Goal: Task Accomplishment & Management: Manage account settings

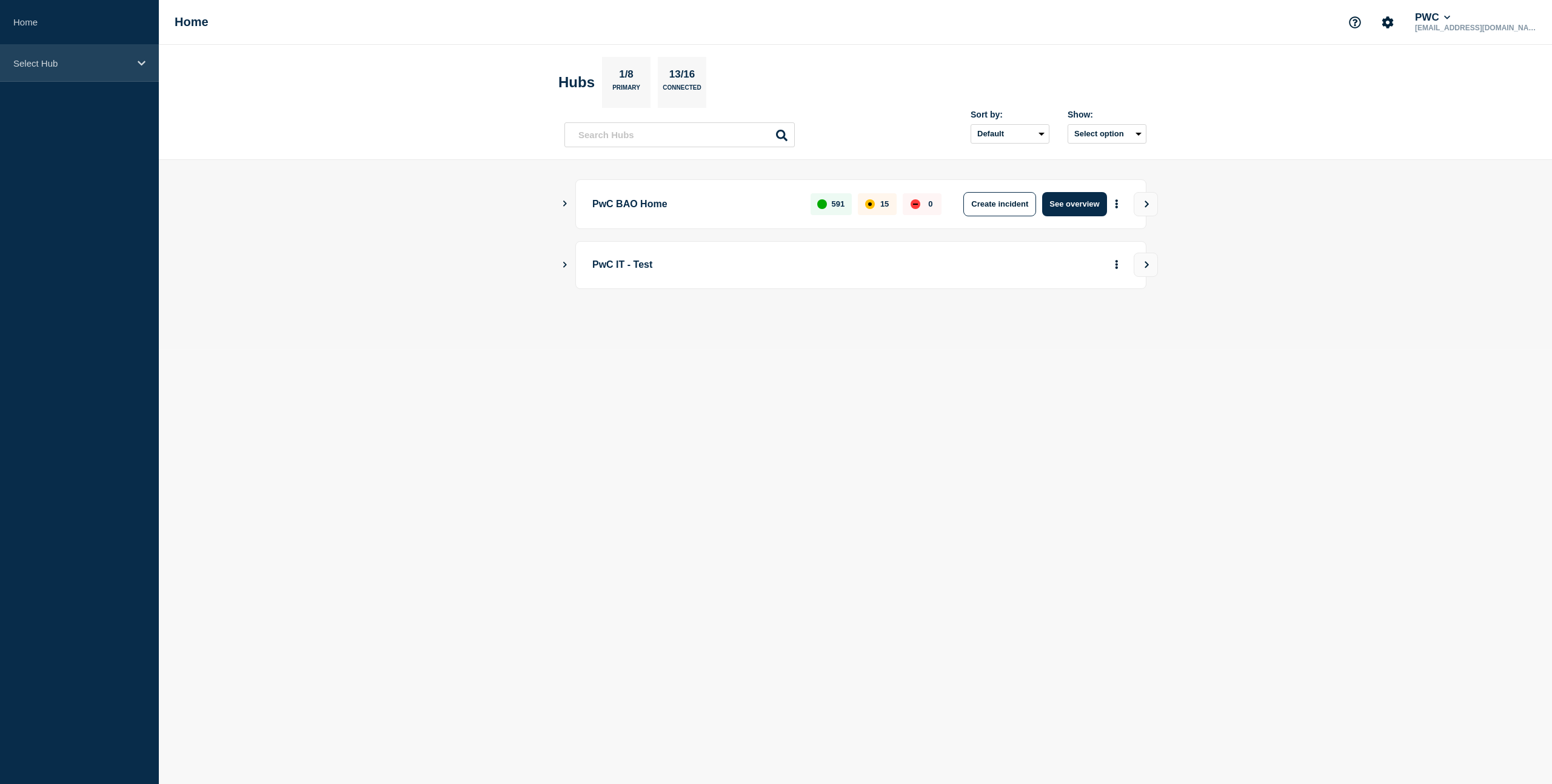
click at [92, 74] on div "Select Hub" at bounding box center [79, 64] width 159 height 37
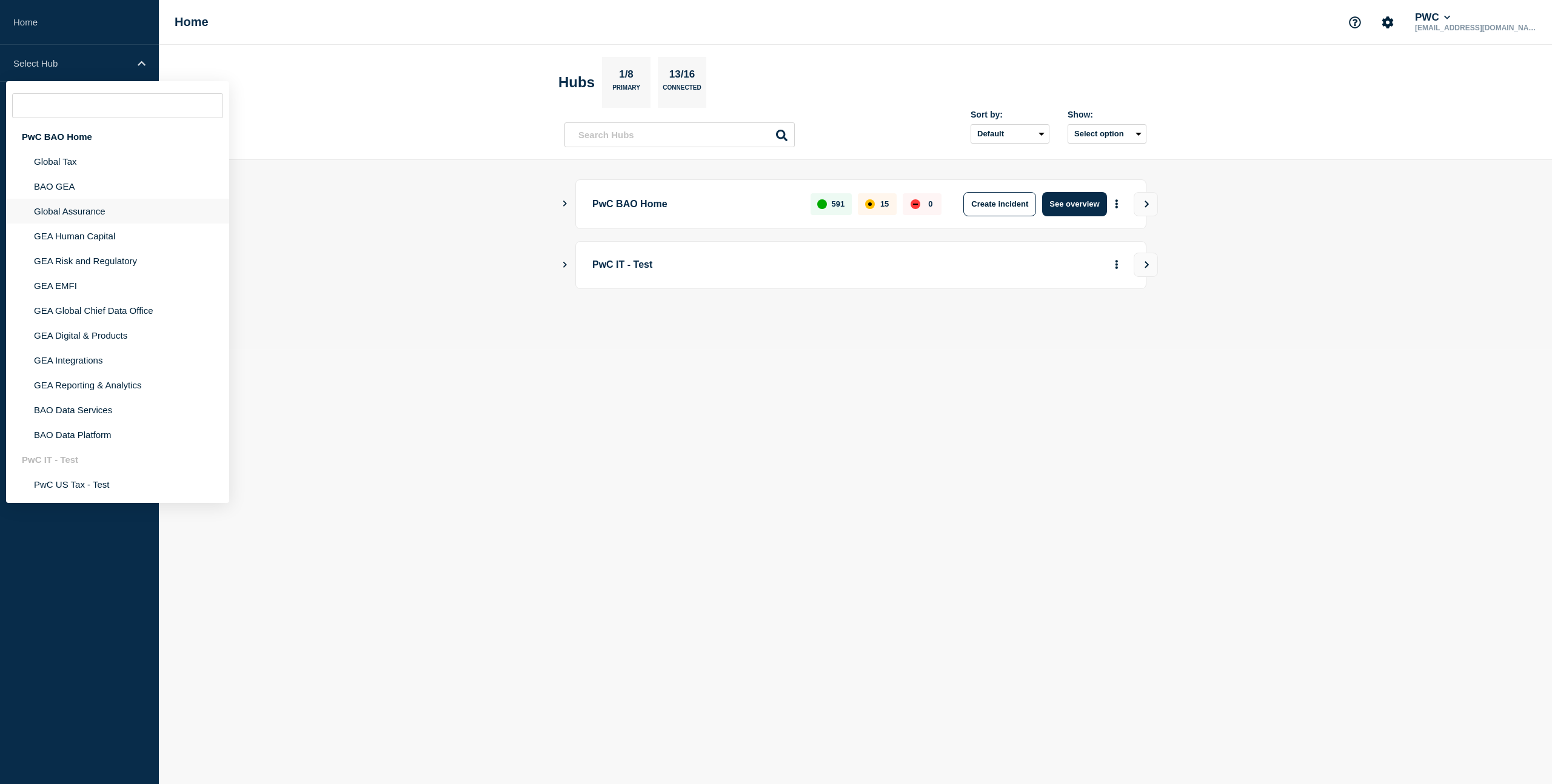
click at [94, 217] on li "Global Assurance" at bounding box center [118, 211] width 223 height 25
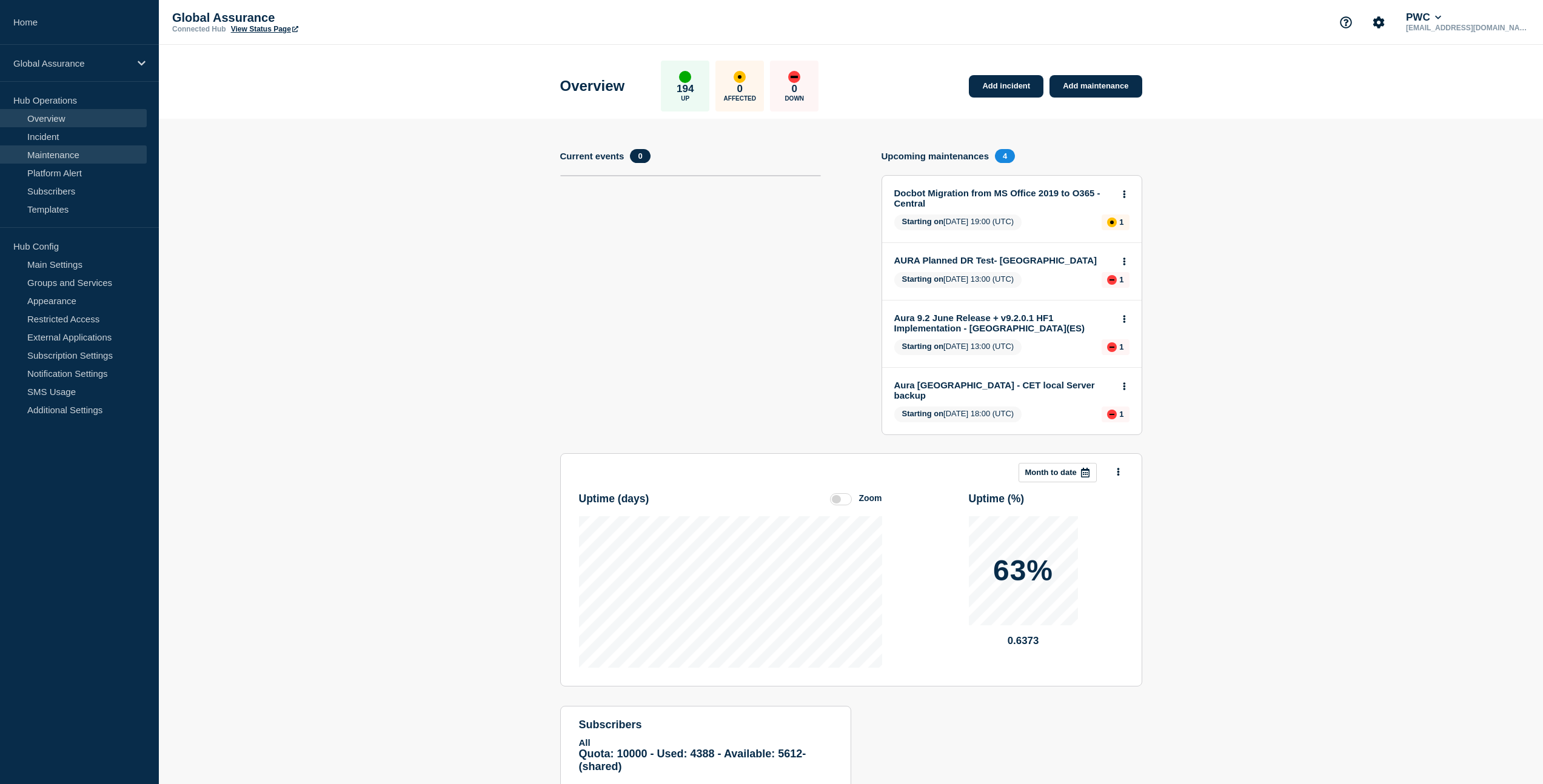
click at [72, 156] on link "Maintenance" at bounding box center [73, 155] width 147 height 19
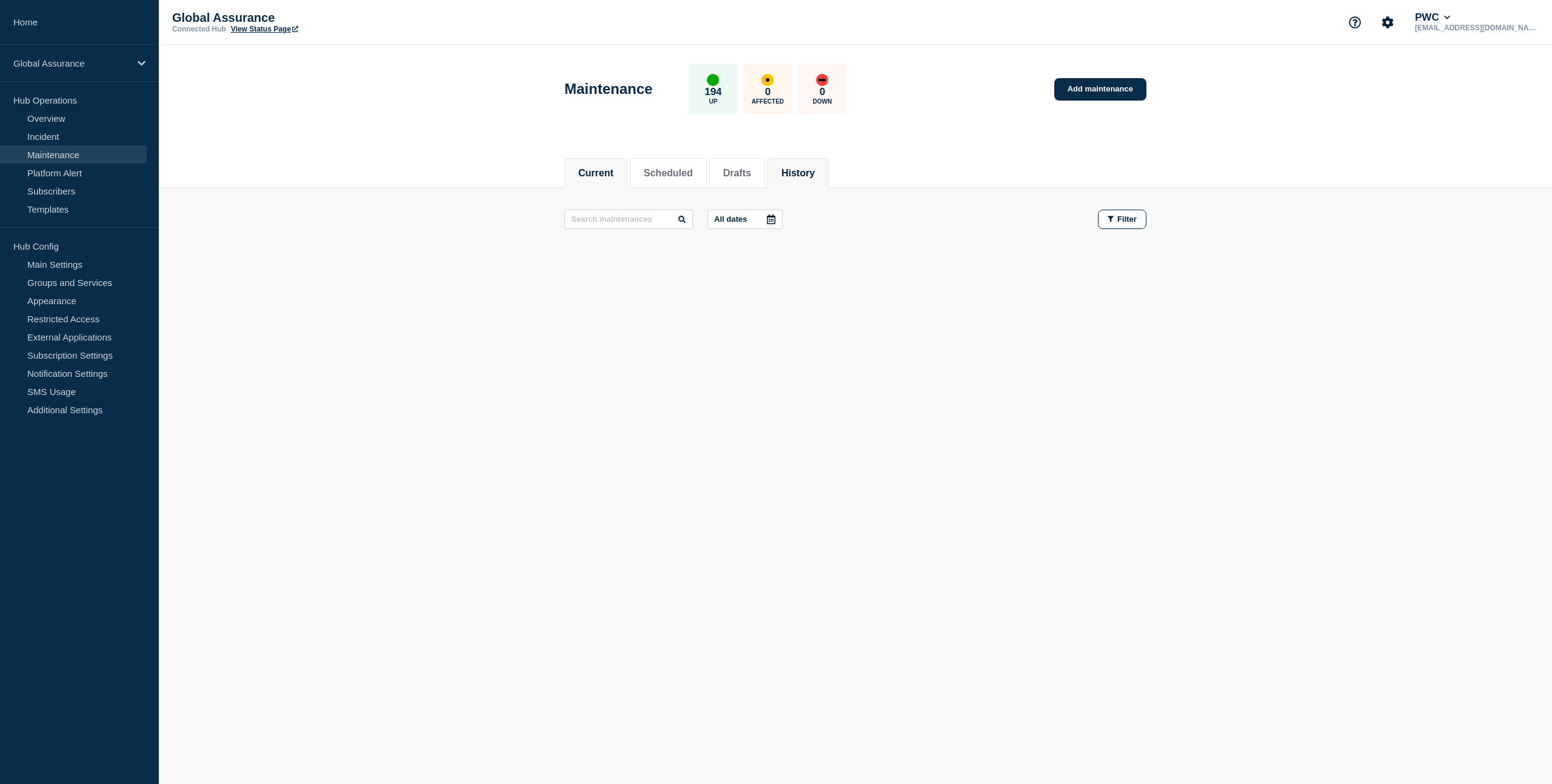
click at [793, 168] on button "History" at bounding box center [798, 174] width 33 height 11
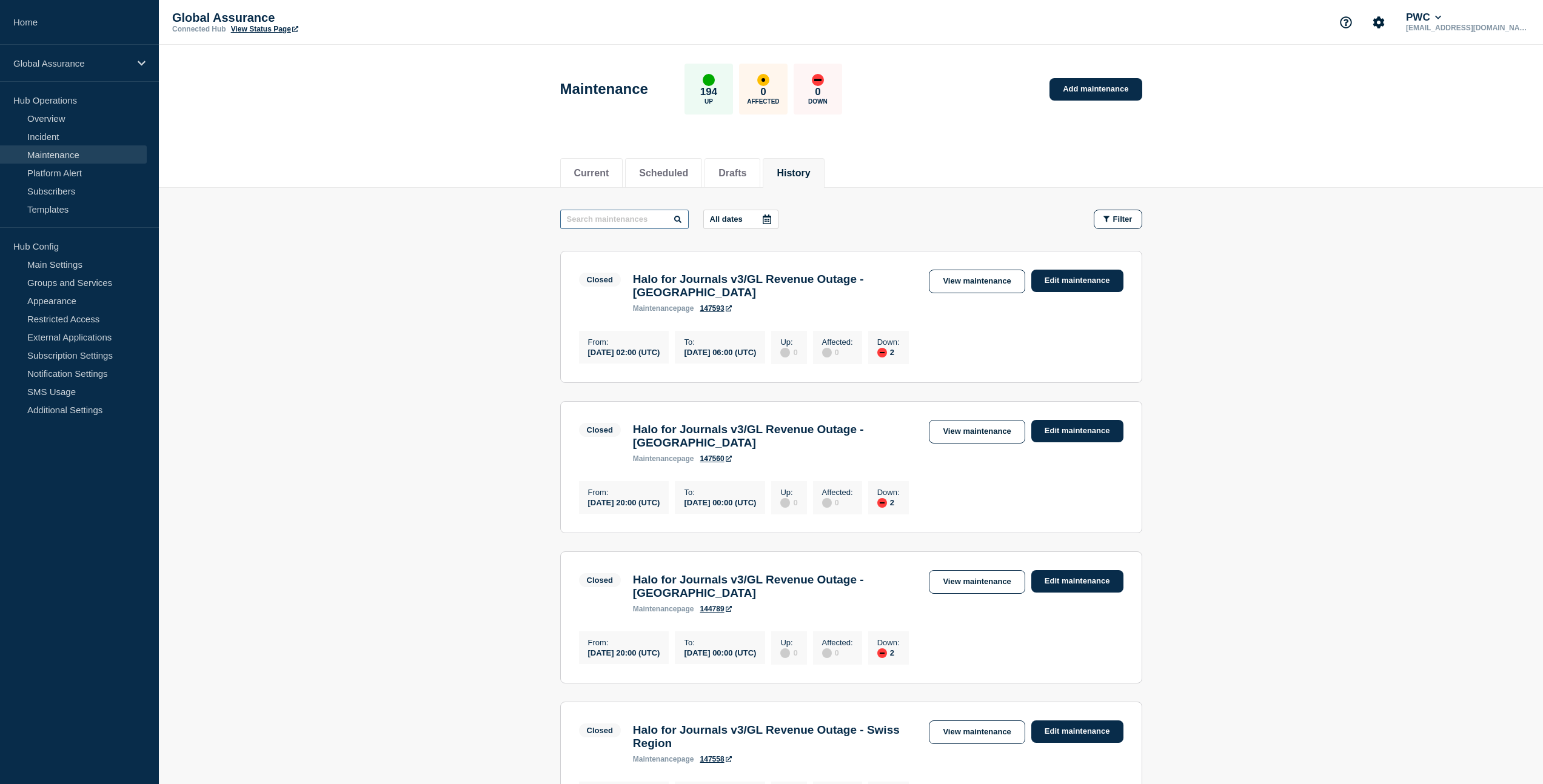
click at [635, 220] on input "text" at bounding box center [625, 220] width 129 height 19
type input "d"
click at [613, 217] on input "d" at bounding box center [625, 220] width 129 height 19
type input "Disaster"
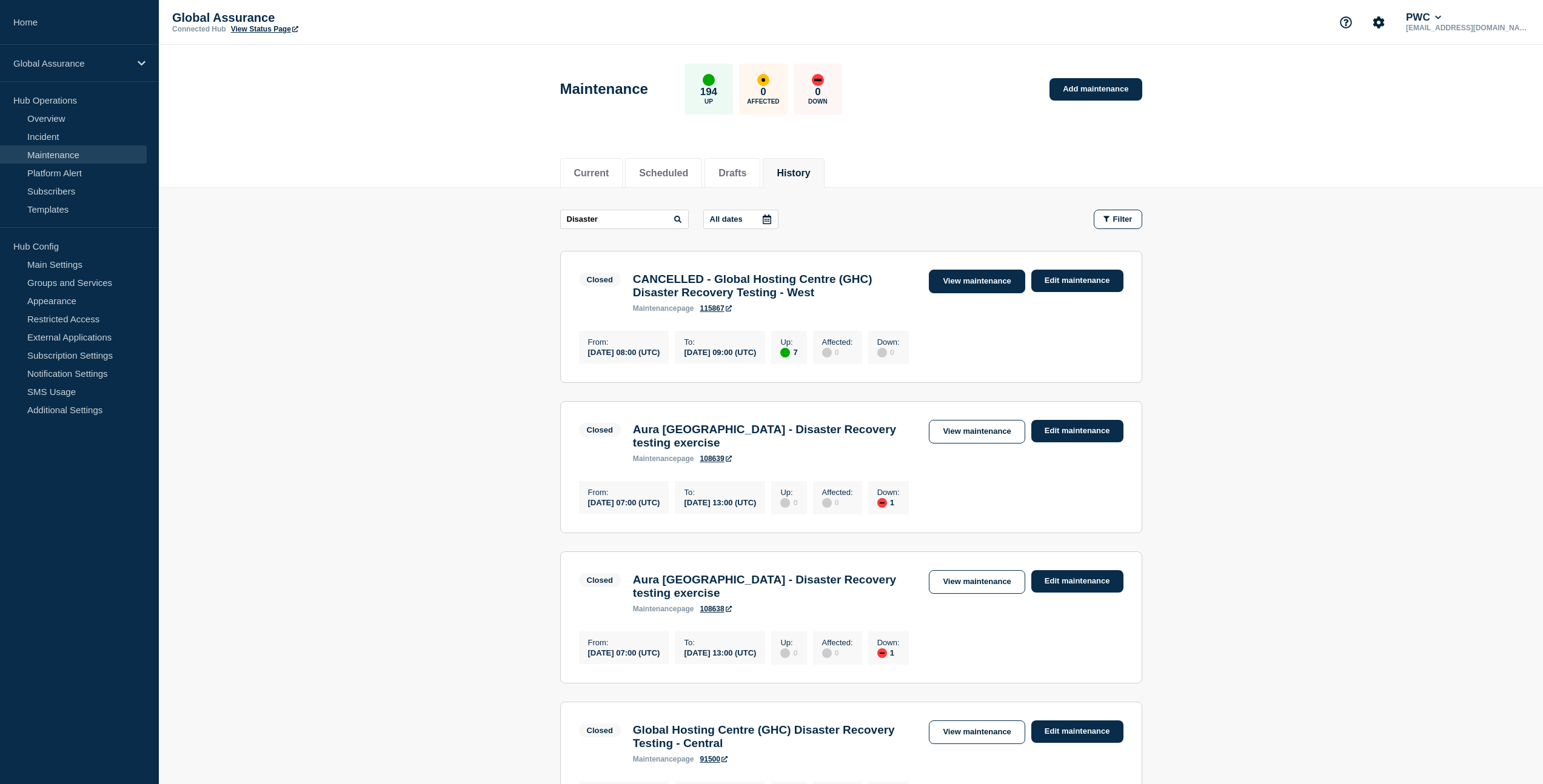
click at [1007, 288] on link "View maintenance" at bounding box center [976, 281] width 96 height 23
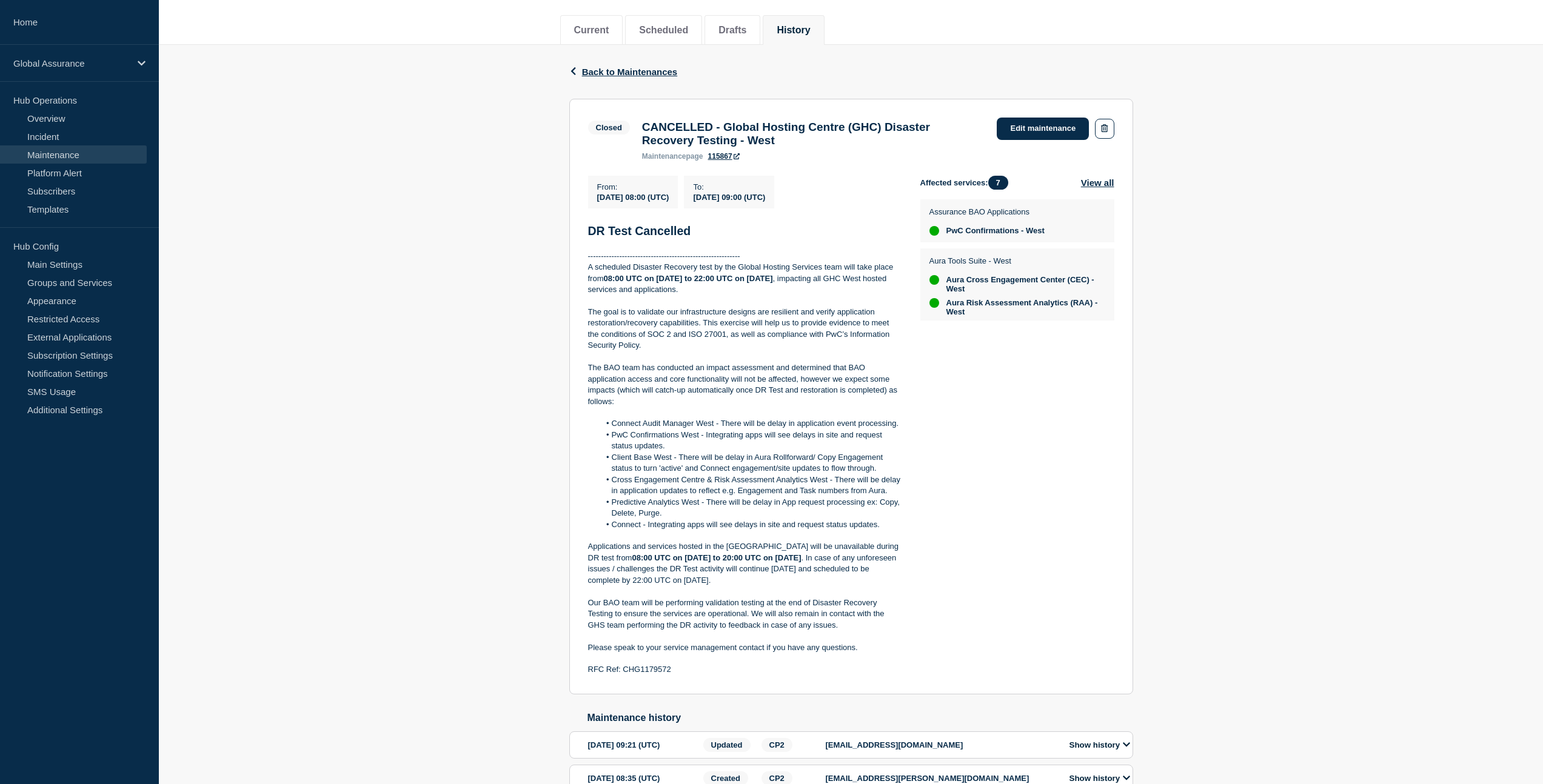
scroll to position [82, 0]
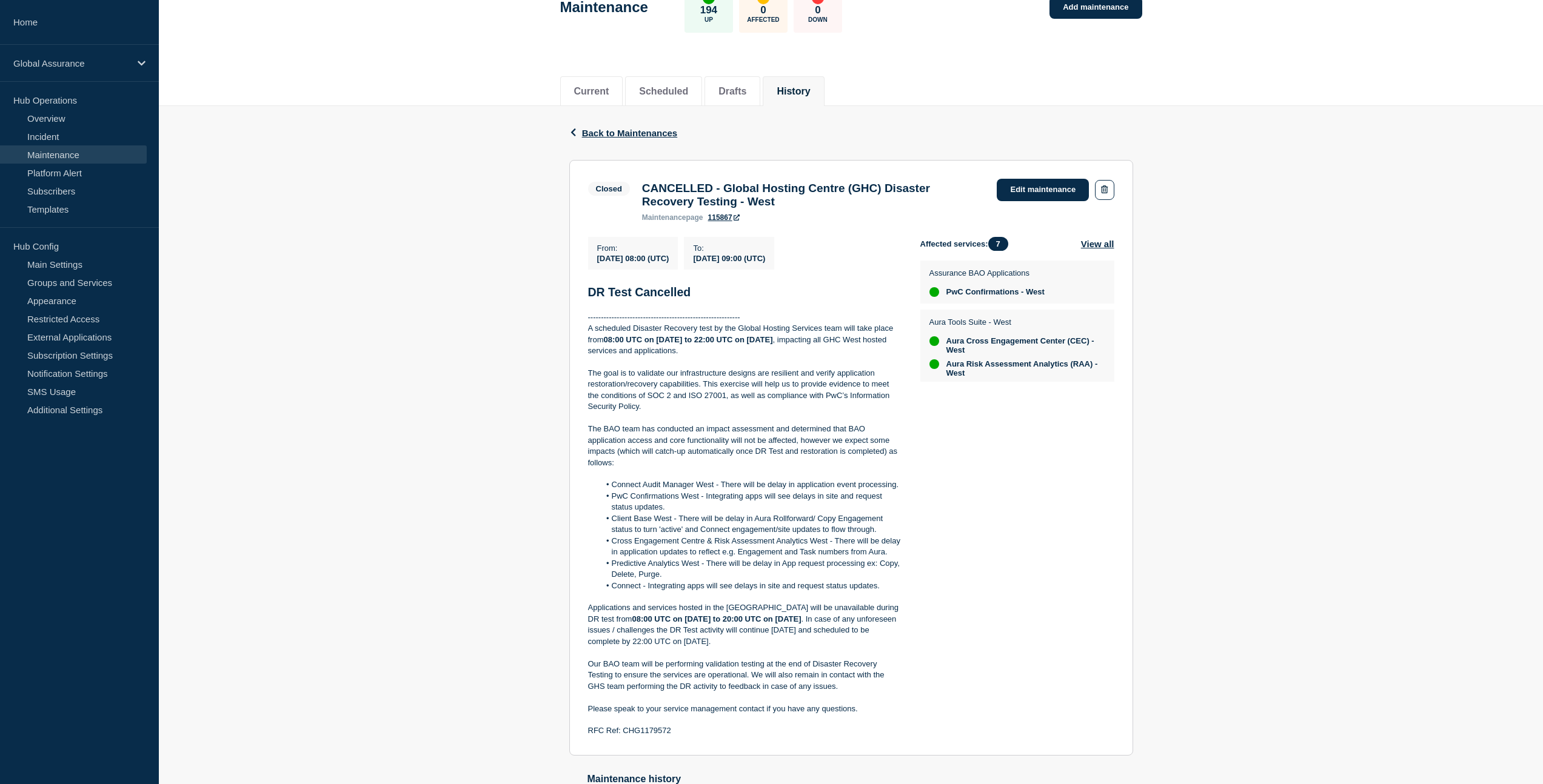
click at [97, 147] on link "Maintenance" at bounding box center [73, 155] width 147 height 19
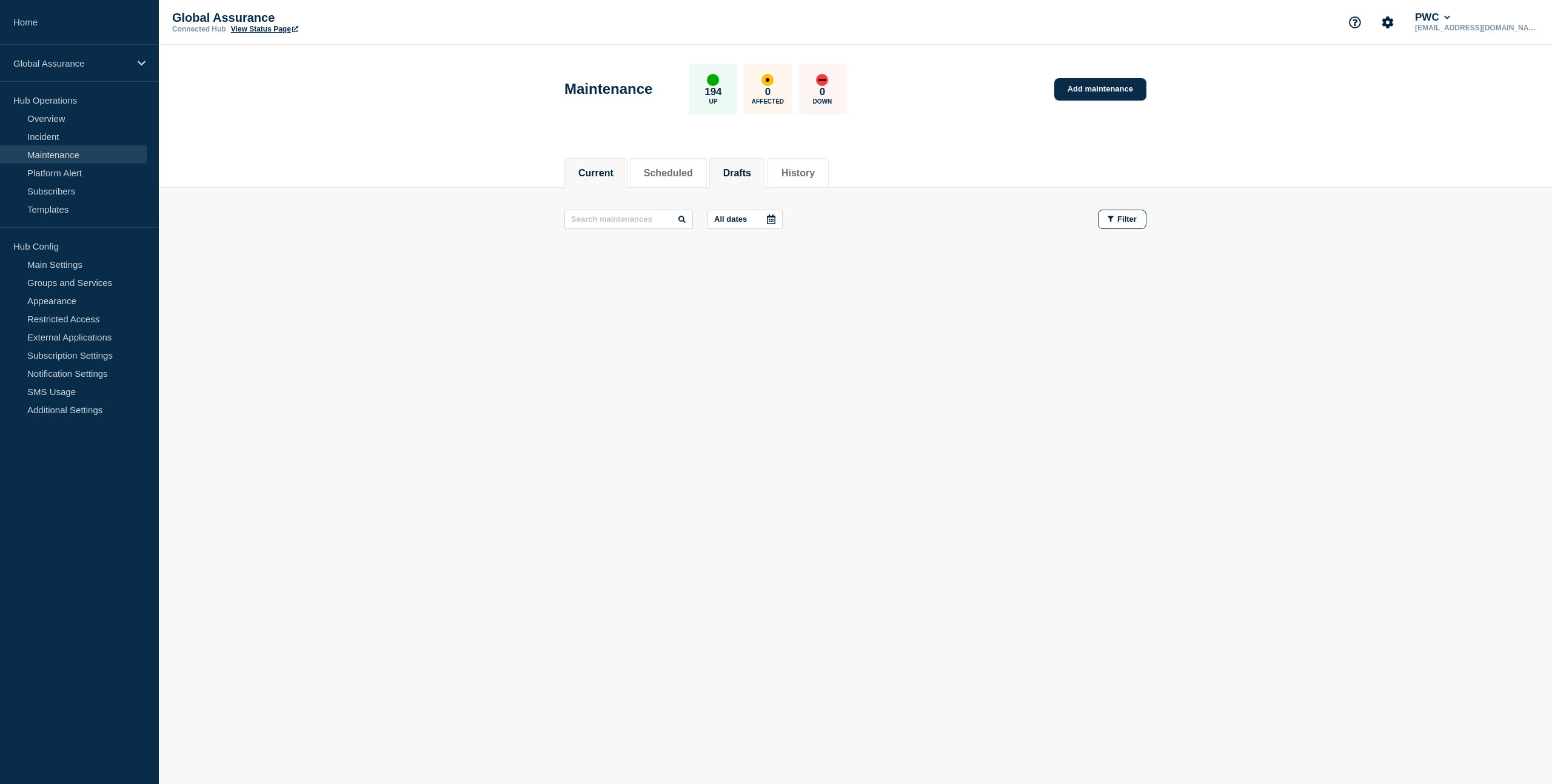
click at [730, 179] on li "Drafts" at bounding box center [737, 173] width 56 height 30
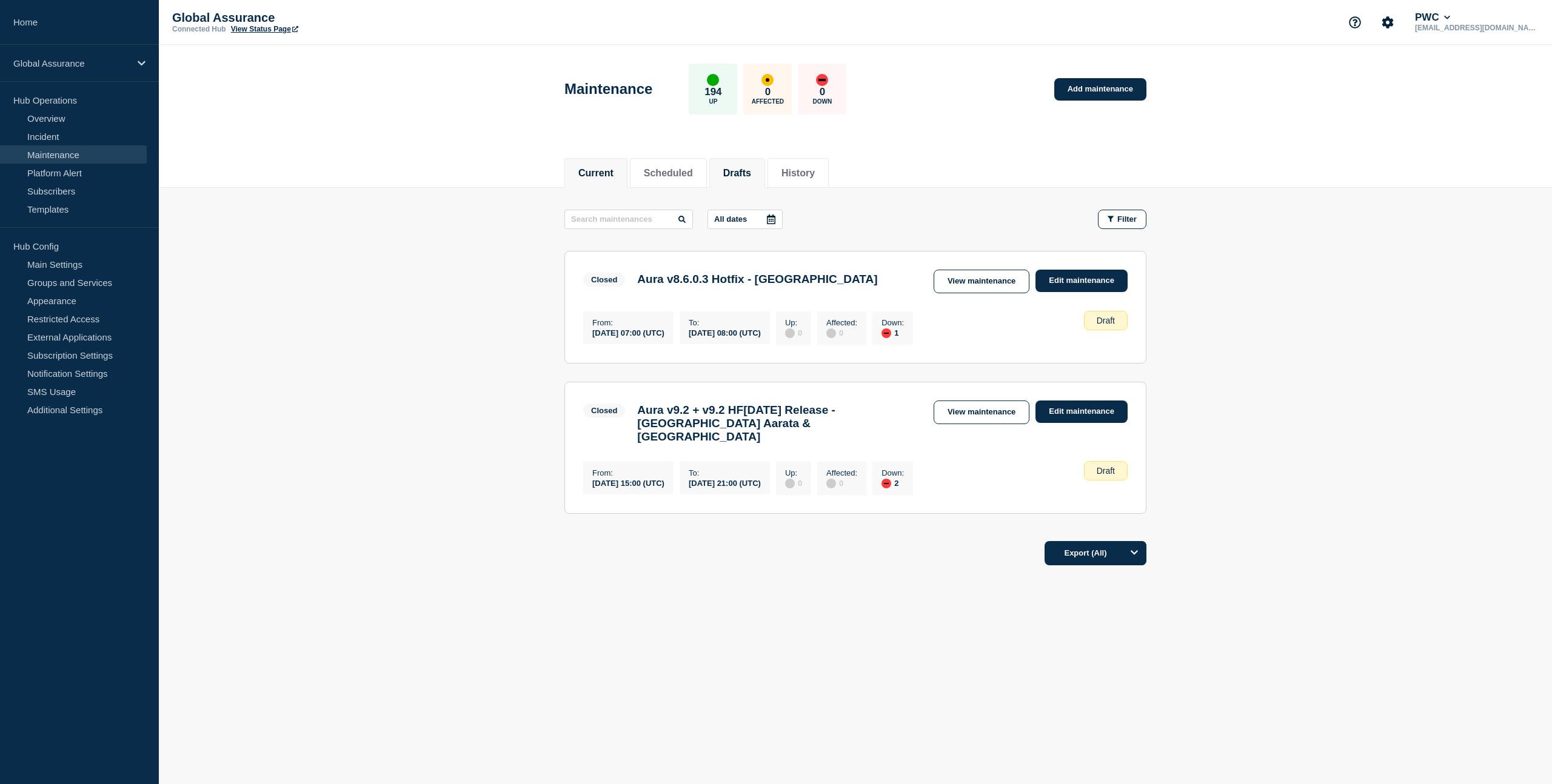
click at [602, 171] on button "Current" at bounding box center [596, 174] width 35 height 11
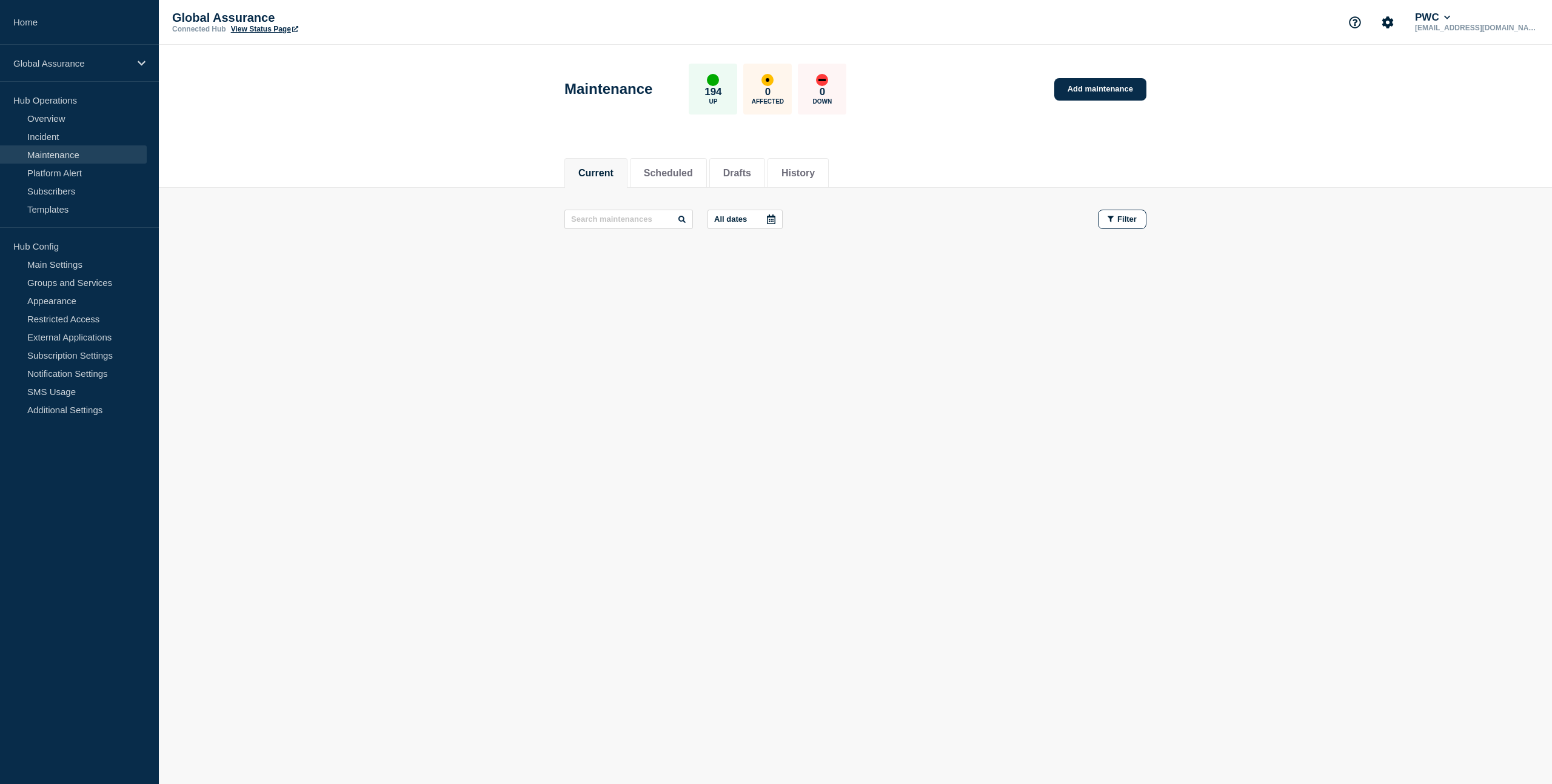
click at [382, 402] on body "Home Global Assurance Hub Operations Overview Incident Maintenance Platform Ale…" at bounding box center [776, 392] width 1552 height 784
click at [736, 159] on li "Drafts" at bounding box center [737, 173] width 56 height 30
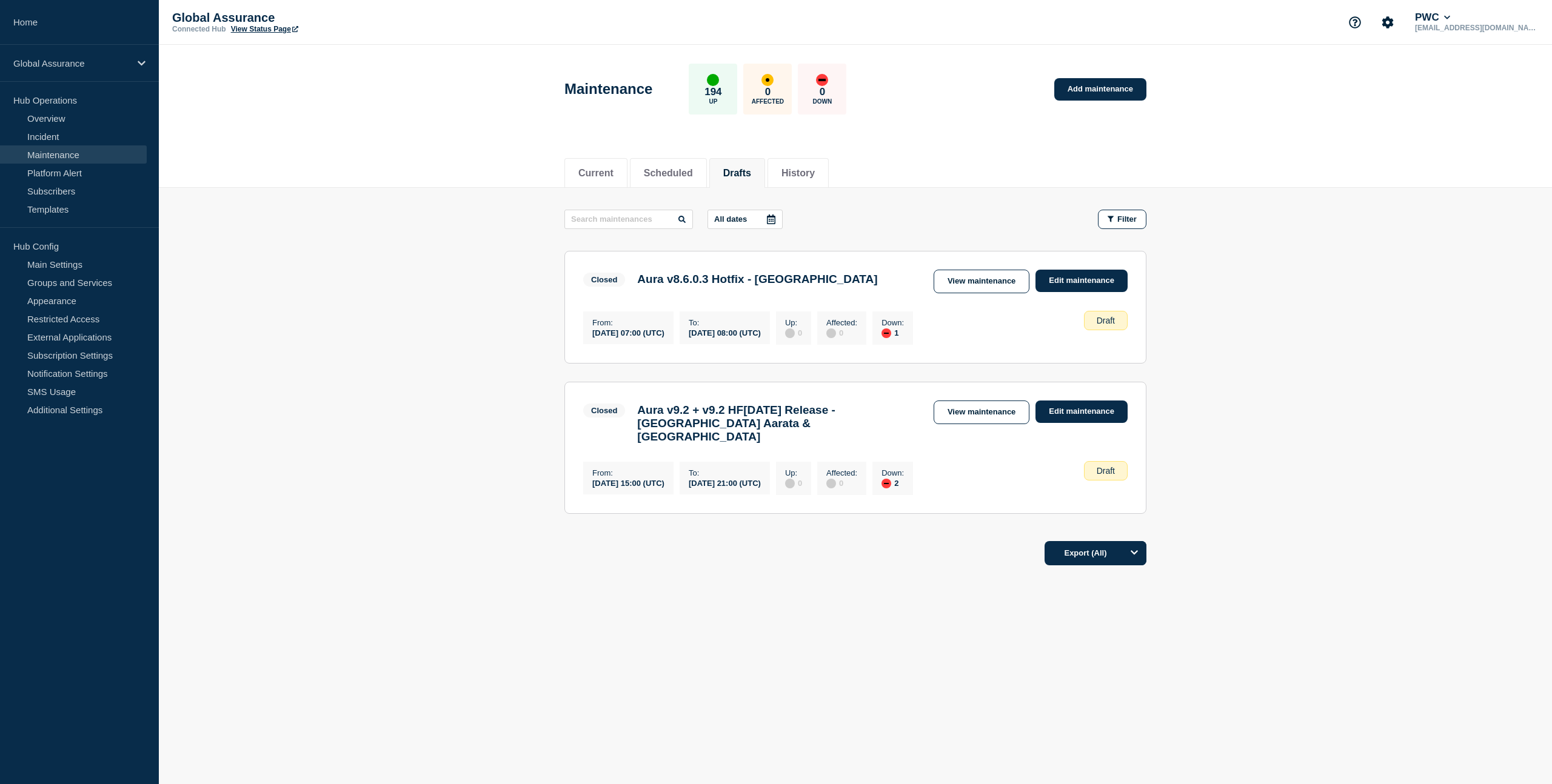
click at [413, 214] on main "All dates Filter Closed 1 Down Aura v8.6.0.3 Hotfix - Brazil From 2023-07-19 07…" at bounding box center [855, 360] width 1393 height 345
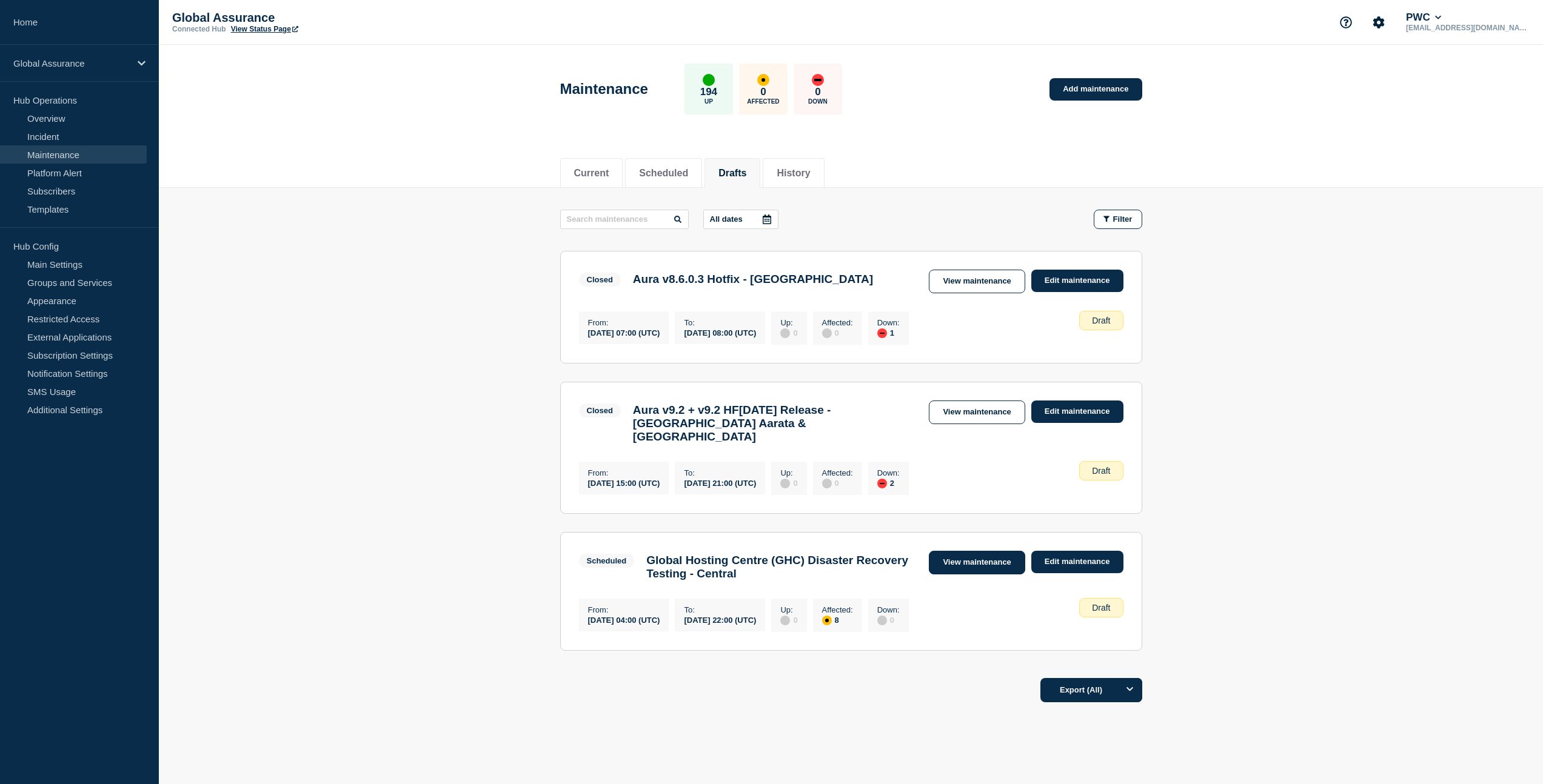
click at [1010, 569] on link "View maintenance" at bounding box center [976, 562] width 96 height 23
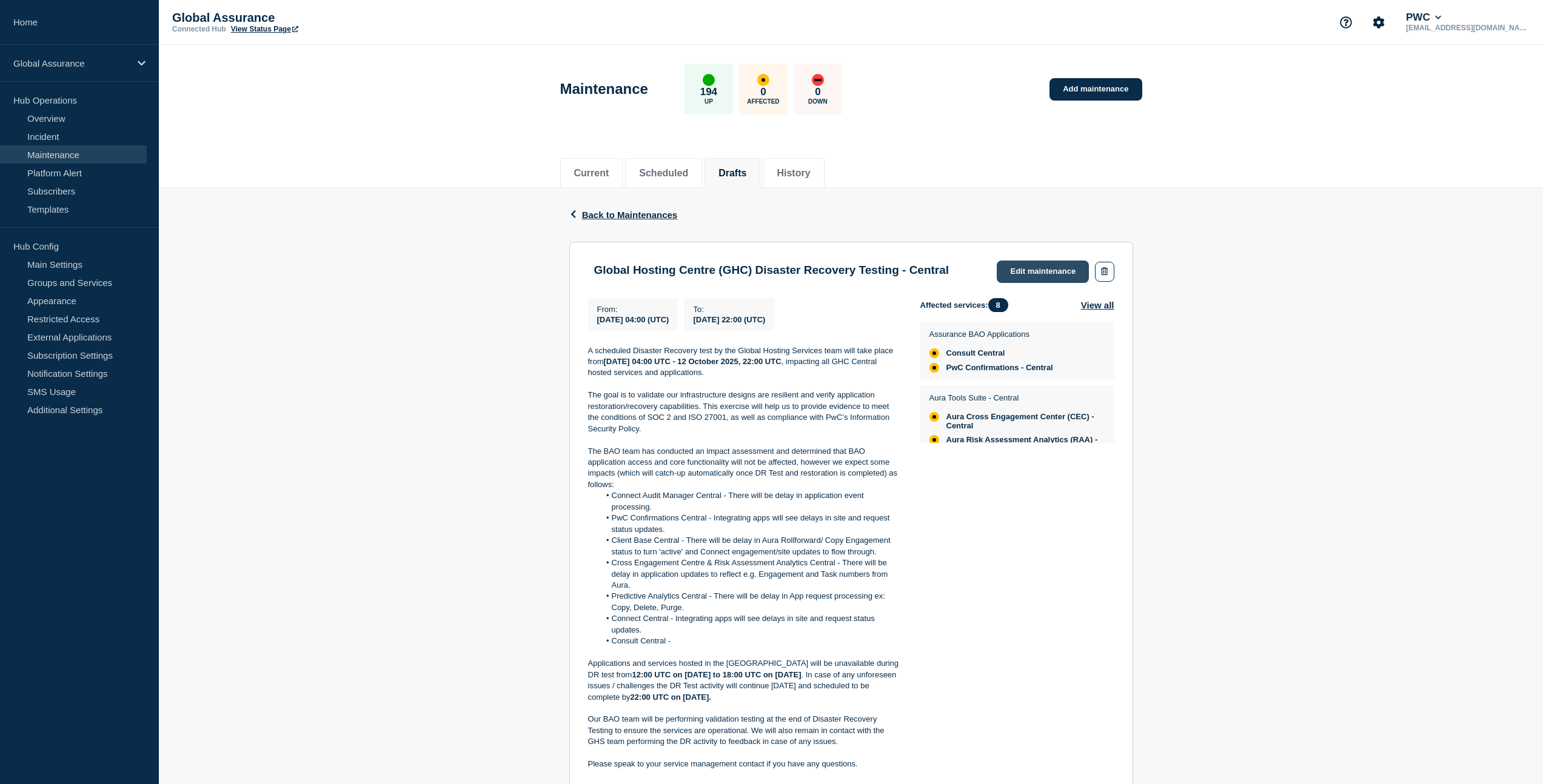
click at [1038, 279] on link "Edit maintenance" at bounding box center [1043, 272] width 92 height 23
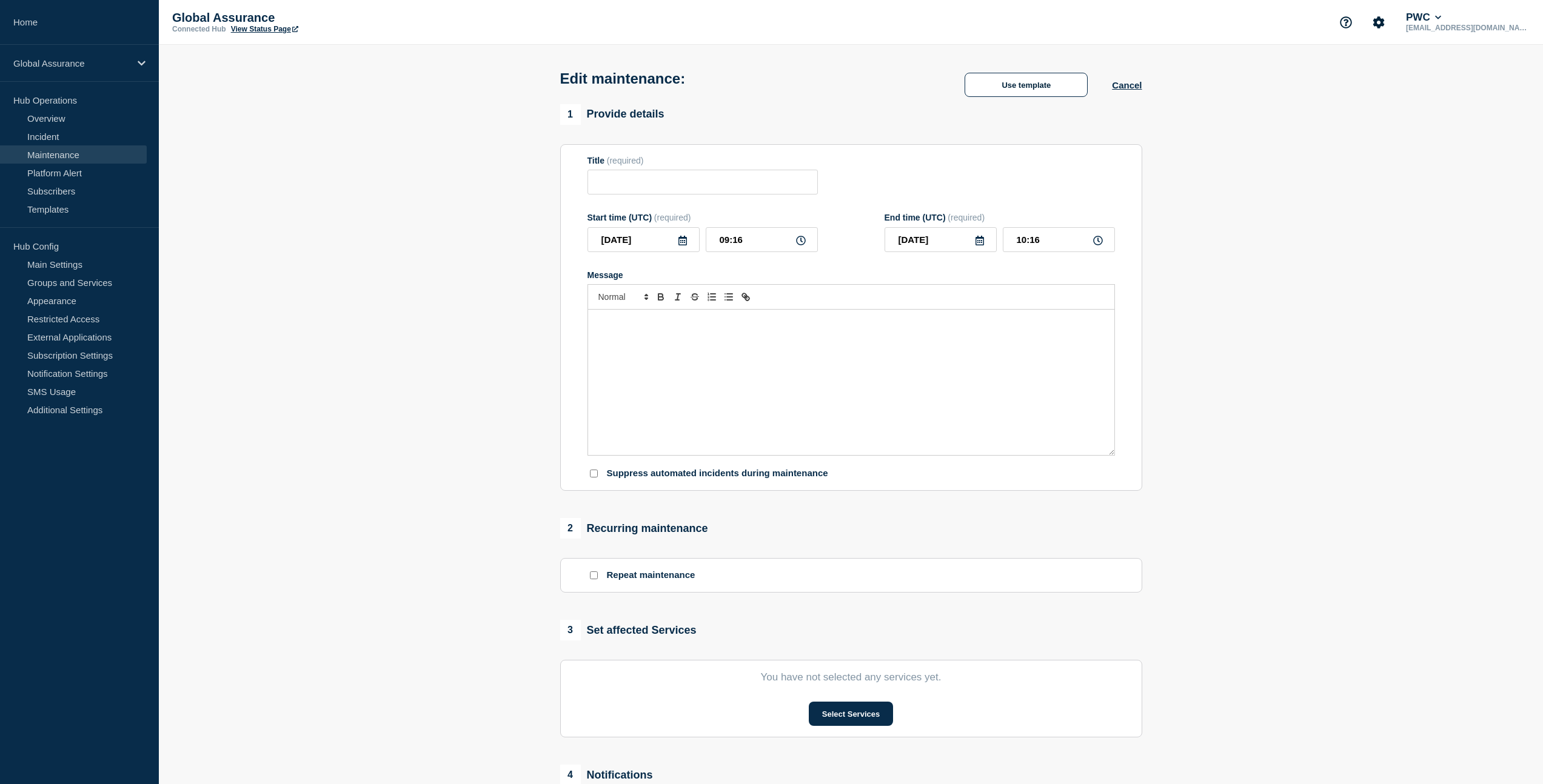
type input "Global Hosting Centre (GHC) Disaster Recovery Testing - Central"
type input "[DATE]"
type input "04:00"
type input "[DATE]"
type input "22:00"
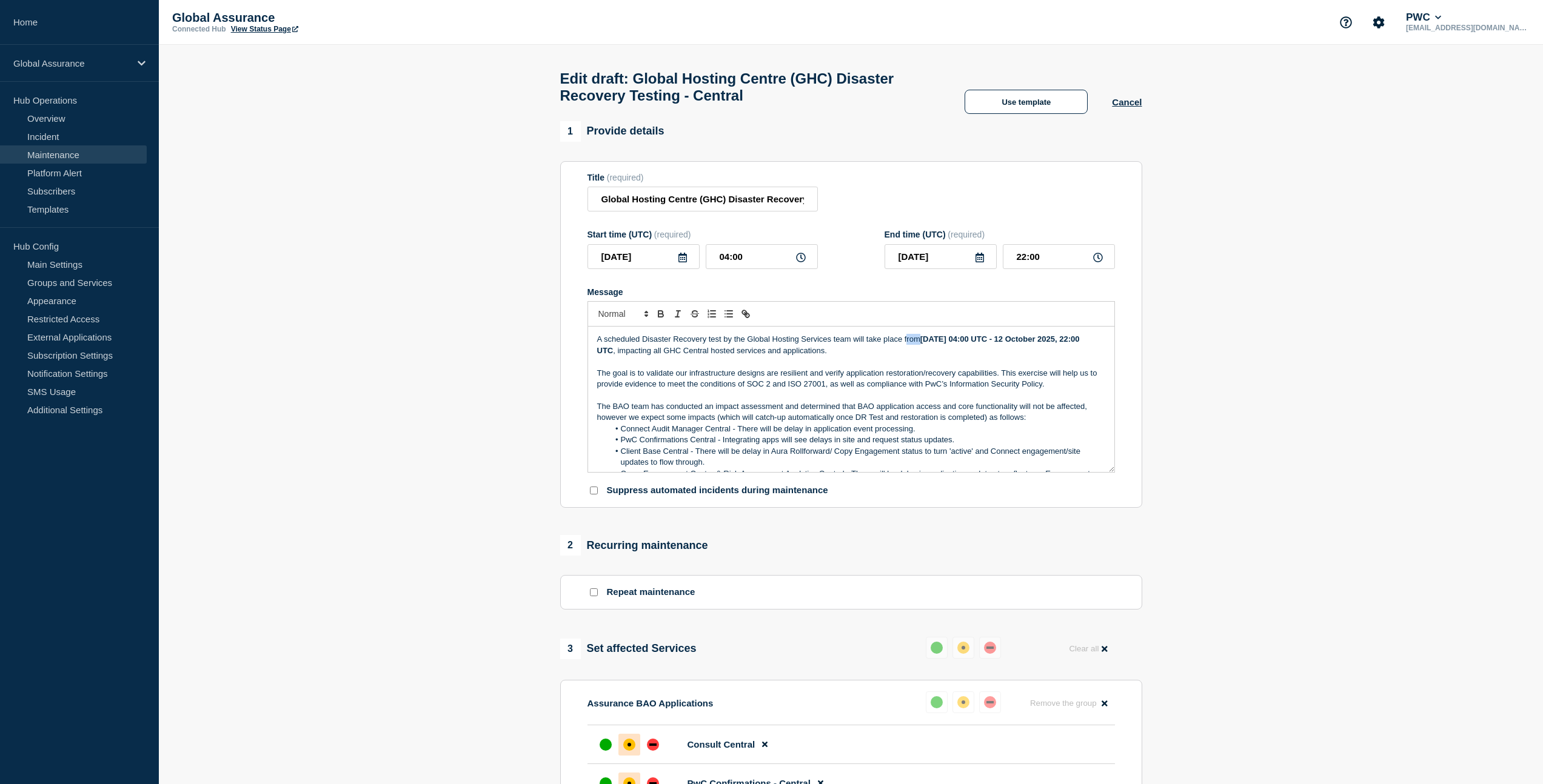
drag, startPoint x: 919, startPoint y: 353, endPoint x: 907, endPoint y: 353, distance: 12.0
click at [907, 353] on p "A scheduled Disaster Recovery test by the Global Hosting Services team will tak…" at bounding box center [851, 345] width 508 height 23
click at [945, 357] on p "A scheduled Disaster Recovery test by the Global Hosting Services team will tak…" at bounding box center [851, 345] width 508 height 23
drag, startPoint x: 854, startPoint y: 353, endPoint x: 917, endPoint y: 356, distance: 63.1
click at [917, 356] on p "A scheduled Disaster Recovery test by the Global Hosting Services team will tak…" at bounding box center [851, 345] width 508 height 23
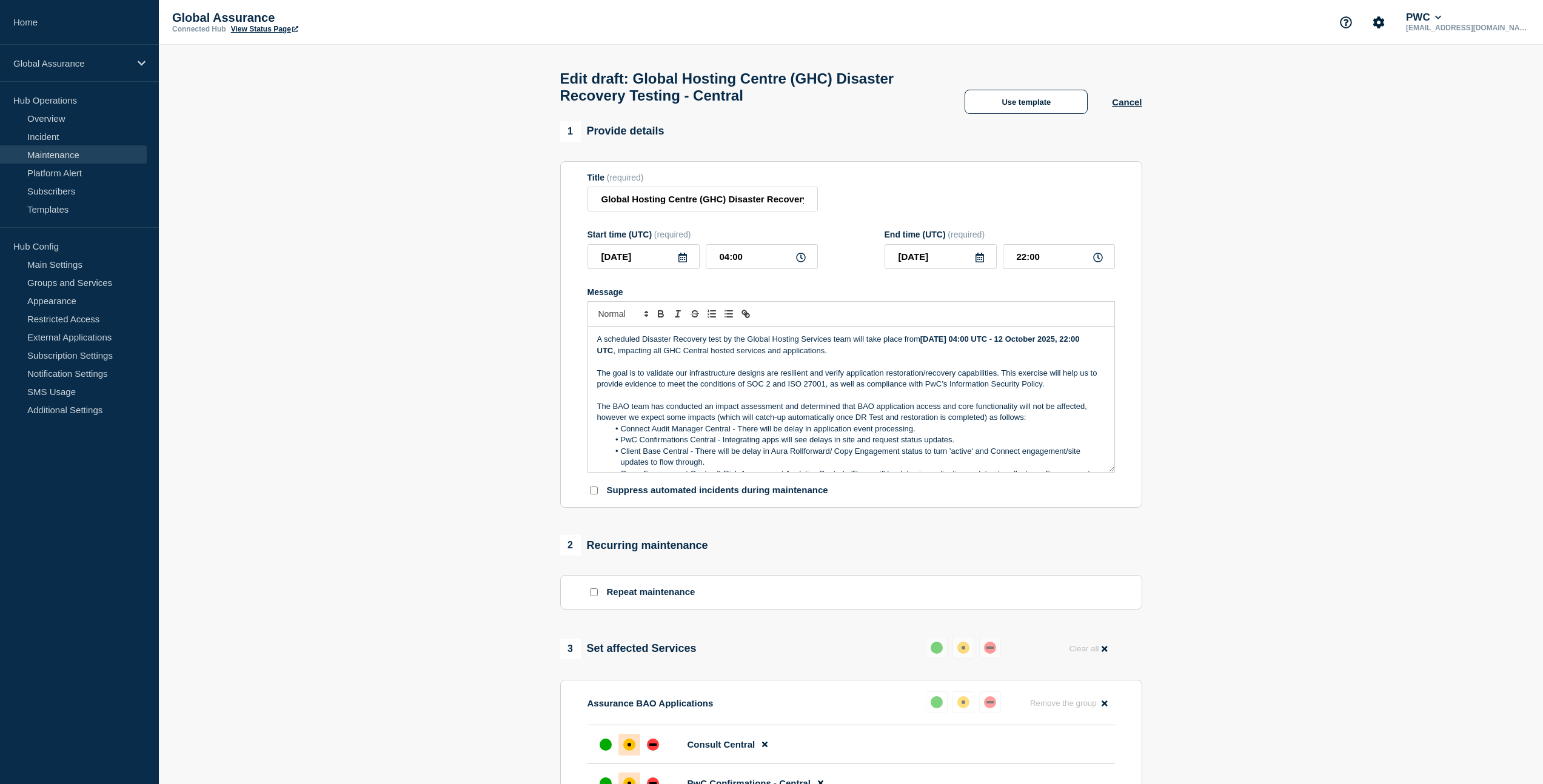
click at [726, 354] on p "A scheduled Disaster Recovery test by the Global Hosting Services team will tak…" at bounding box center [851, 345] width 508 height 23
click at [724, 354] on p "A scheduled Disaster Recovery test by the Global Hosting Services team will tak…" at bounding box center [851, 345] width 508 height 23
drag, startPoint x: 900, startPoint y: 352, endPoint x: 910, endPoint y: 353, distance: 10.0
click at [910, 353] on p "A scheduled Disaster Recovery test is scheduled by the Global Hosting Services …" at bounding box center [851, 345] width 508 height 23
drag, startPoint x: 919, startPoint y: 367, endPoint x: 916, endPoint y: 358, distance: 9.5
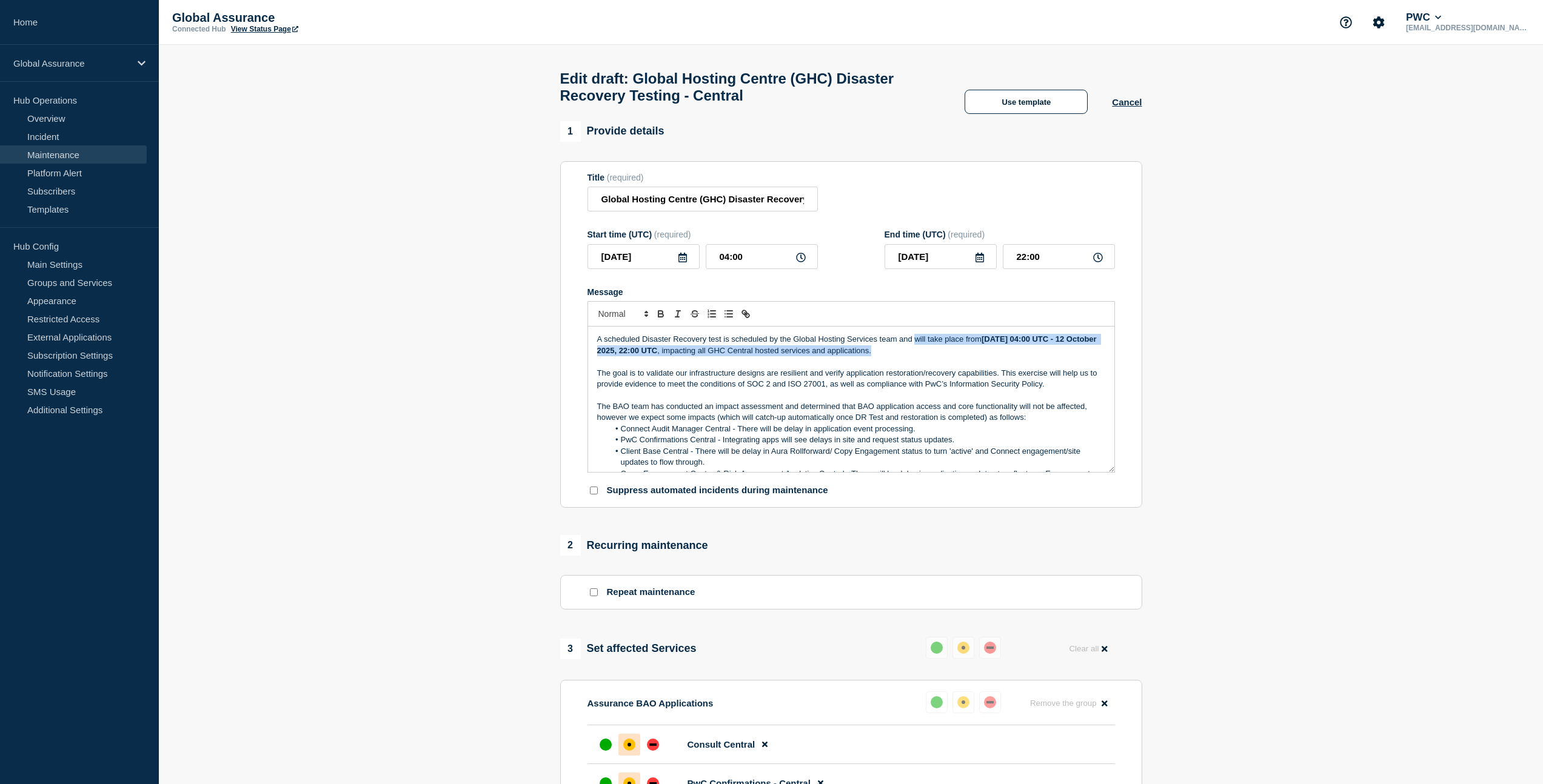
click at [916, 357] on p "A scheduled Disaster Recovery test is scheduled by the Global Hosting Services …" at bounding box center [851, 345] width 508 height 23
drag, startPoint x: 731, startPoint y: 354, endPoint x: 767, endPoint y: 356, distance: 36.1
click at [767, 356] on p "A scheduled Disaster Recovery test is scheduled by the Global Hosting Services …" at bounding box center [851, 345] width 508 height 23
click at [901, 357] on p "A scheduled Disaster Recovery test has been planned by the Global Hosting Servi…" at bounding box center [851, 345] width 508 height 23
click at [930, 355] on p "A scheduled Disaster Recovery test has been planned by the Global Hosting Servi…" at bounding box center [851, 345] width 508 height 23
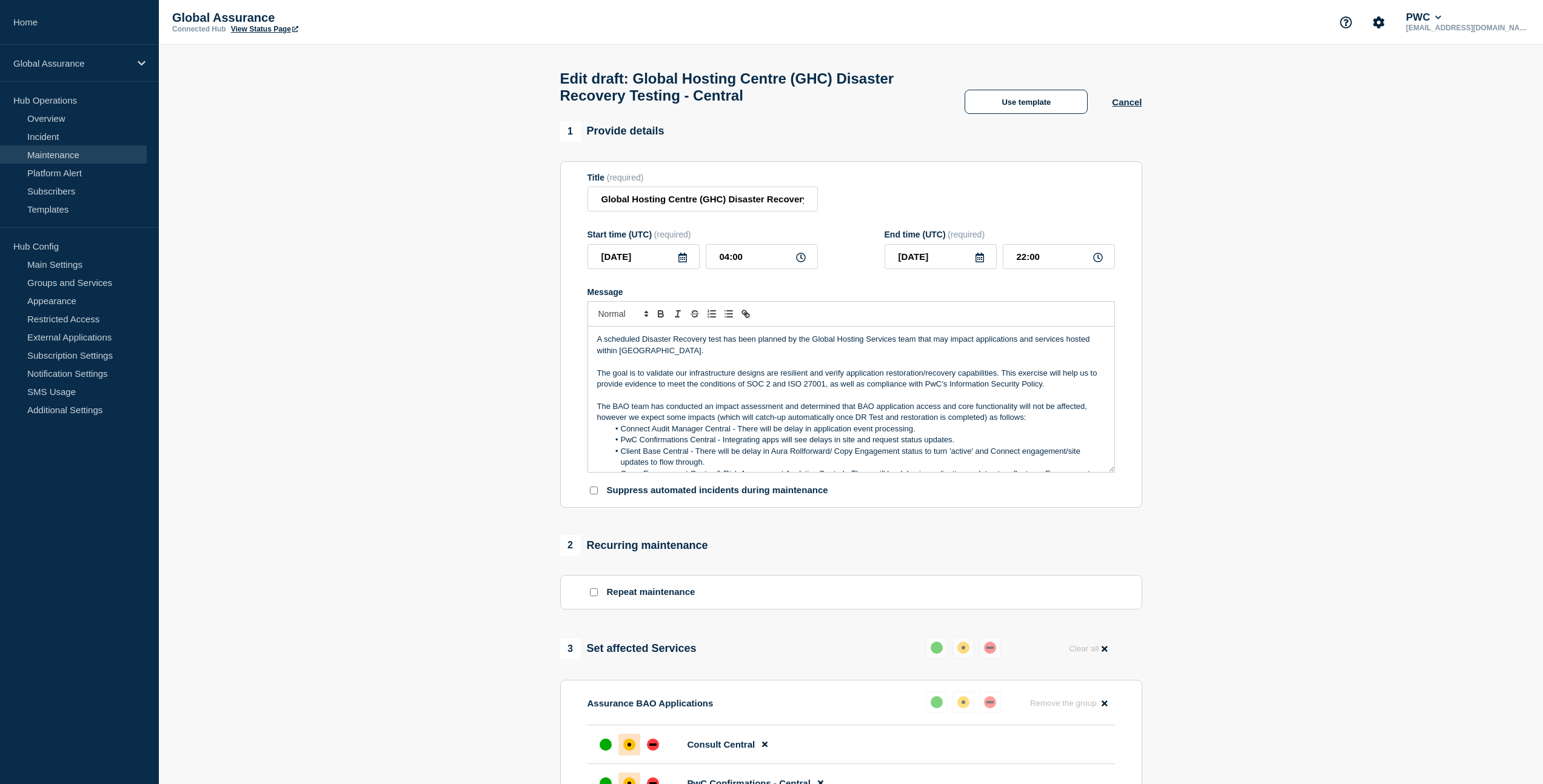
click at [731, 367] on p "Message" at bounding box center [851, 362] width 508 height 11
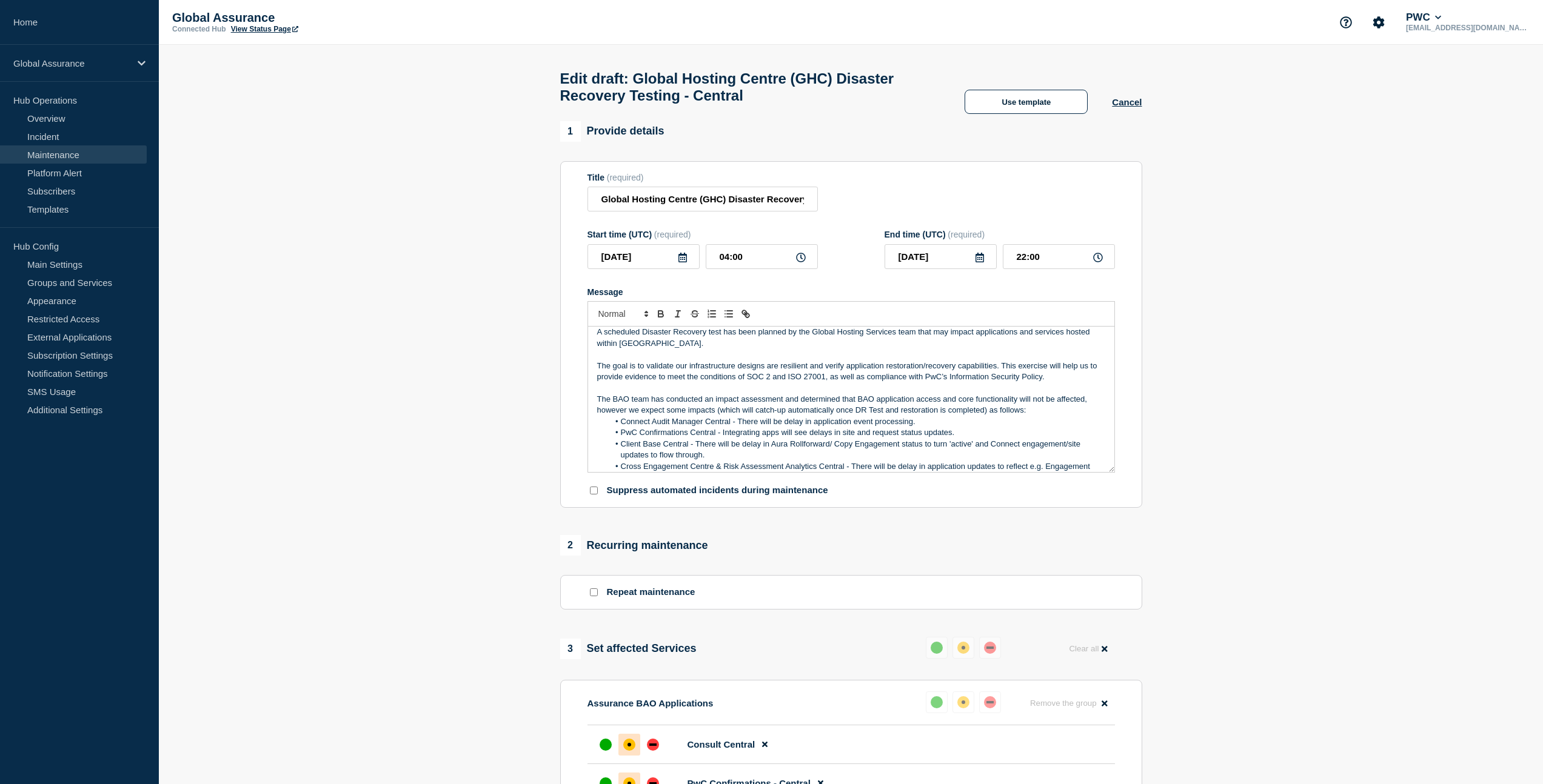
scroll to position [8, 0]
drag, startPoint x: 613, startPoint y: 381, endPoint x: 642, endPoint y: 384, distance: 29.2
click at [642, 382] on p "The goal is to validate our infrastructure designs are resilient and verify app…" at bounding box center [851, 371] width 508 height 23
click at [718, 382] on p "The test is required to validate our infrastructure designs are resilient and v…" at bounding box center [851, 371] width 508 height 23
drag, startPoint x: 633, startPoint y: 392, endPoint x: 595, endPoint y: 391, distance: 38.0
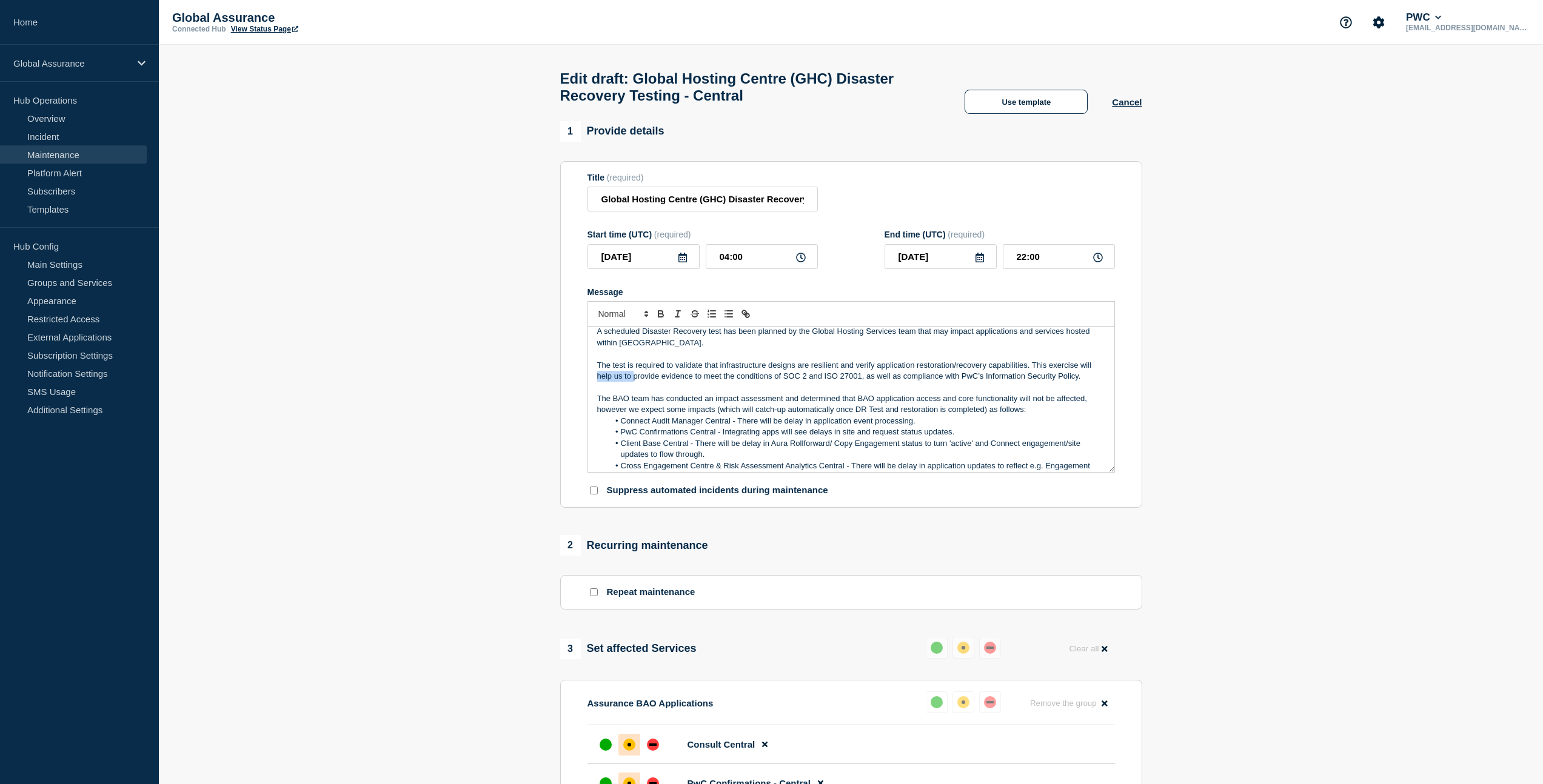
click at [595, 391] on div "A scheduled Disaster Recovery test has been planned by the Global Hosting Servi…" at bounding box center [851, 399] width 527 height 146
click at [1049, 382] on p "The test is required to validate that infrastructure designs are resilient and …" at bounding box center [851, 371] width 508 height 23
click at [993, 349] on p "A scheduled Disaster Recovery test has been planned by the Global Hosting Servi…" at bounding box center [851, 337] width 508 height 23
click at [754, 393] on p "Message" at bounding box center [851, 387] width 508 height 11
click at [758, 359] on p "Message" at bounding box center [851, 354] width 508 height 11
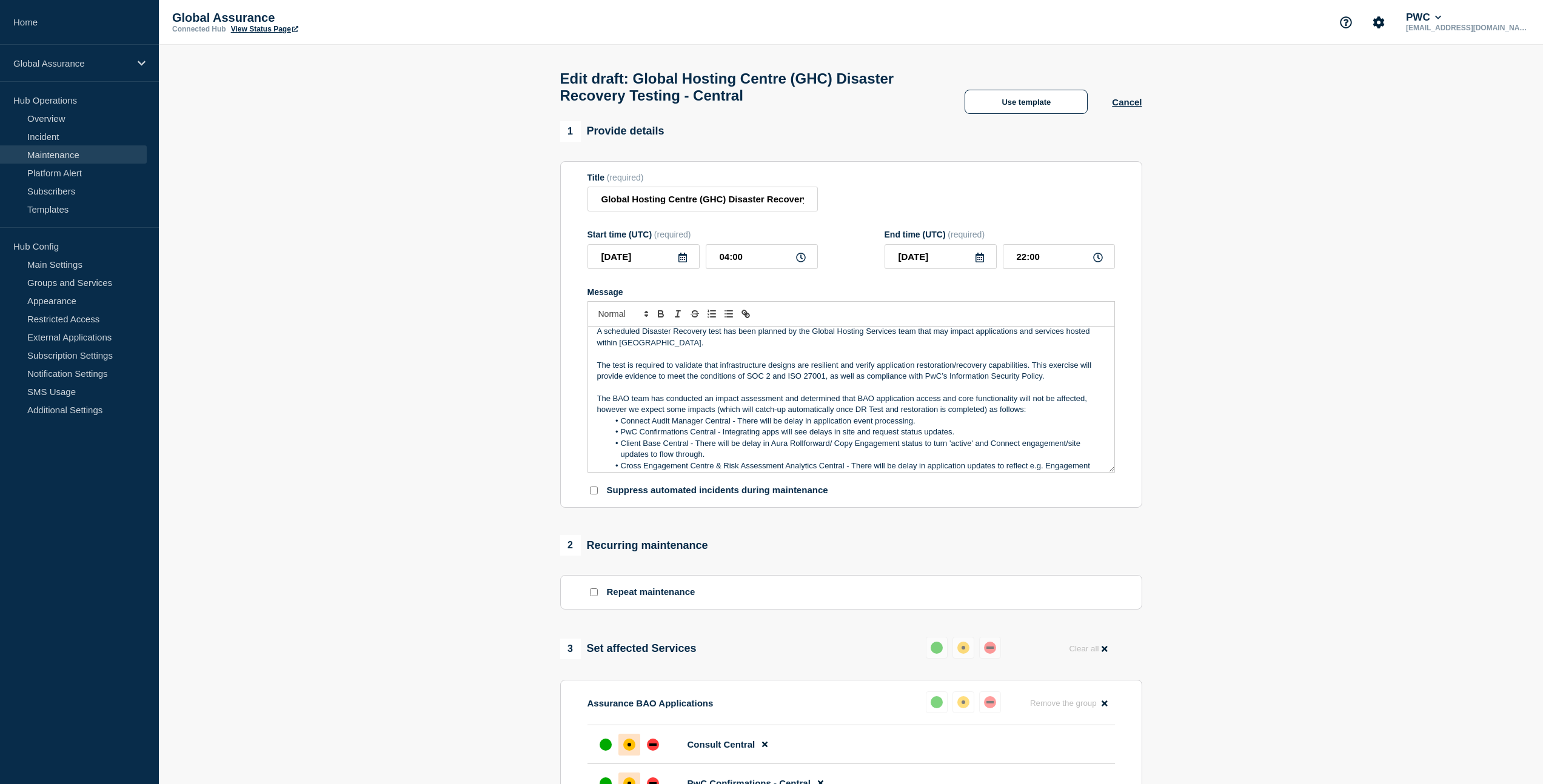
scroll to position [0, 0]
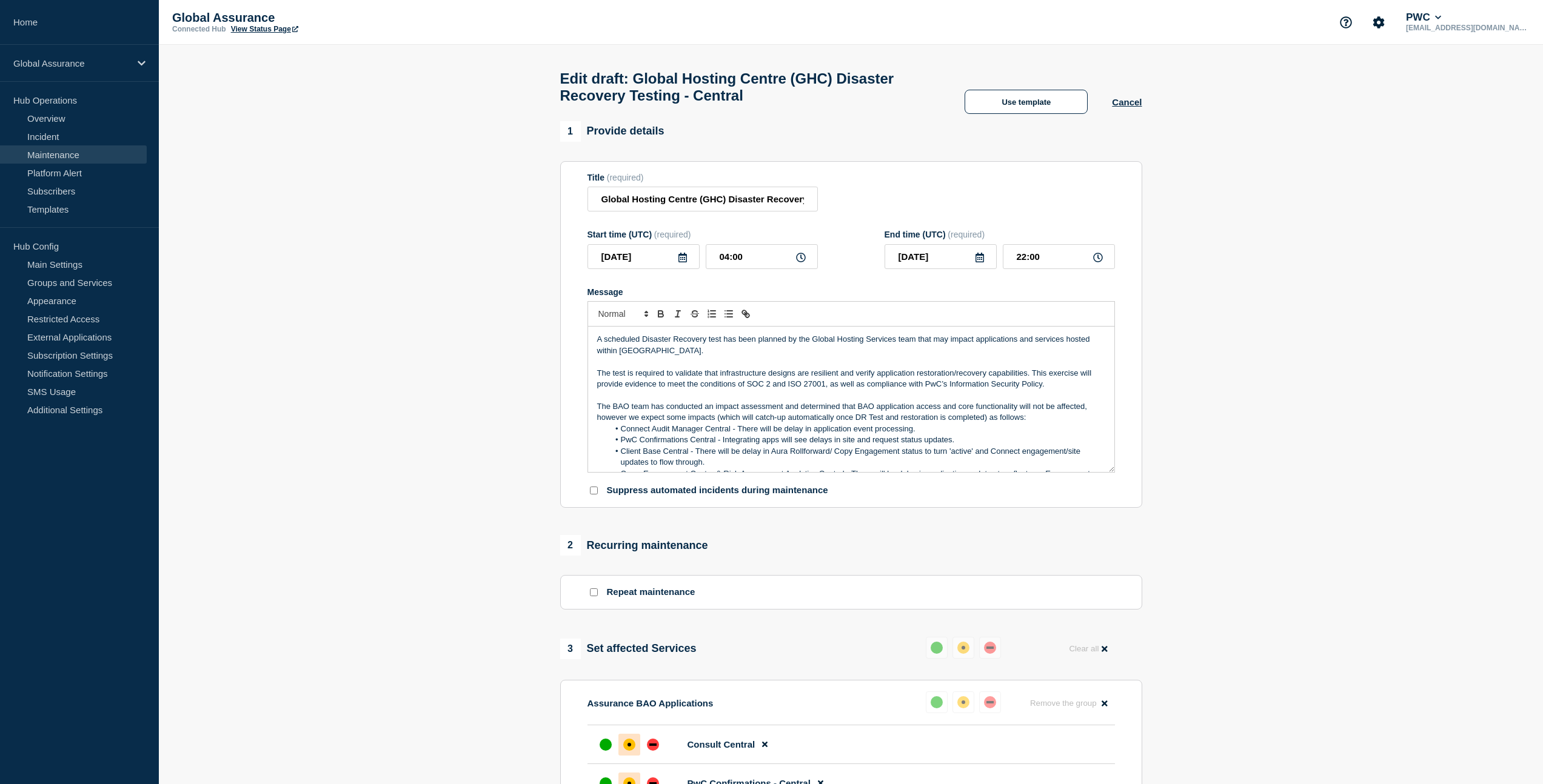
click at [598, 388] on p "The test is required to validate that infrastructure designs are resilient and …" at bounding box center [851, 379] width 508 height 23
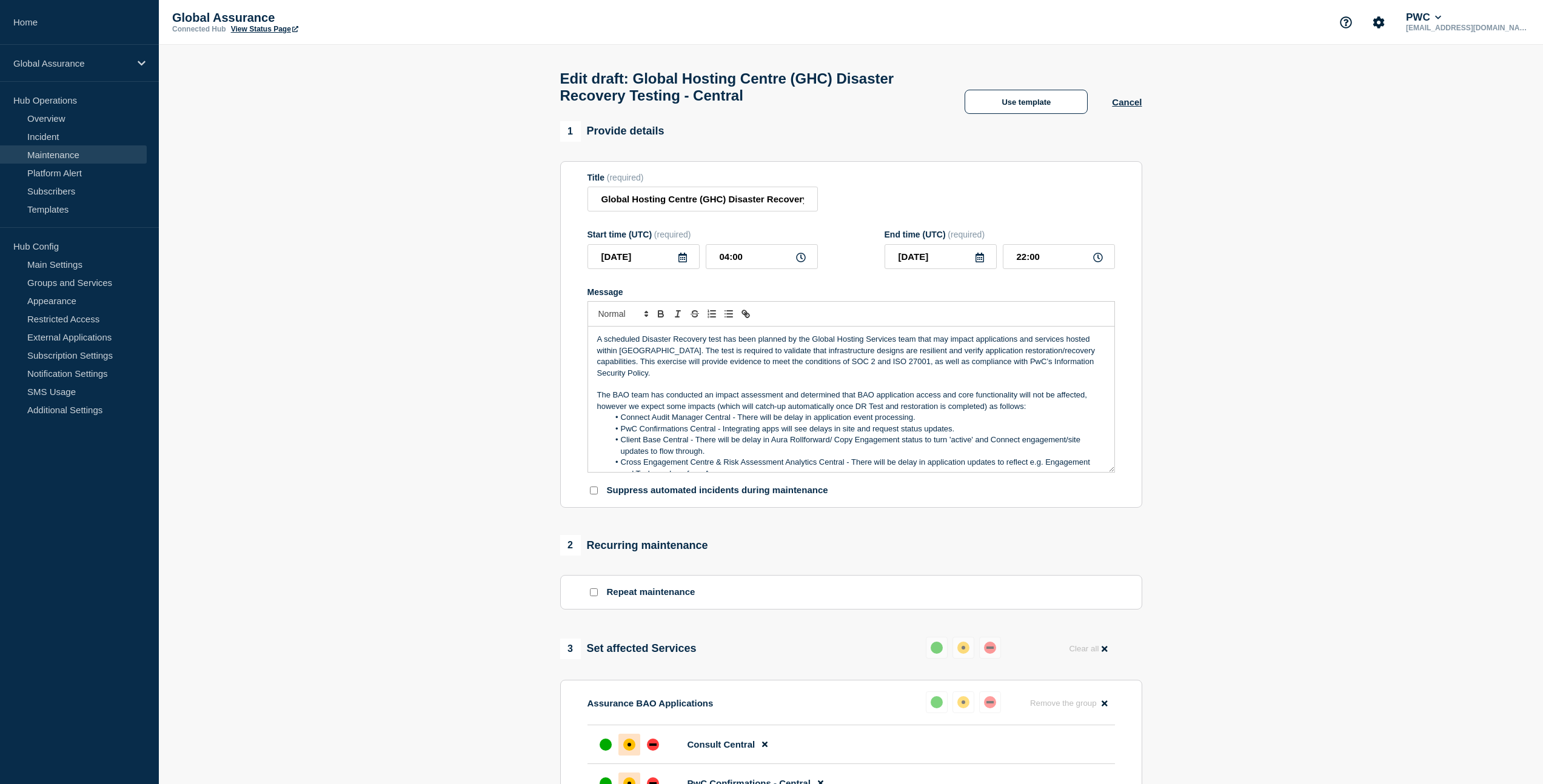
click at [780, 390] on p "Message" at bounding box center [851, 385] width 508 height 11
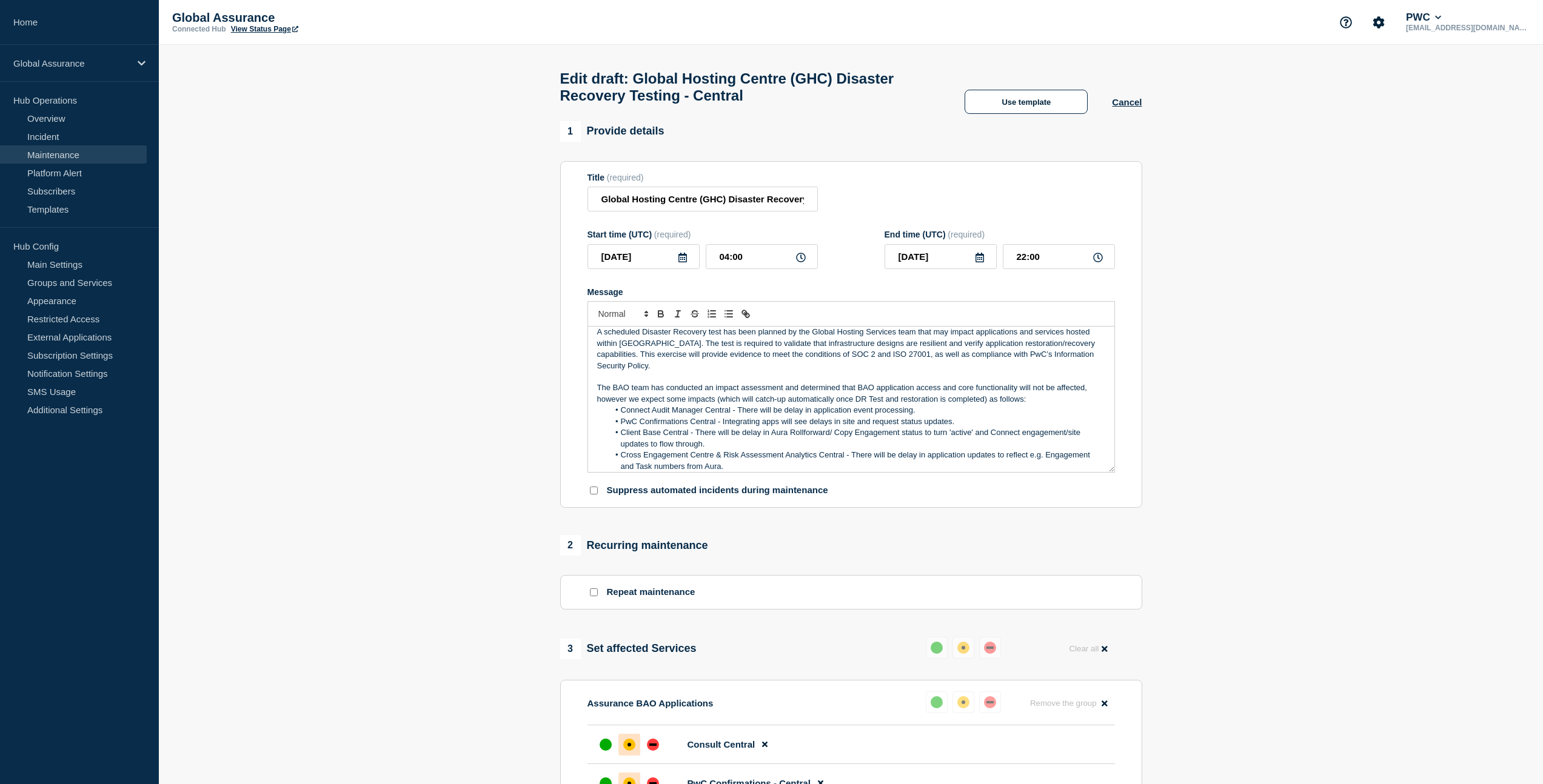
scroll to position [16, 0]
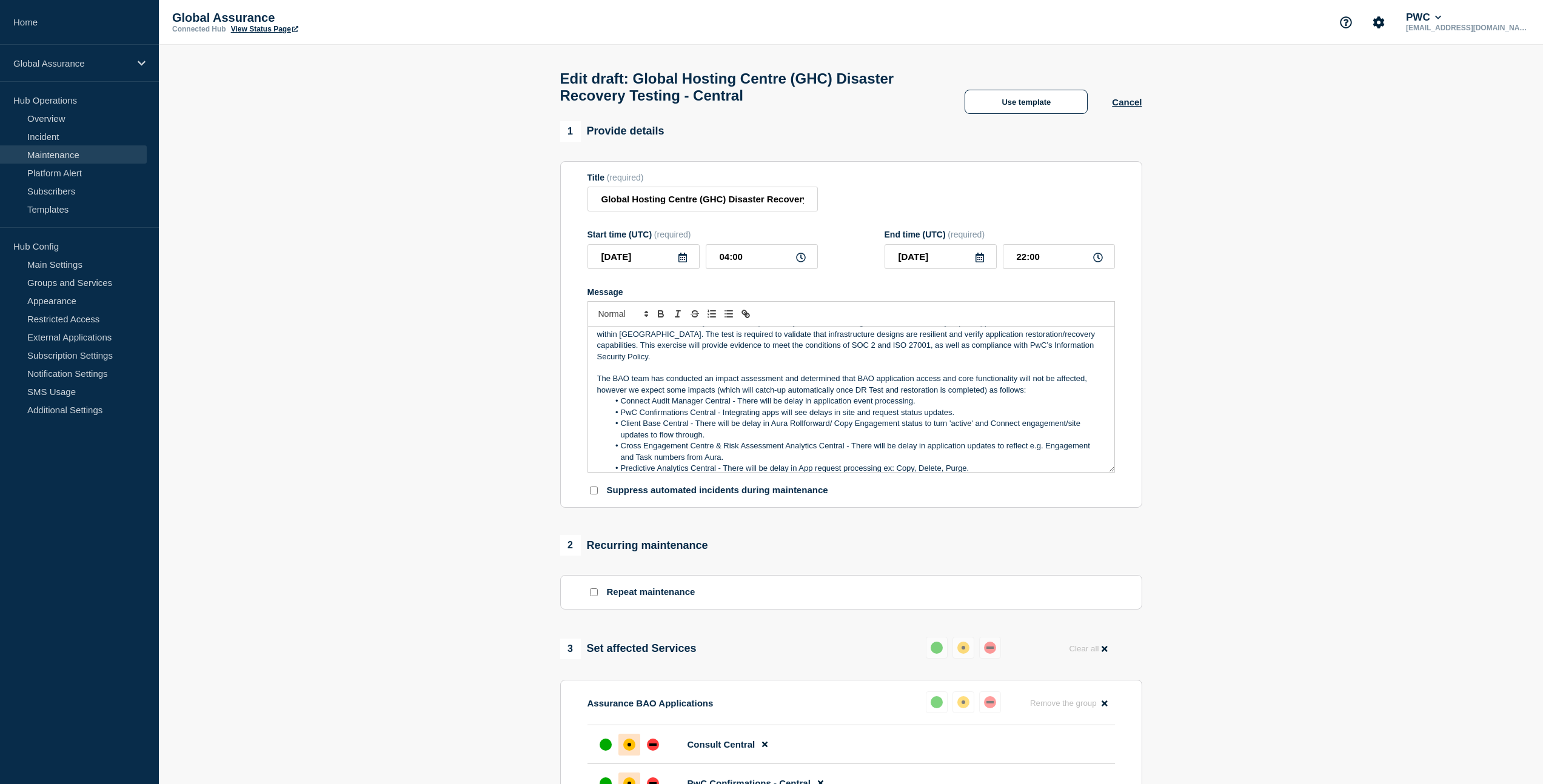
click at [628, 394] on p "The BAO team has conducted an impact assessment and determined that BAO applica…" at bounding box center [851, 385] width 508 height 23
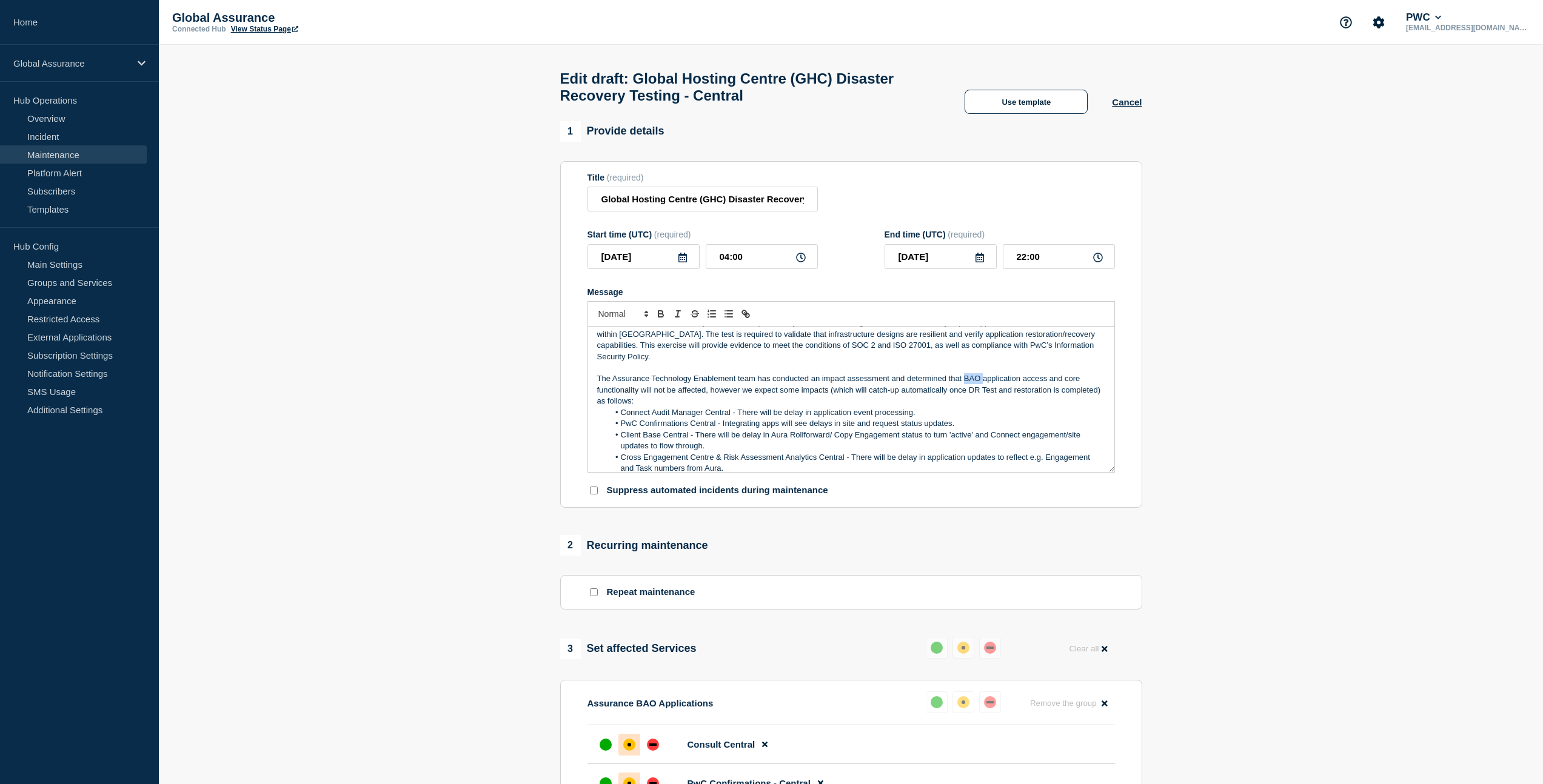
drag, startPoint x: 983, startPoint y: 392, endPoint x: 966, endPoint y: 392, distance: 17.0
click at [966, 392] on p "The Assurance Technology Enablement team has conducted an impact assessment and…" at bounding box center [851, 390] width 508 height 33
click at [736, 396] on p "The Assurance Technology Enablement team has conducted an impact assessment and…" at bounding box center [851, 390] width 508 height 33
click at [1000, 392] on p "The Assurance Technology Enablement (ATE) team has conducted an impact assessme…" at bounding box center [851, 390] width 508 height 33
drag, startPoint x: 639, startPoint y: 406, endPoint x: 660, endPoint y: 412, distance: 21.8
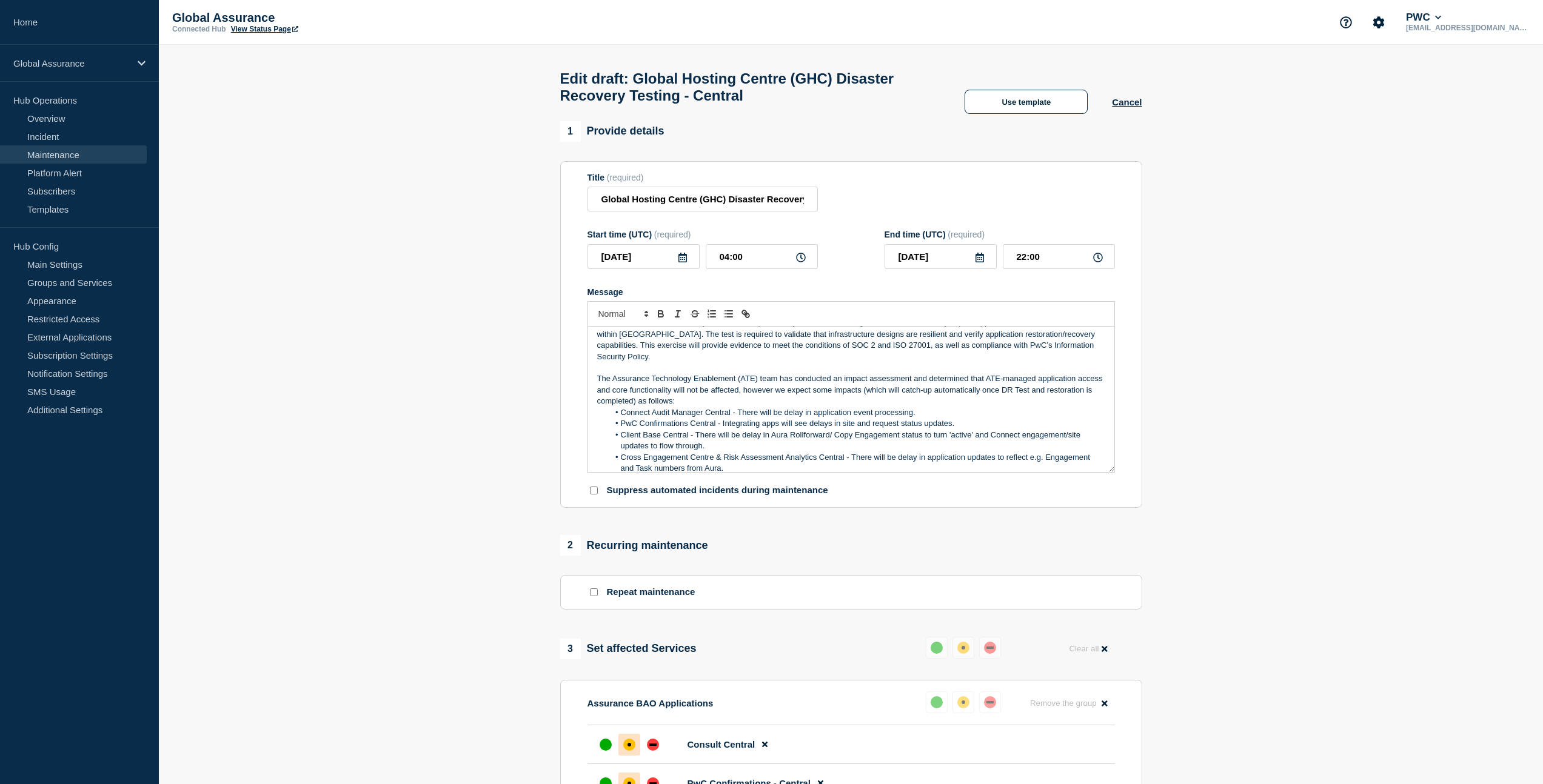
click at [639, 406] on p "The Assurance Technology Enablement (ATE) team has conducted an impact assessme…" at bounding box center [851, 390] width 508 height 33
click at [836, 404] on p "The Assurance Technology Enablement (ATE) team has conducted an impact assessme…" at bounding box center [851, 387] width 508 height 33
click at [681, 404] on p "The Assurance Technology Enablement (ATE) team has conducted an impact assessme…" at bounding box center [851, 387] width 508 height 33
click at [834, 402] on p "The Assurance Technology Enablement (ATE) team has conducted an impact assessme…" at bounding box center [851, 387] width 508 height 33
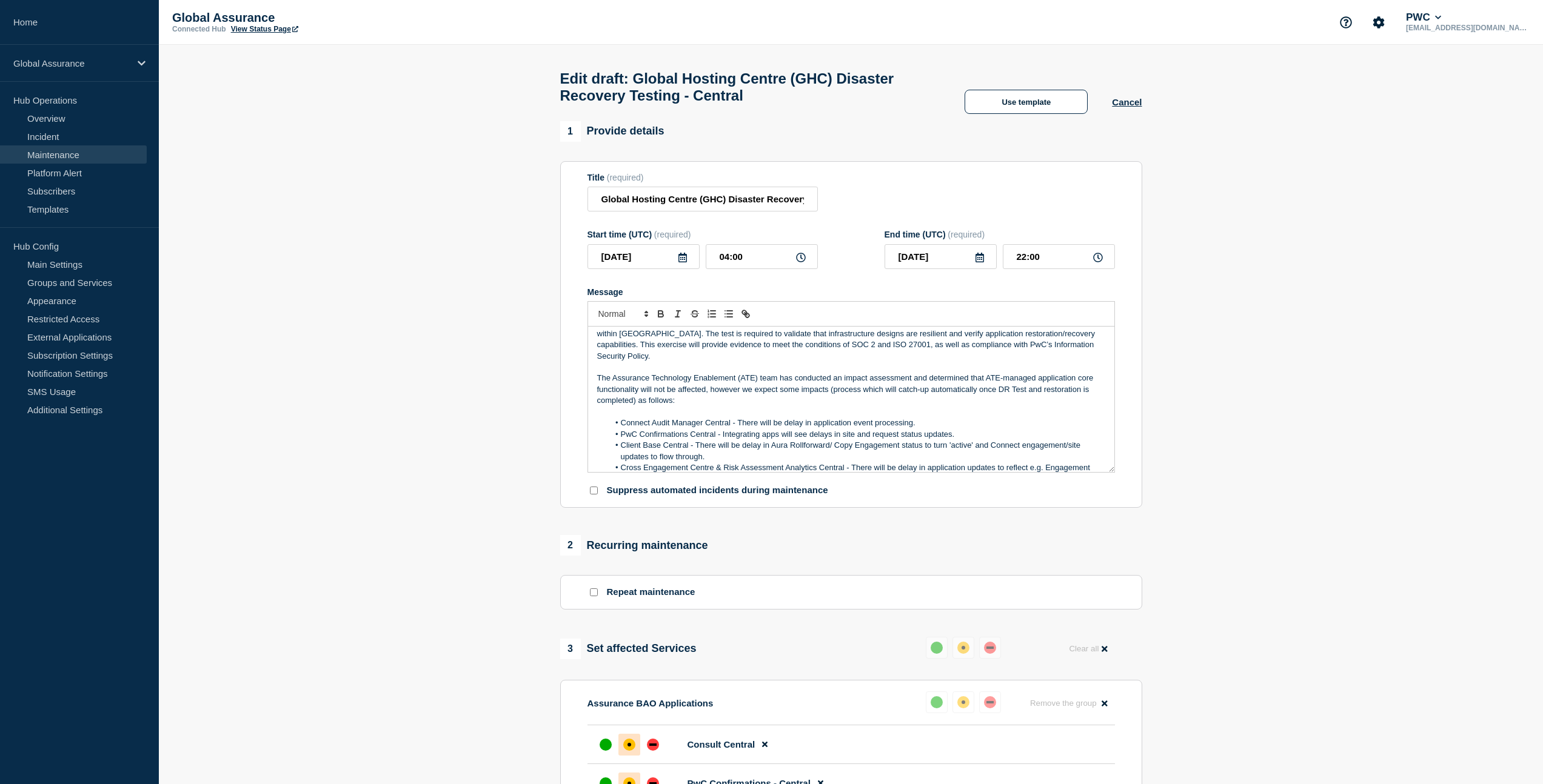
scroll to position [16, 0]
click at [770, 373] on p "Message" at bounding box center [851, 368] width 508 height 11
click at [761, 419] on p "Message" at bounding box center [851, 413] width 508 height 11
click at [799, 406] on p "The Assurance Technology Enablement (ATE) team has conducted an impact assessme…" at bounding box center [851, 390] width 508 height 33
click at [713, 419] on p "Message" at bounding box center [851, 413] width 508 height 11
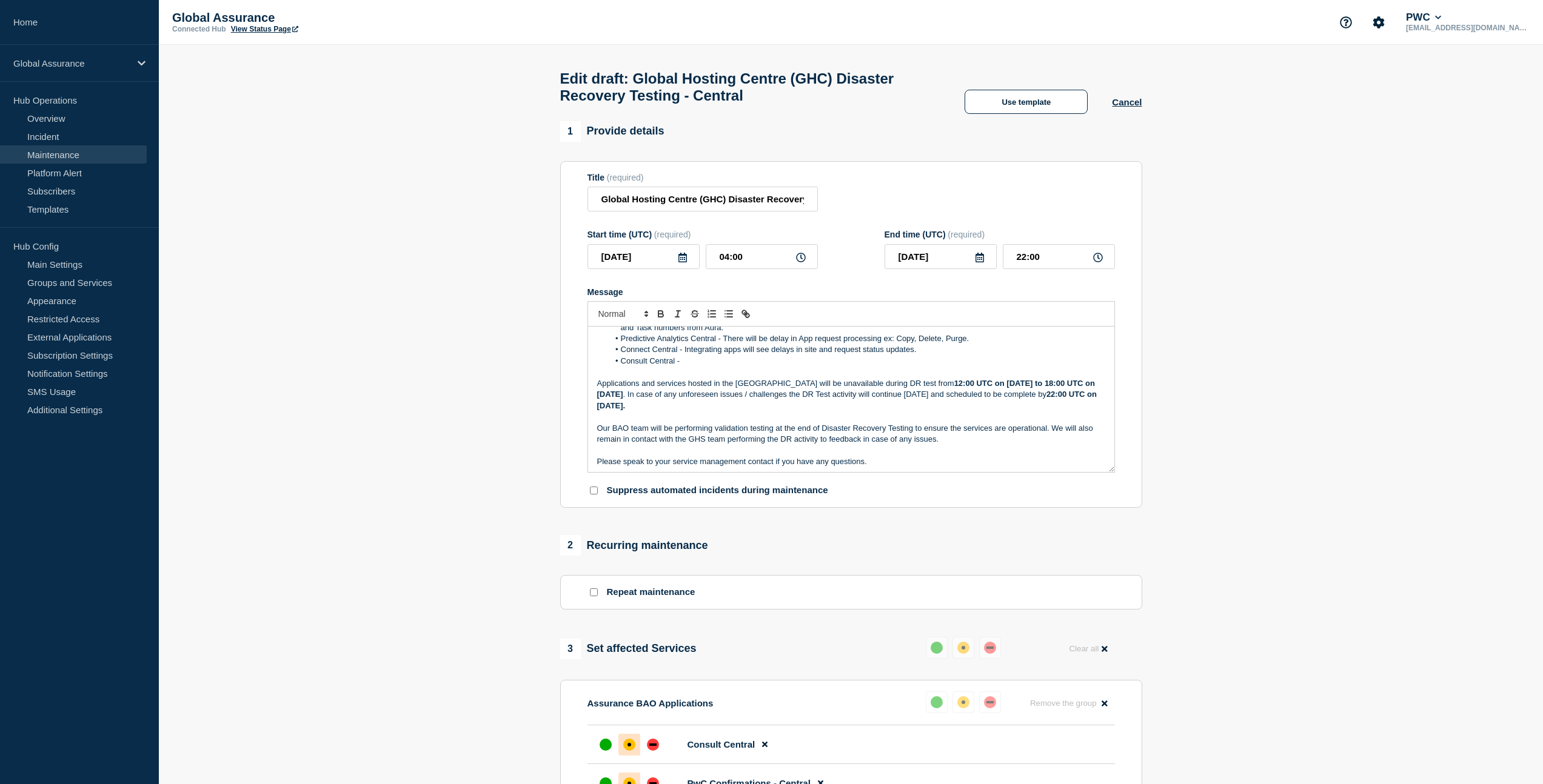
scroll to position [171, 0]
click at [627, 440] on p "Our BAO team will be performing validation testing at the end of Disaster Recov…" at bounding box center [851, 432] width 508 height 23
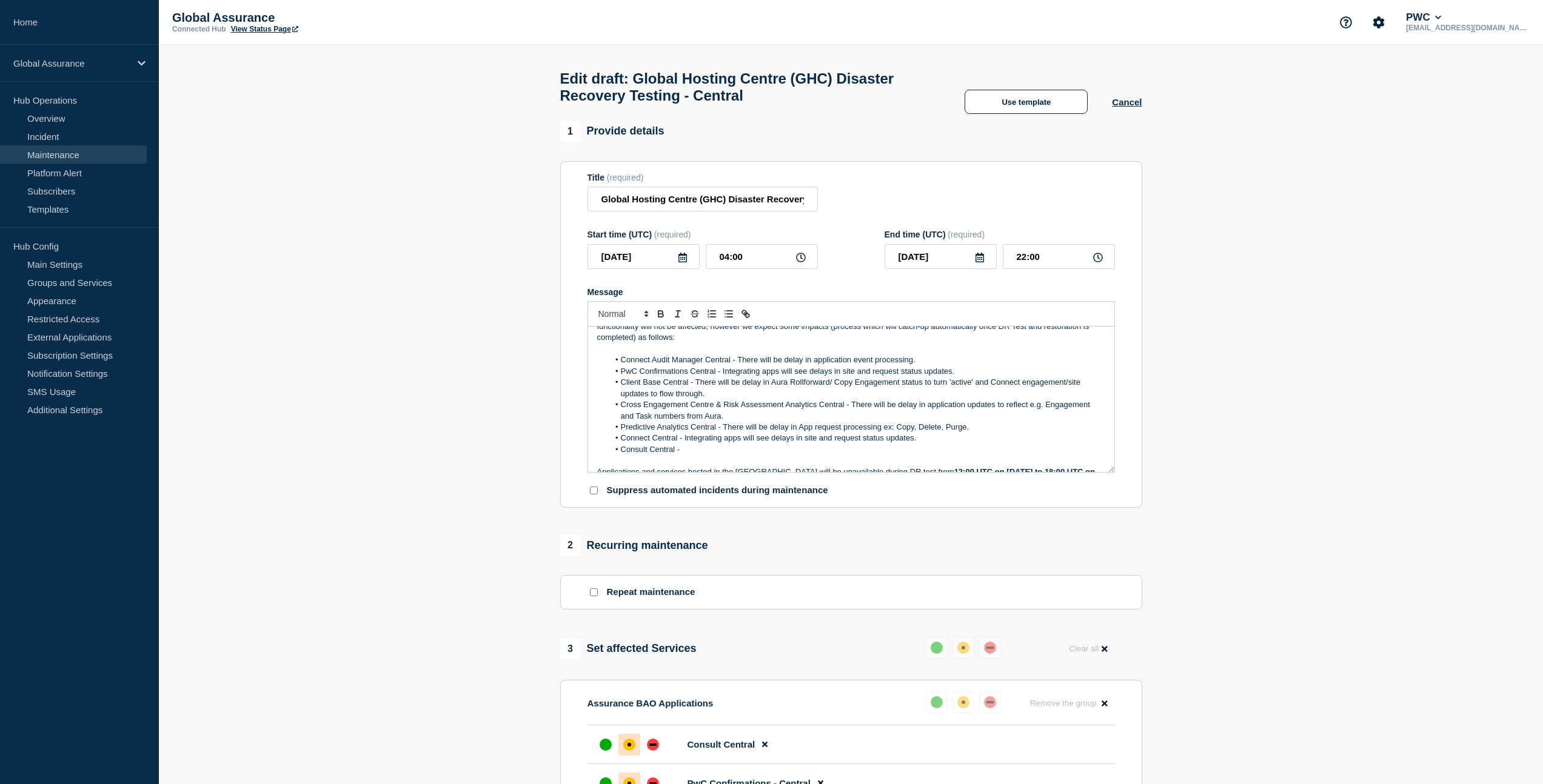
scroll to position [0, 0]
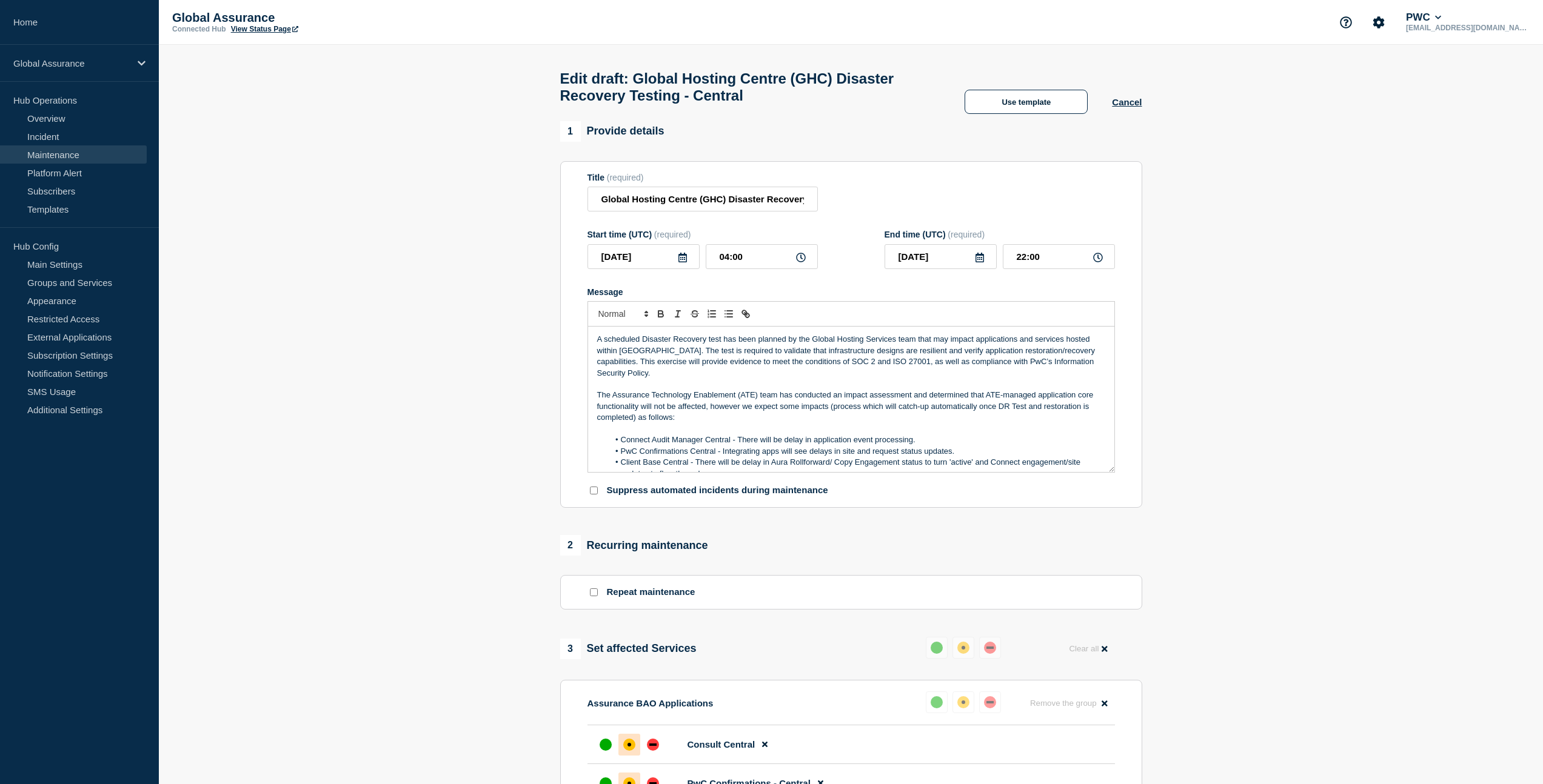
click at [895, 355] on p "A scheduled Disaster Recovery test has been planned by the Global Hosting Servi…" at bounding box center [851, 357] width 508 height 45
click at [811, 379] on p "A scheduled Disaster Recovery test has been planned by the Global Hosting Servi…" at bounding box center [851, 357] width 508 height 45
click at [811, 435] on p "Message" at bounding box center [851, 429] width 508 height 11
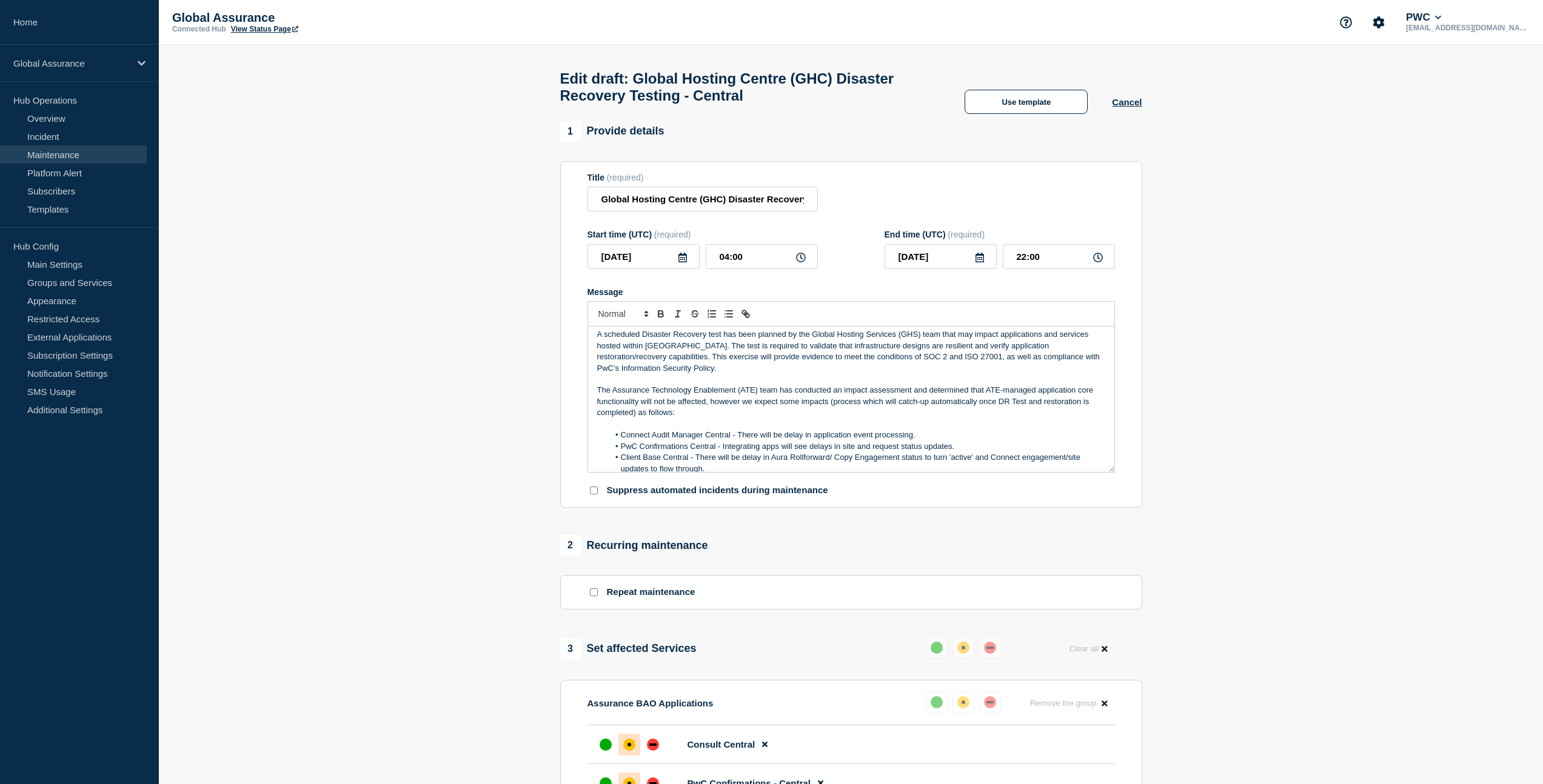
click at [690, 362] on p "A scheduled Disaster Recovery test has been planned by the Global Hosting Servi…" at bounding box center [851, 352] width 508 height 45
click at [845, 374] on p "A scheduled Disaster Recovery test has been planned by the Global Hosting Servi…" at bounding box center [851, 352] width 508 height 45
click at [865, 385] on p "Message" at bounding box center [851, 380] width 508 height 11
click at [838, 430] on p "Message" at bounding box center [851, 424] width 508 height 11
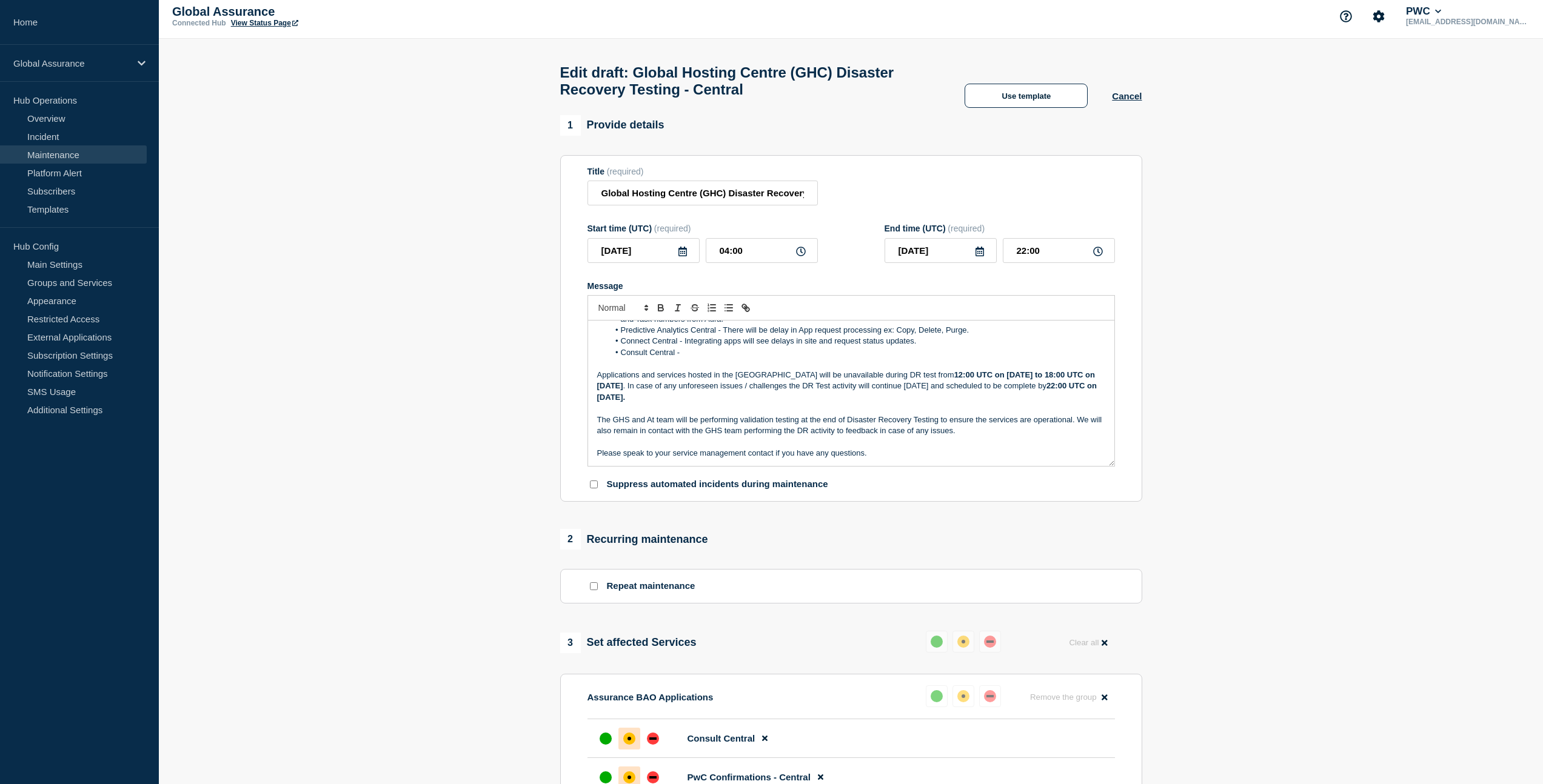
scroll to position [20, 0]
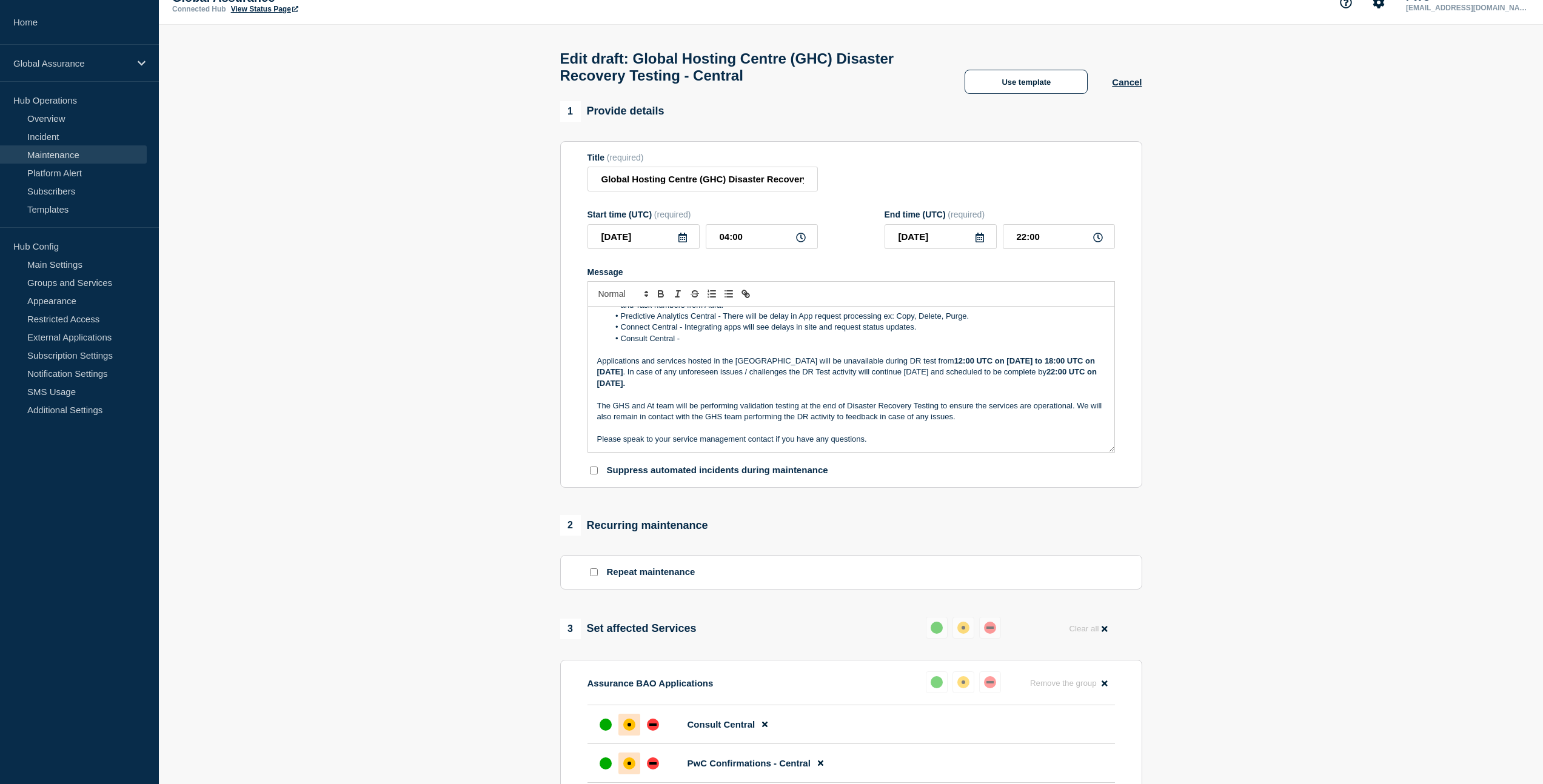
drag, startPoint x: 654, startPoint y: 420, endPoint x: 660, endPoint y: 421, distance: 6.1
click at [654, 420] on p "The GHS and At team will be performing validation testing at the end of Disaste…" at bounding box center [851, 412] width 508 height 23
click at [680, 423] on p "The GHS and ATE team will be performing validation testing at the end of Disast…" at bounding box center [851, 412] width 508 height 23
drag, startPoint x: 992, startPoint y: 433, endPoint x: 586, endPoint y: 438, distance: 406.0
click at [586, 438] on section "Title (required) Global Hosting Centre (GHC) Disaster Recovery Testing - Centra…" at bounding box center [851, 314] width 582 height 347
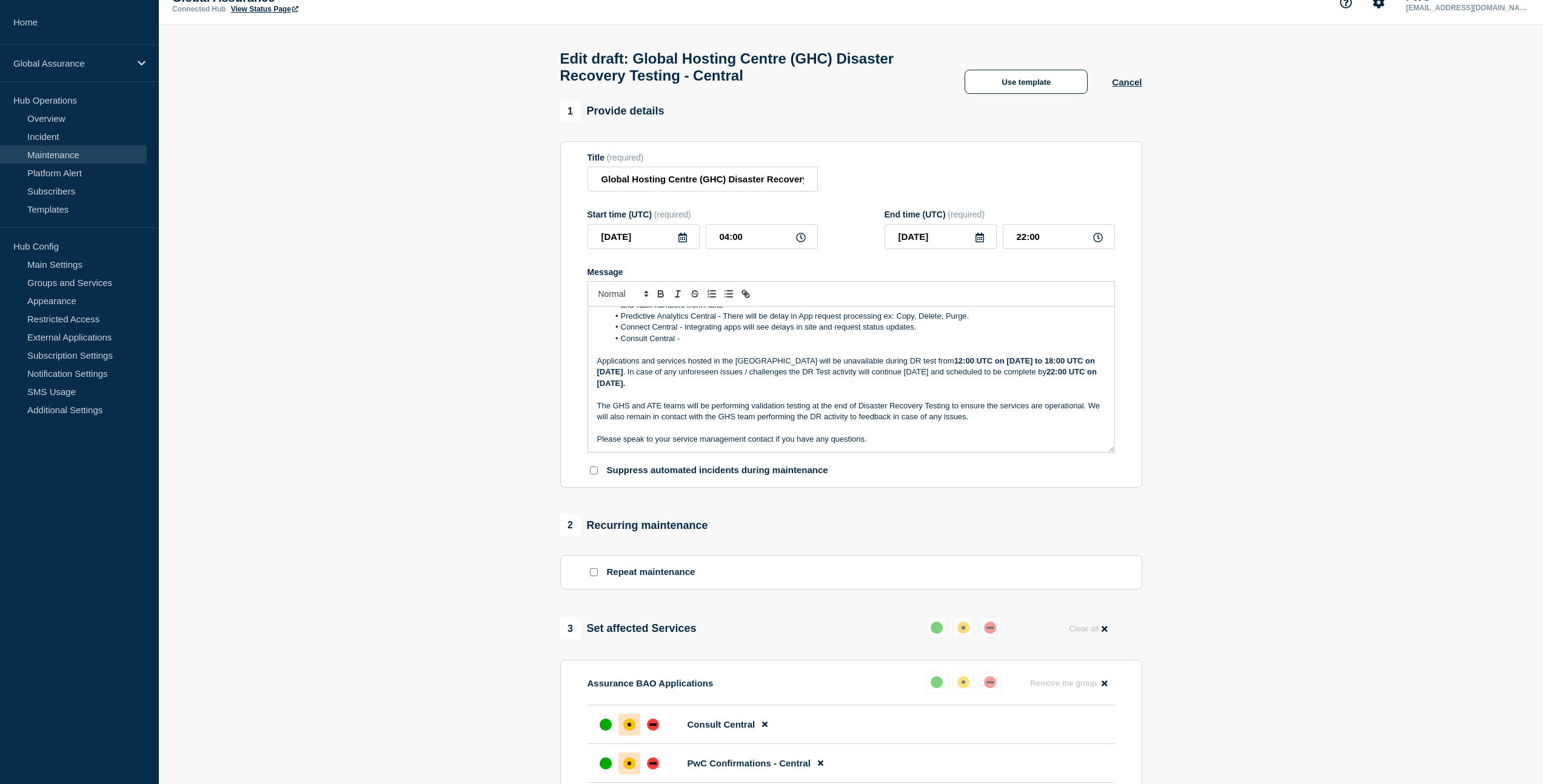
scroll to position [160, 0]
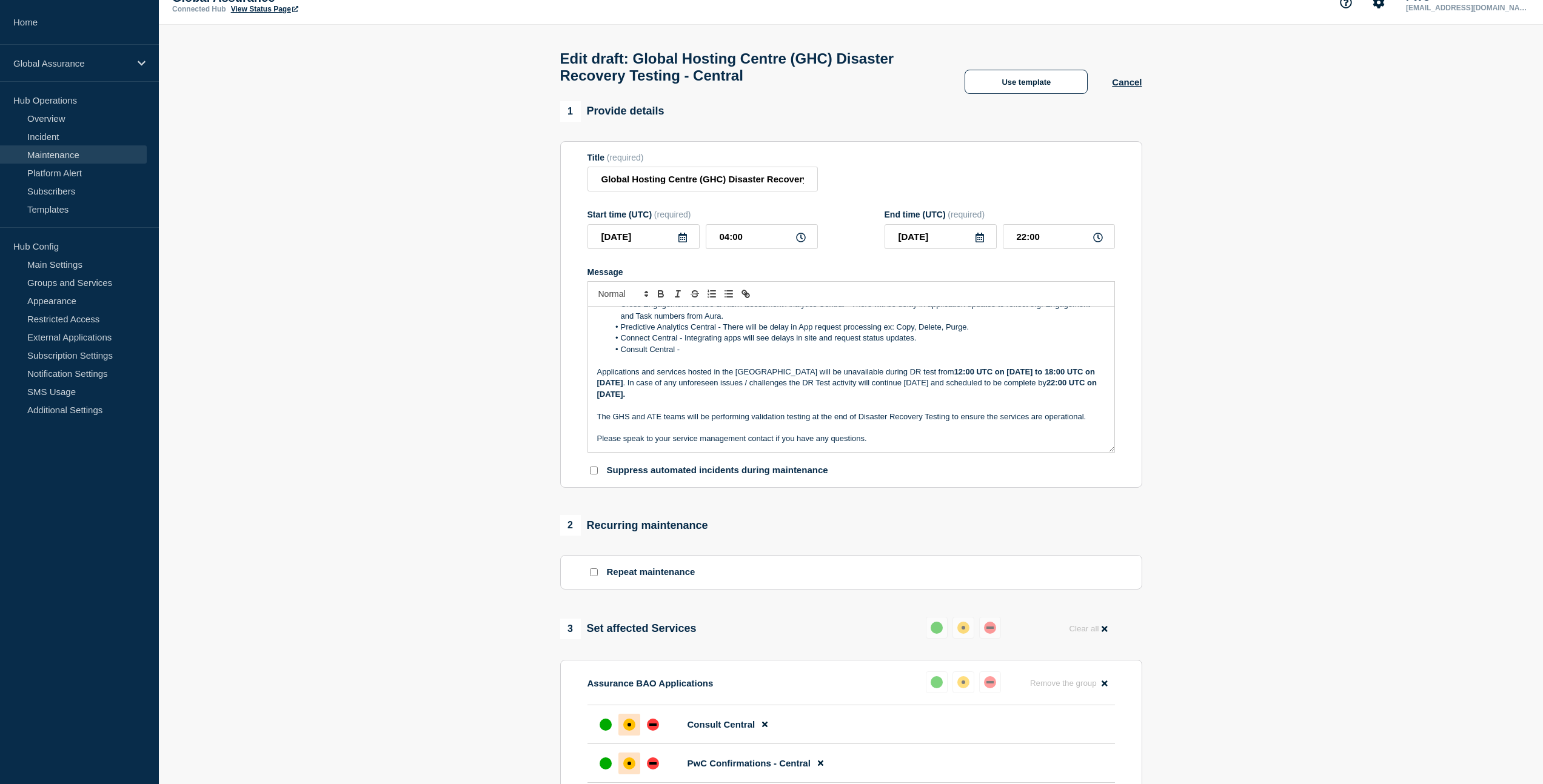
click at [818, 423] on p "The GHS and ATE teams will be performing validation testing at the end of Disas…" at bounding box center [851, 417] width 508 height 11
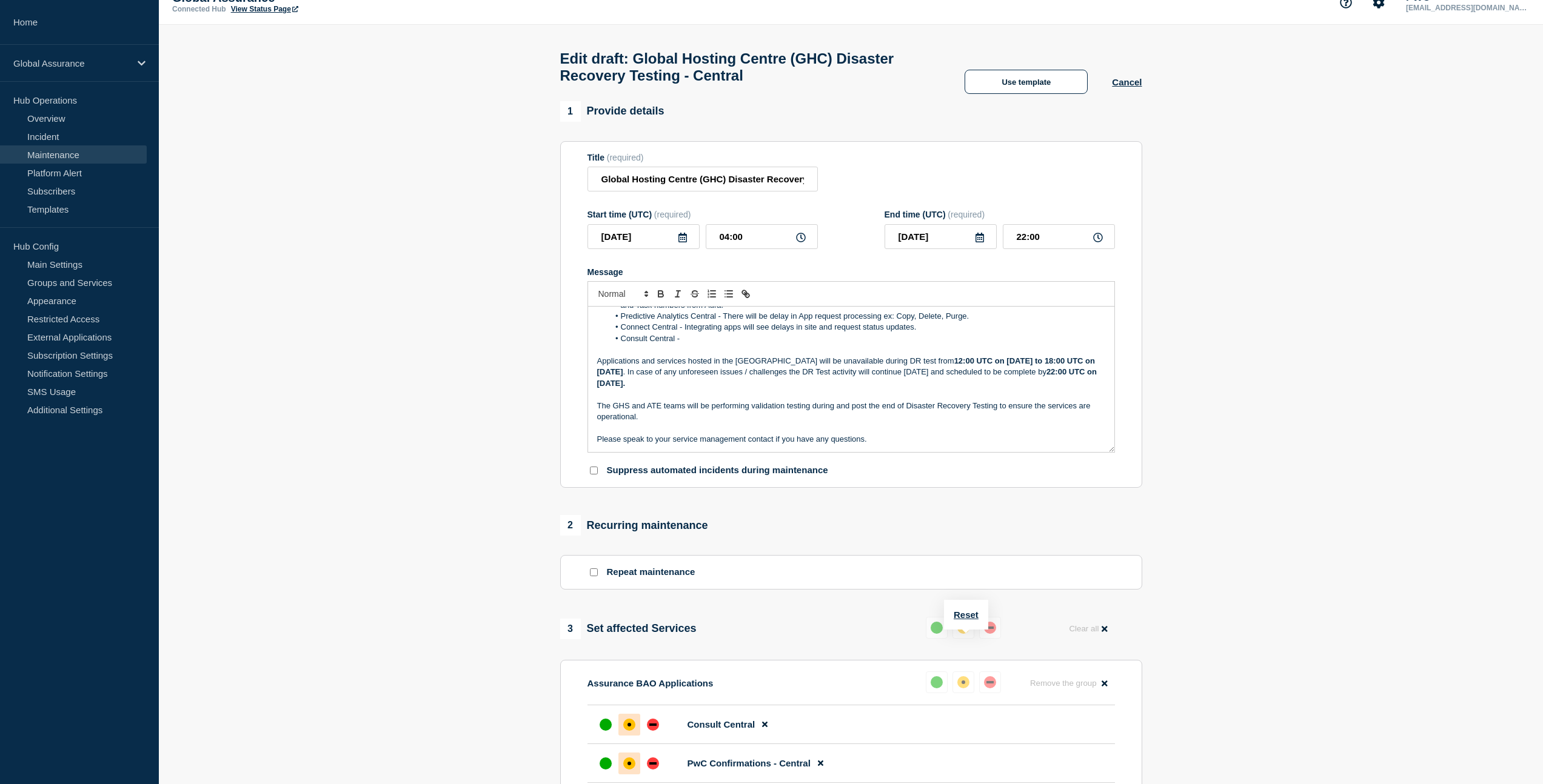
drag, startPoint x: 908, startPoint y: 421, endPoint x: 916, endPoint y: 427, distance: 10.0
click at [908, 421] on p "The GHS and ATE teams will be performing validation testing during and post the…" at bounding box center [851, 412] width 508 height 23
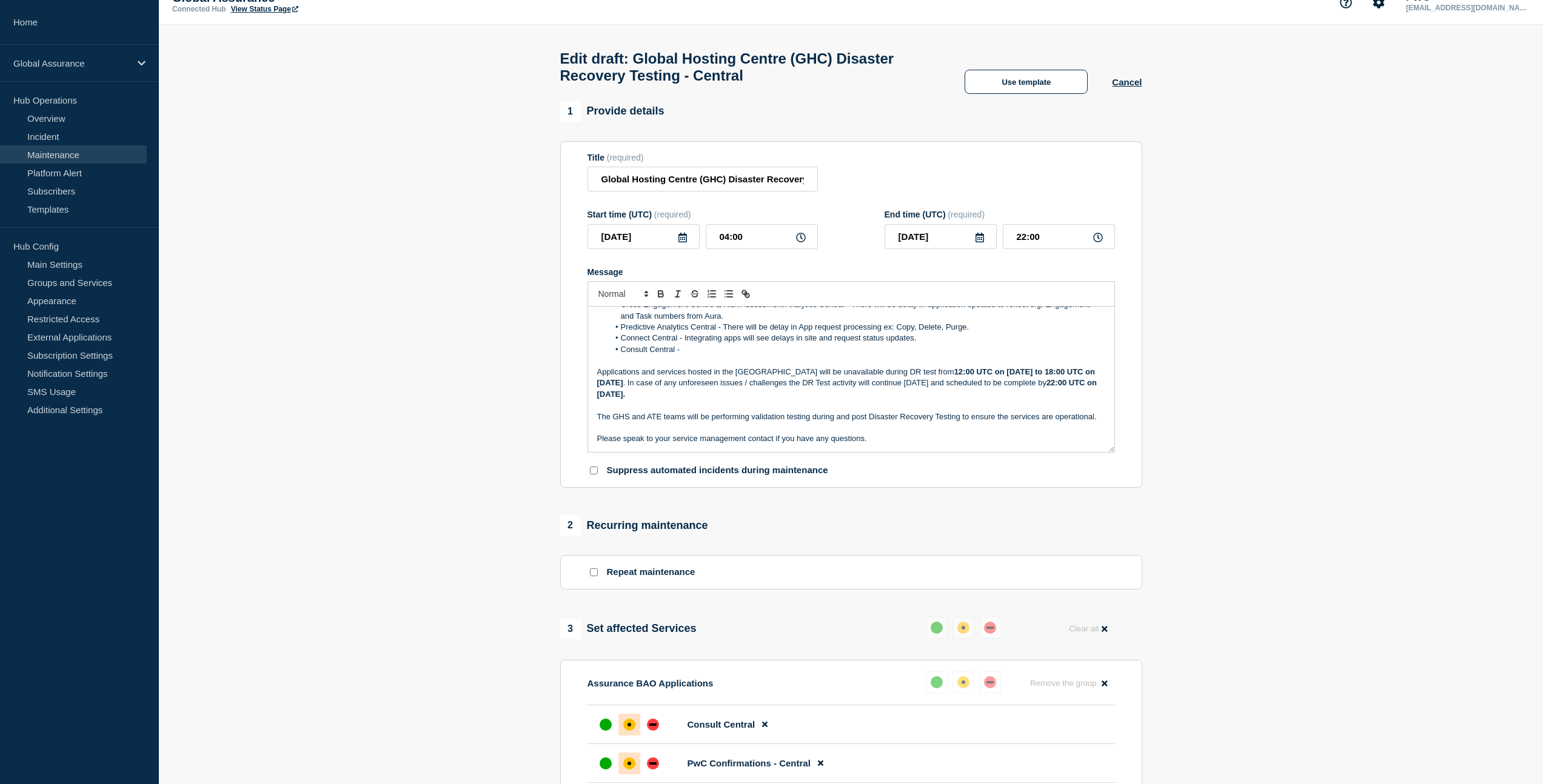
click at [761, 444] on p "Please speak to your service management contact if you have any questions." at bounding box center [851, 439] width 508 height 11
click at [780, 398] on p "Applications and services hosted in the [GEOGRAPHIC_DATA] will be unavailable d…" at bounding box center [851, 383] width 508 height 33
click at [738, 433] on p "Message" at bounding box center [851, 428] width 508 height 11
click at [1011, 421] on p "The GHS and ATE teams will be performing validation testing during and post Dis…" at bounding box center [851, 417] width 508 height 11
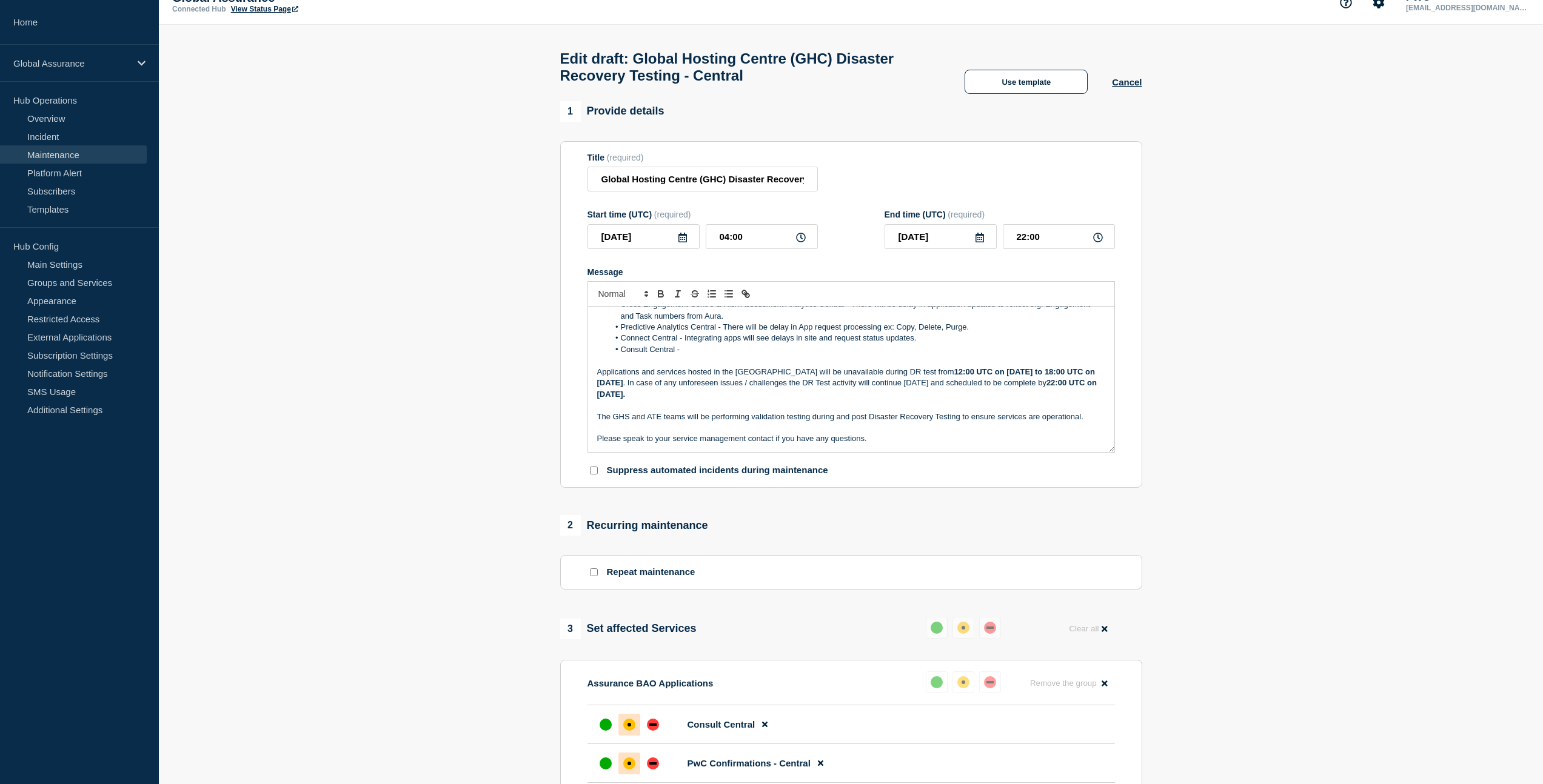
click at [946, 411] on p "Message" at bounding box center [851, 406] width 508 height 11
click at [704, 433] on p "Message" at bounding box center [851, 428] width 508 height 11
click at [705, 411] on p "Message" at bounding box center [851, 406] width 508 height 11
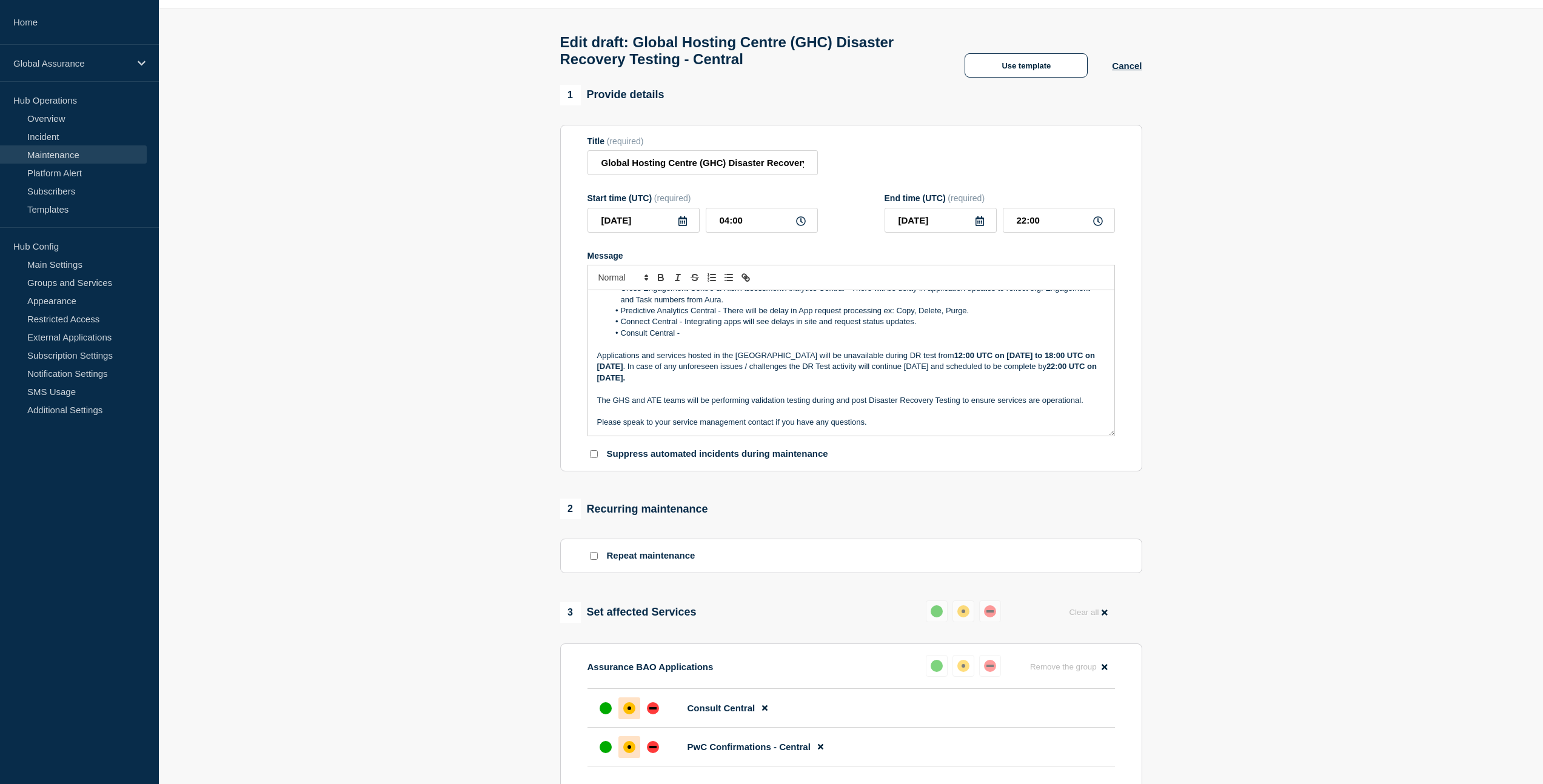
scroll to position [39, 0]
click at [711, 415] on p "Message" at bounding box center [851, 409] width 508 height 11
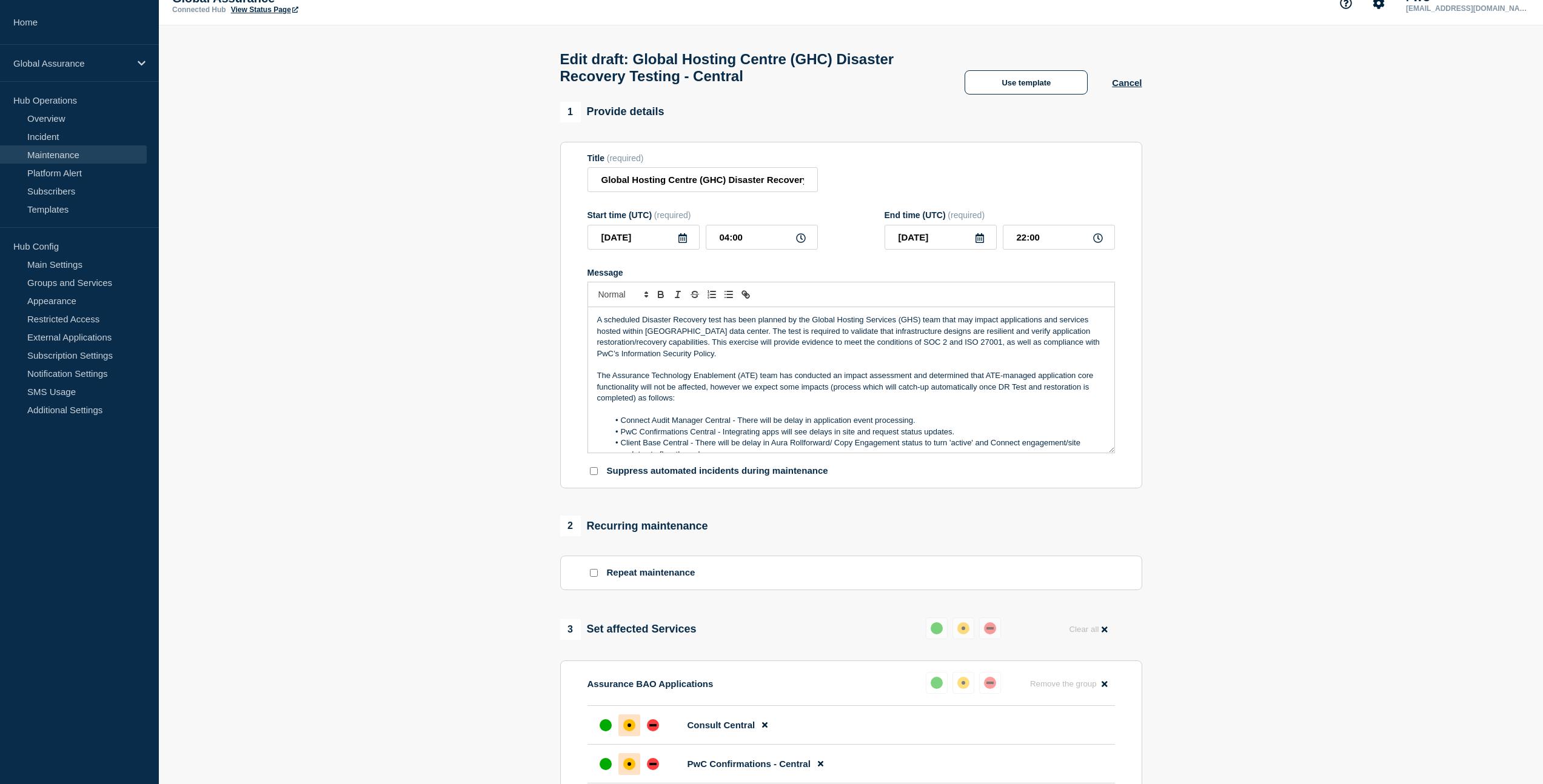
scroll to position [0, 0]
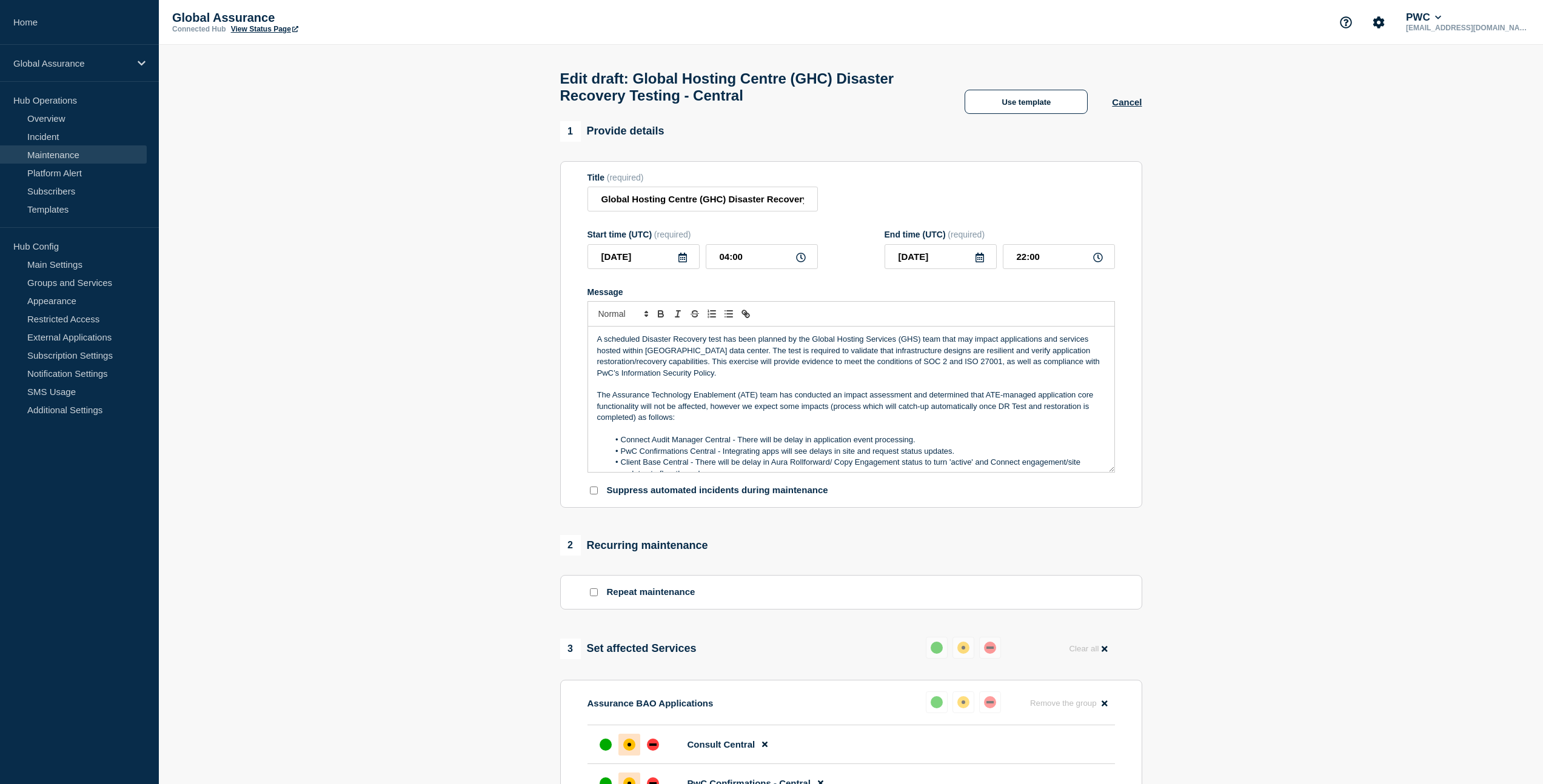
click at [736, 365] on p "A scheduled Disaster Recovery test has been planned by the Global Hosting Servi…" at bounding box center [851, 357] width 508 height 45
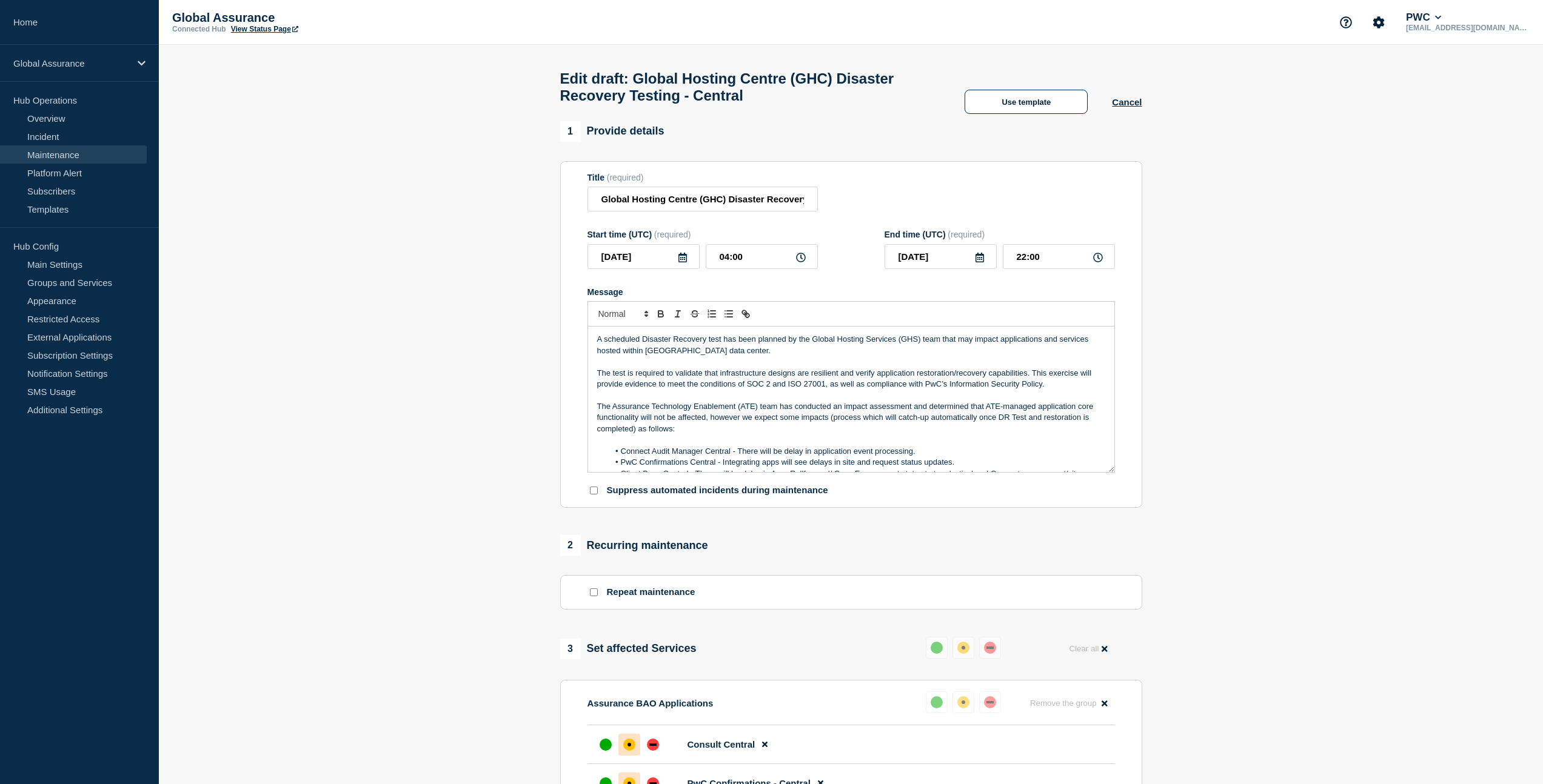
click at [1054, 390] on p "The test is required to validate that infrastructure designs are resilient and …" at bounding box center [851, 379] width 508 height 23
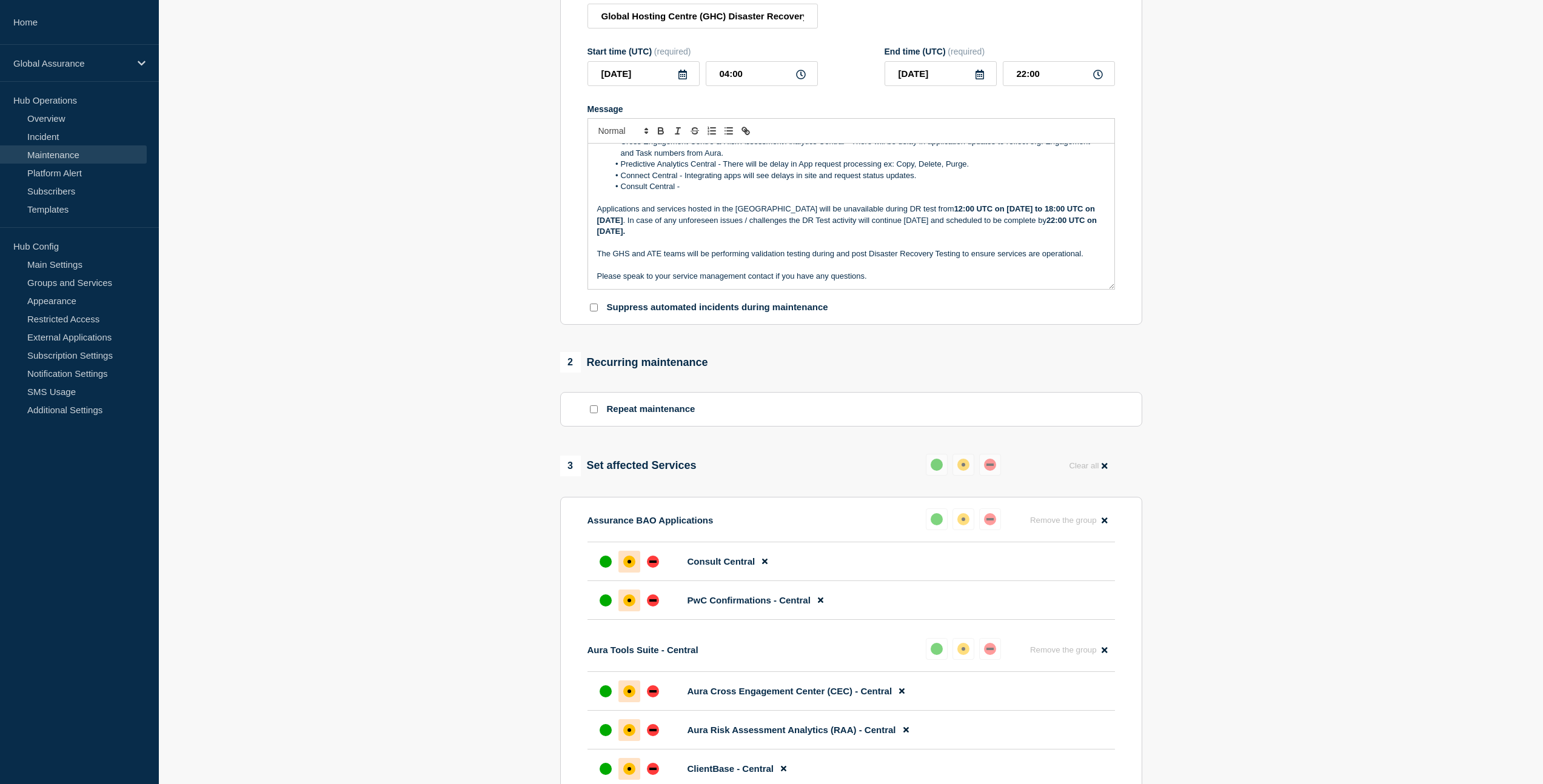
scroll to position [126, 0]
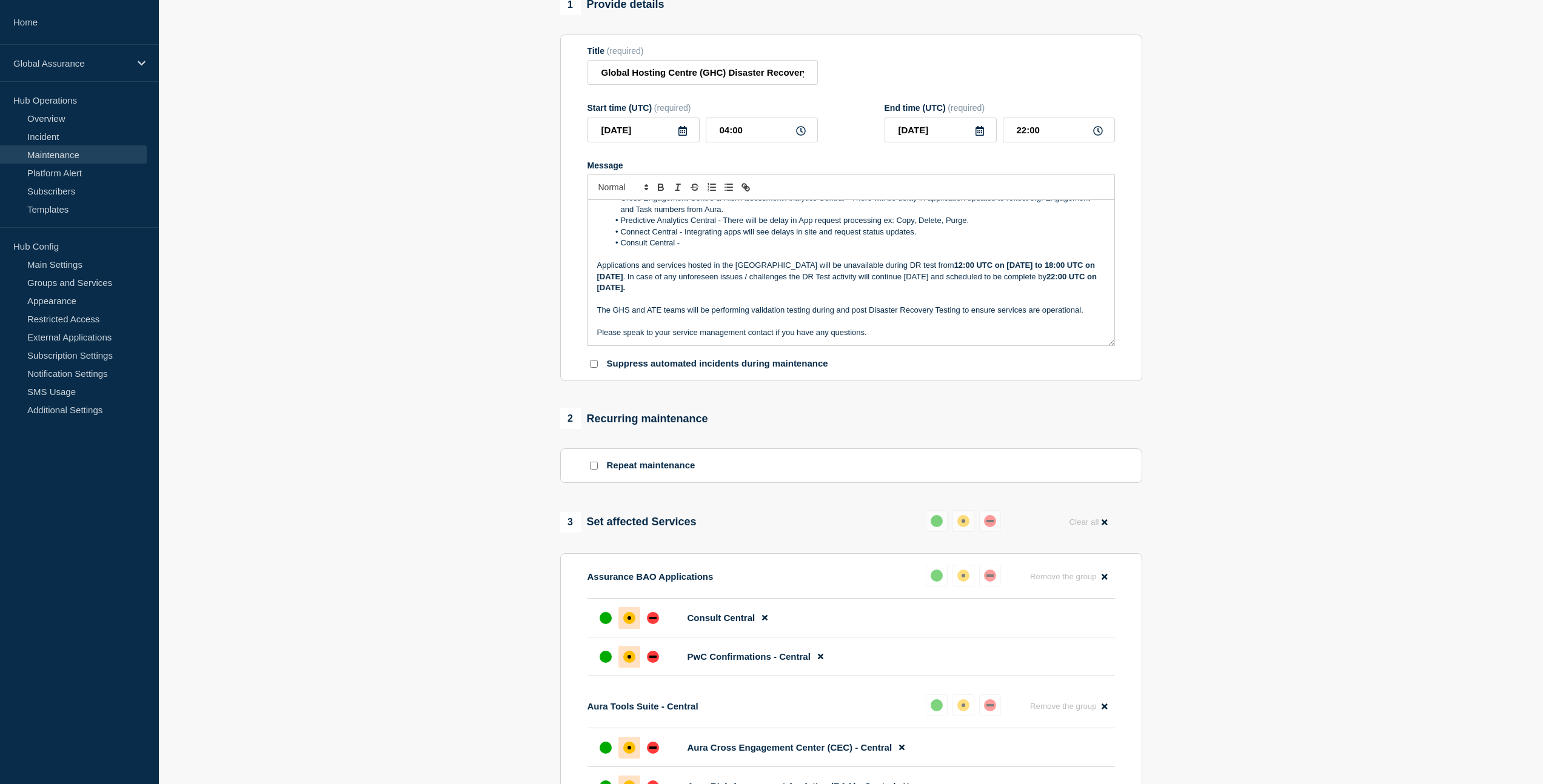
drag, startPoint x: 726, startPoint y: 299, endPoint x: 598, endPoint y: 283, distance: 129.0
click at [598, 283] on p "Applications and services hosted in the [GEOGRAPHIC_DATA] will be unavailable d…" at bounding box center [851, 276] width 508 height 33
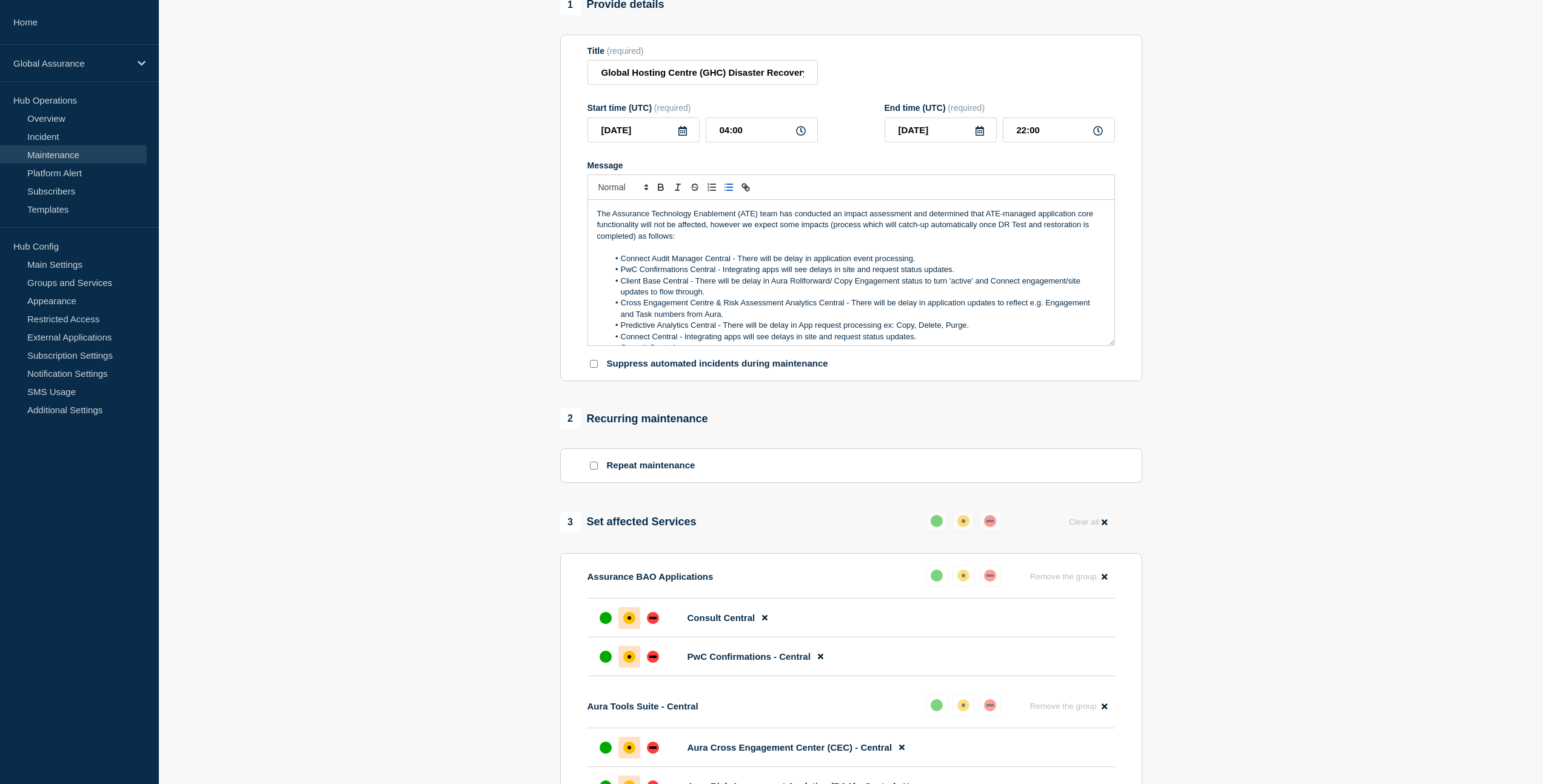
scroll to position [0, 0]
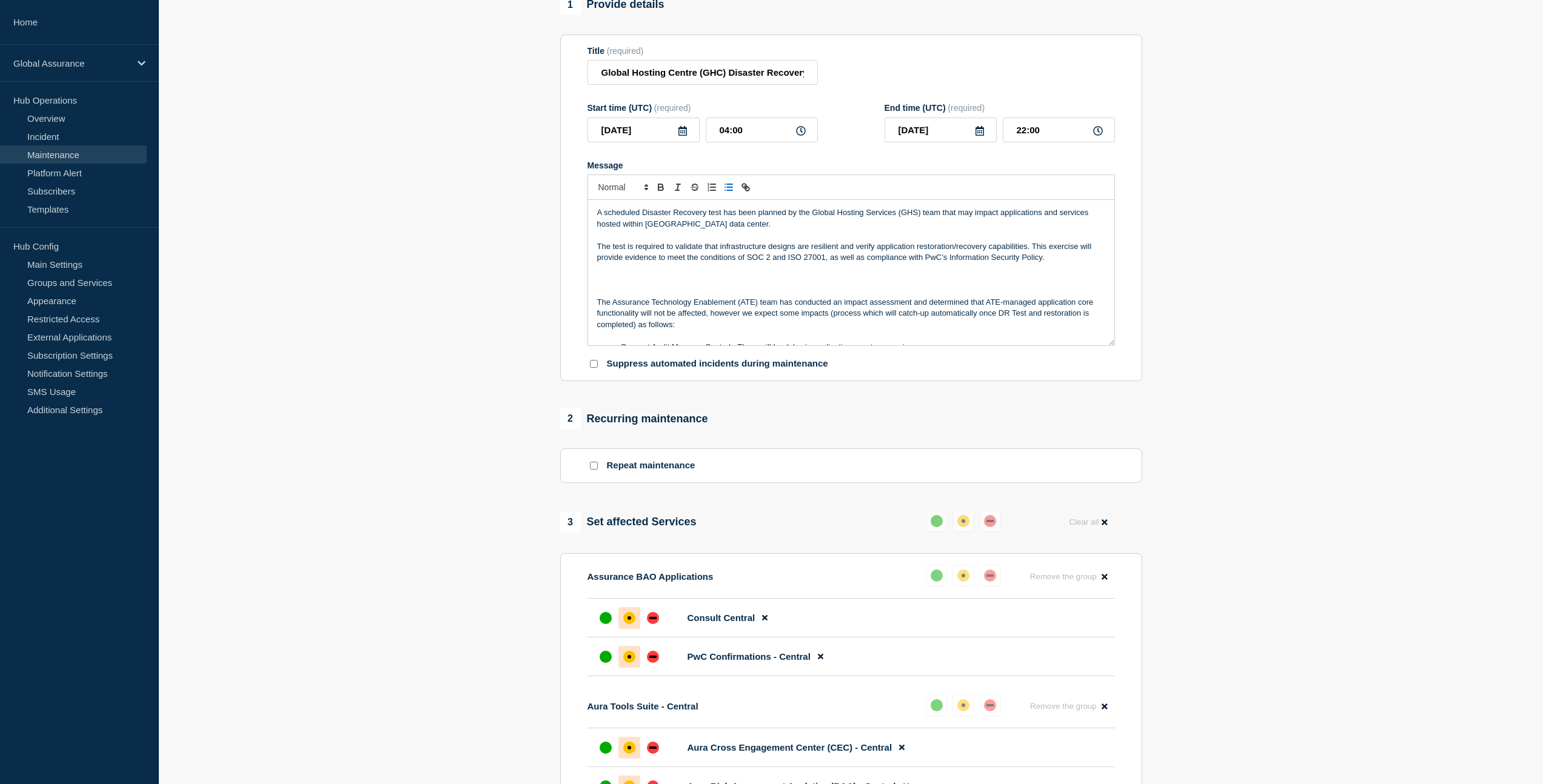
click at [764, 286] on p "Message" at bounding box center [851, 280] width 508 height 11
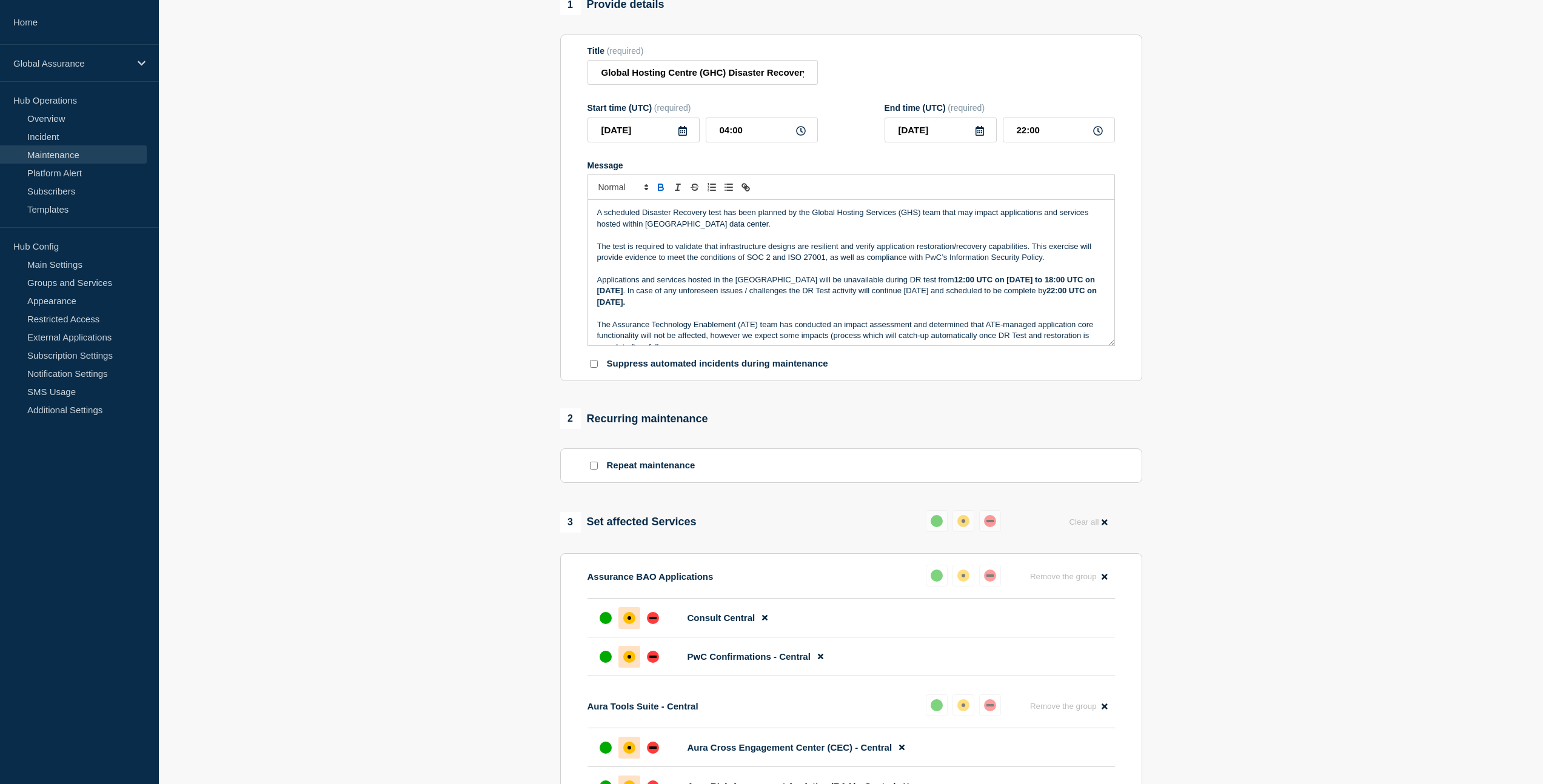
click at [598, 293] on p "Applications and services hosted in the [GEOGRAPHIC_DATA] will be unavailable d…" at bounding box center [851, 291] width 508 height 33
drag, startPoint x: 917, startPoint y: 293, endPoint x: 588, endPoint y: 292, distance: 329.0
click at [588, 292] on div "A scheduled Disaster Recovery test has been planned by the Global Hosting Servi…" at bounding box center [851, 272] width 527 height 146
click at [831, 298] on p "Applications and services hosted in the [GEOGRAPHIC_DATA] will be unavailable d…" at bounding box center [851, 291] width 508 height 33
drag, startPoint x: 870, startPoint y: 294, endPoint x: 600, endPoint y: 295, distance: 270.0
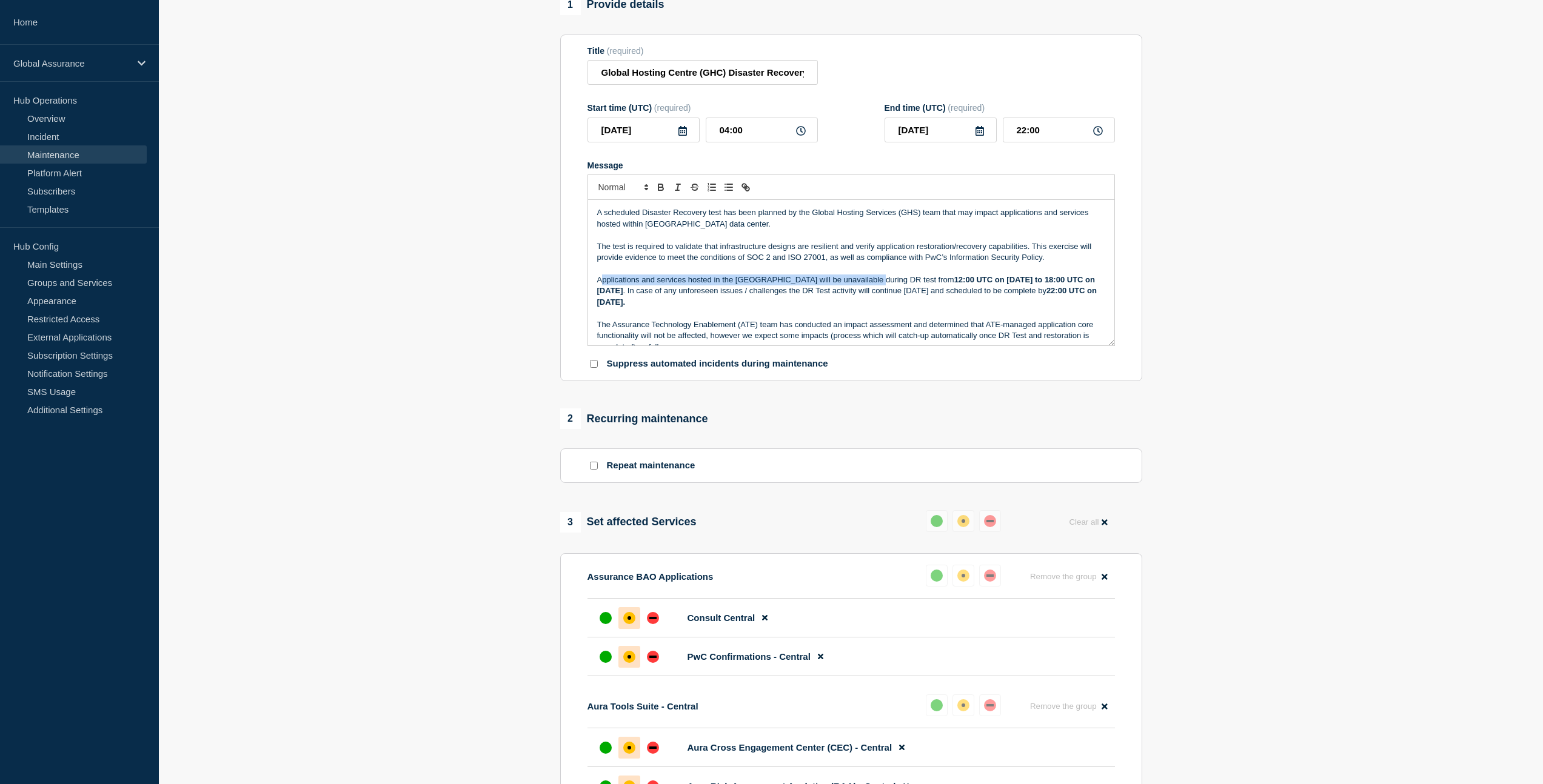
click at [600, 295] on p "Applications and services hosted in the [GEOGRAPHIC_DATA] will be unavailable d…" at bounding box center [851, 291] width 508 height 33
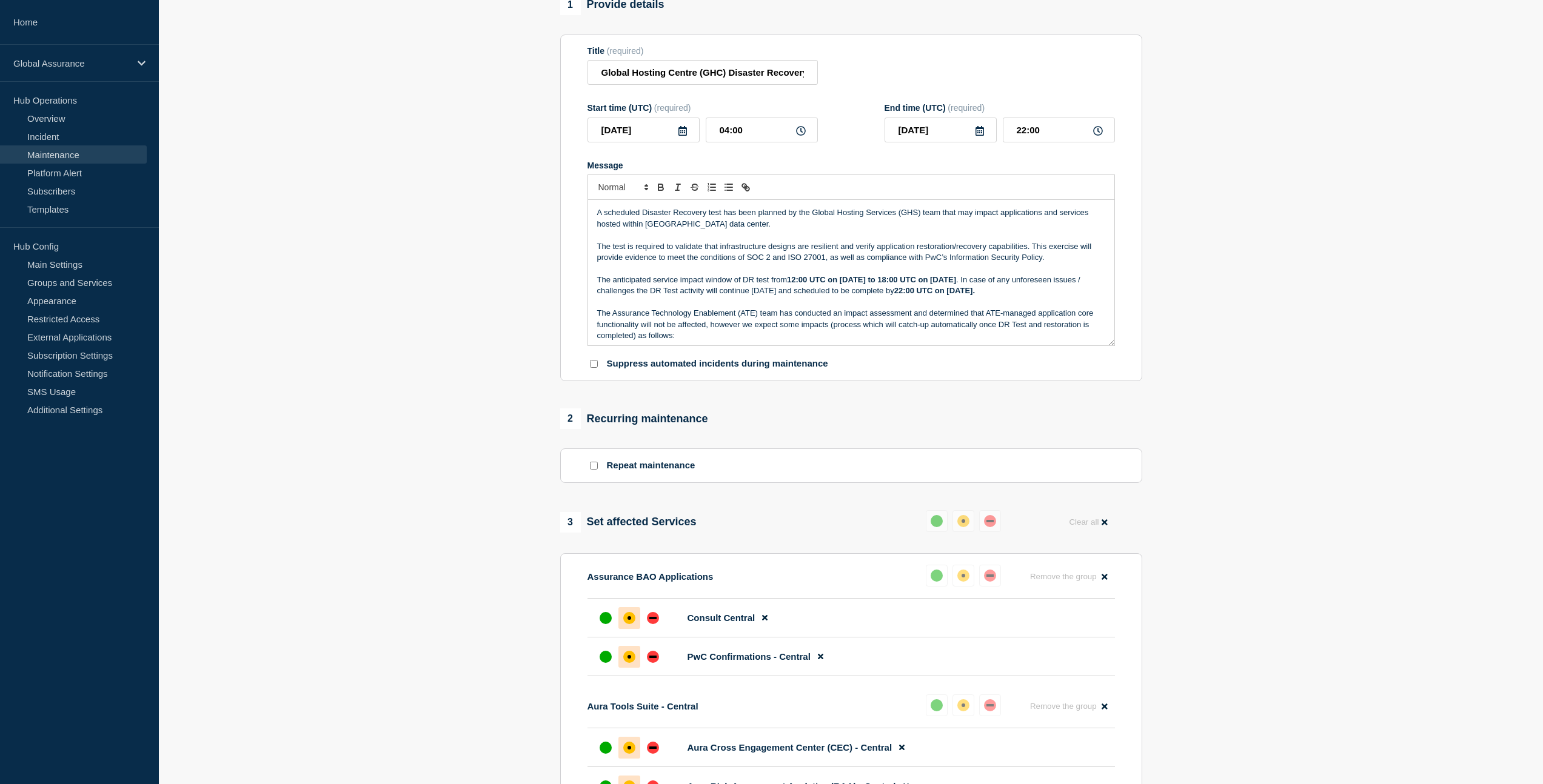
click at [784, 295] on p "The anticipated service impact window of DR test from 12:00 UTC on [DATE] to 18…" at bounding box center [851, 286] width 508 height 23
click at [1024, 295] on p "The anticipated service impact window of DR test is: 12:00 UTC on [DATE] to 18:…" at bounding box center [851, 286] width 508 height 23
click at [759, 296] on p "In case of any unforeseen issues / challenges the DR Test activity will continu…" at bounding box center [851, 291] width 508 height 11
click at [762, 274] on p "Message" at bounding box center [851, 269] width 508 height 11
click at [737, 307] on p "Message" at bounding box center [851, 303] width 508 height 11
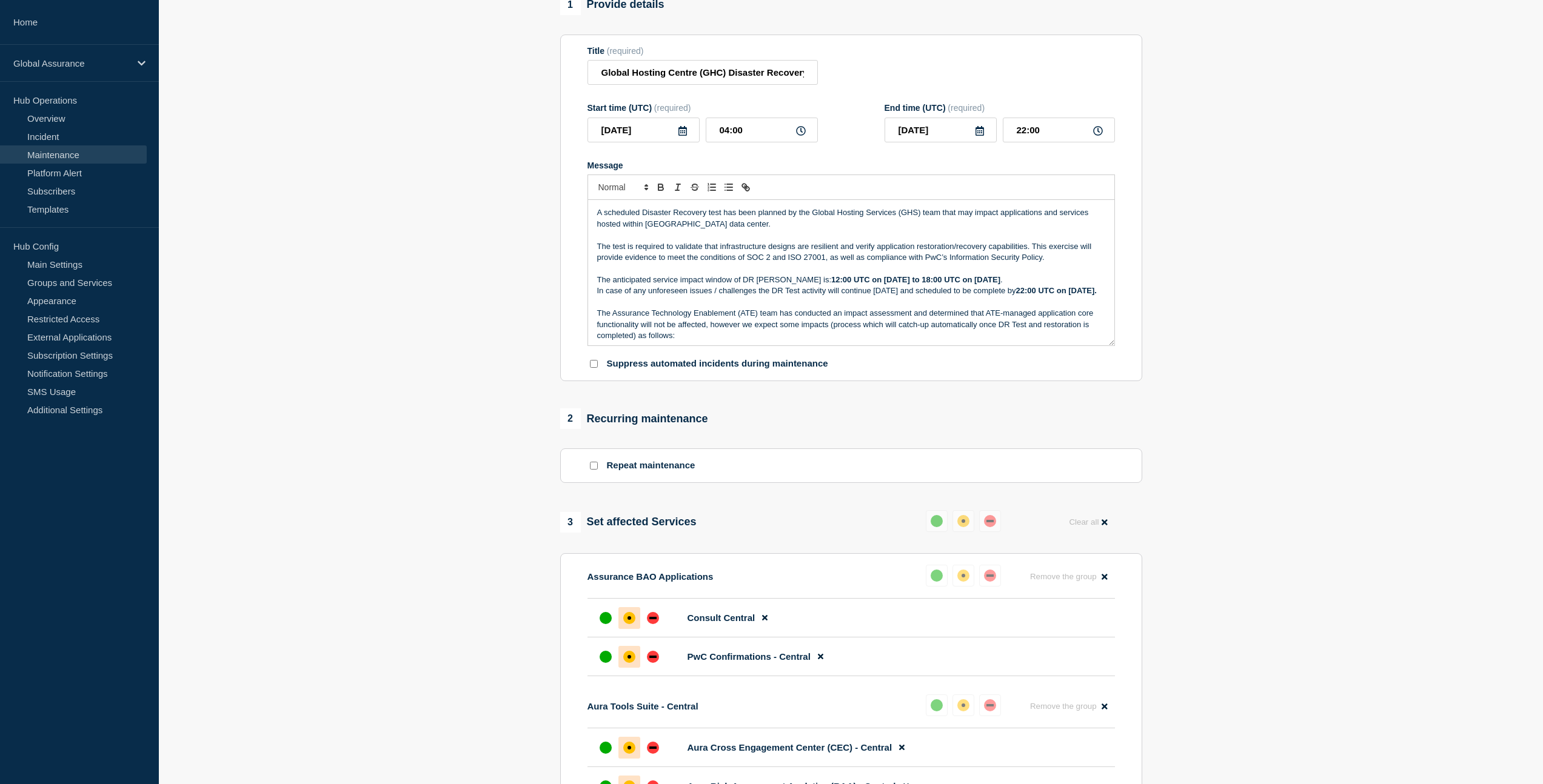
click at [733, 274] on p "Message" at bounding box center [851, 269] width 508 height 11
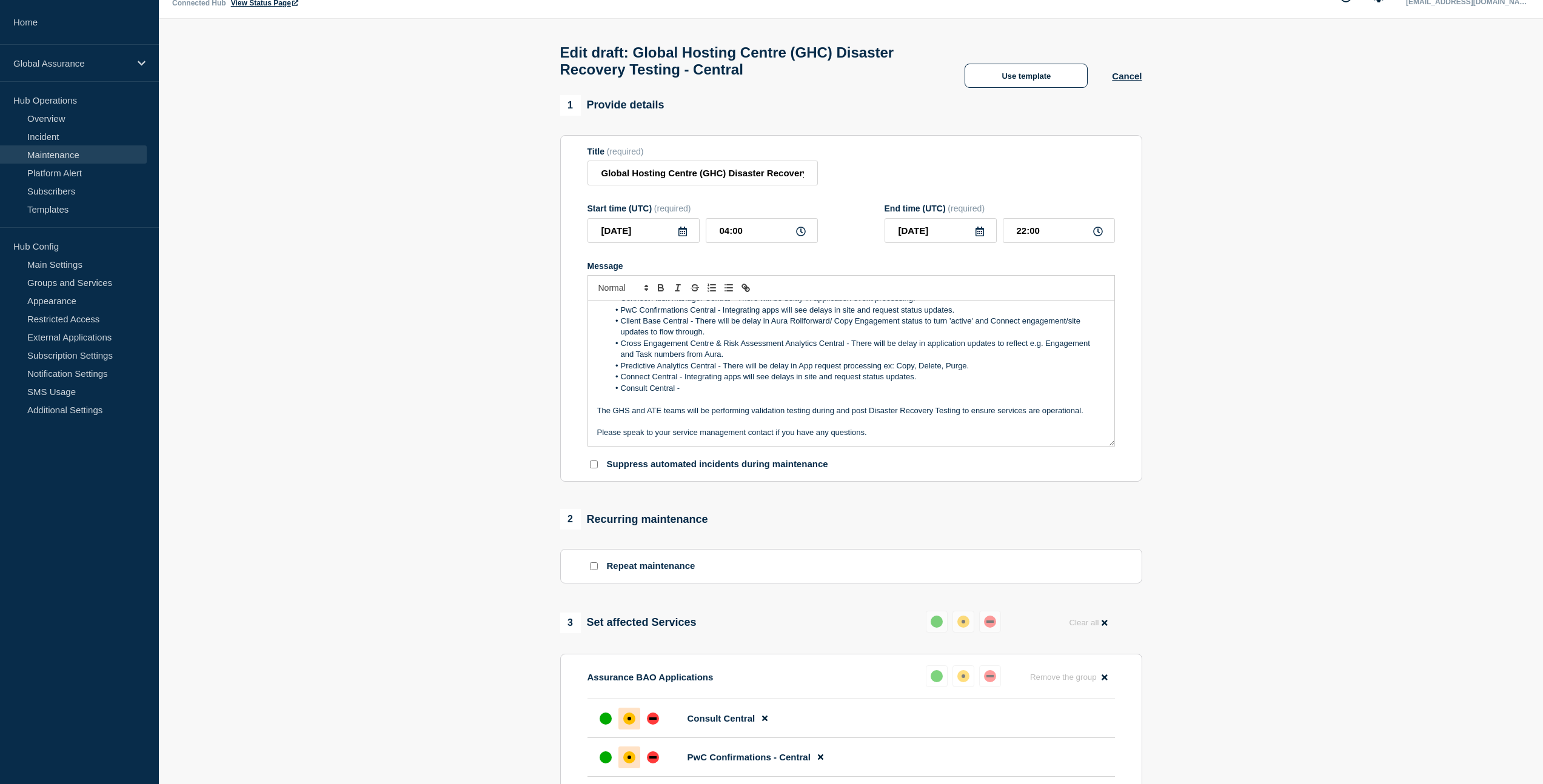
scroll to position [37, 0]
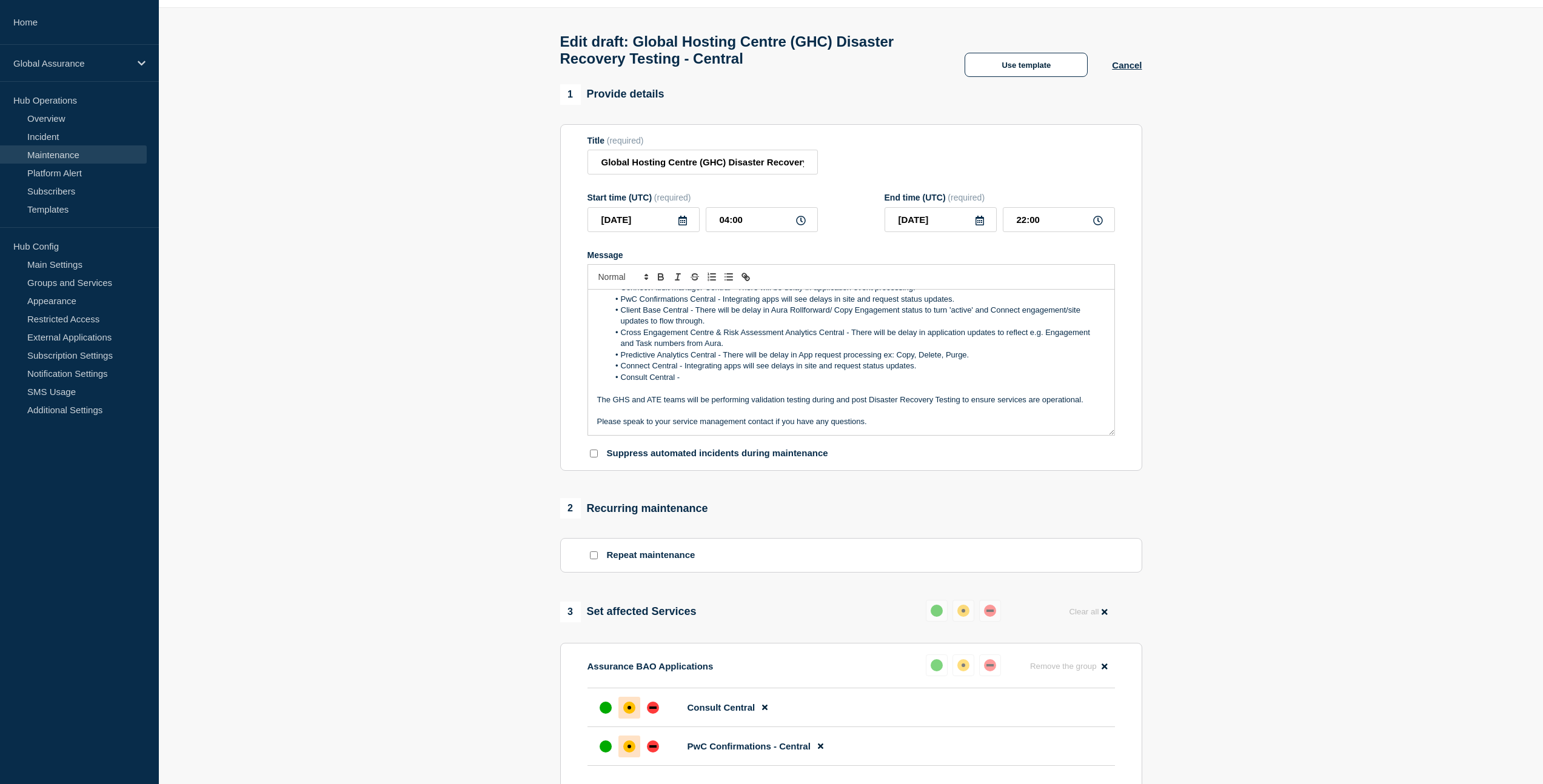
click at [747, 416] on p "Message" at bounding box center [851, 411] width 508 height 11
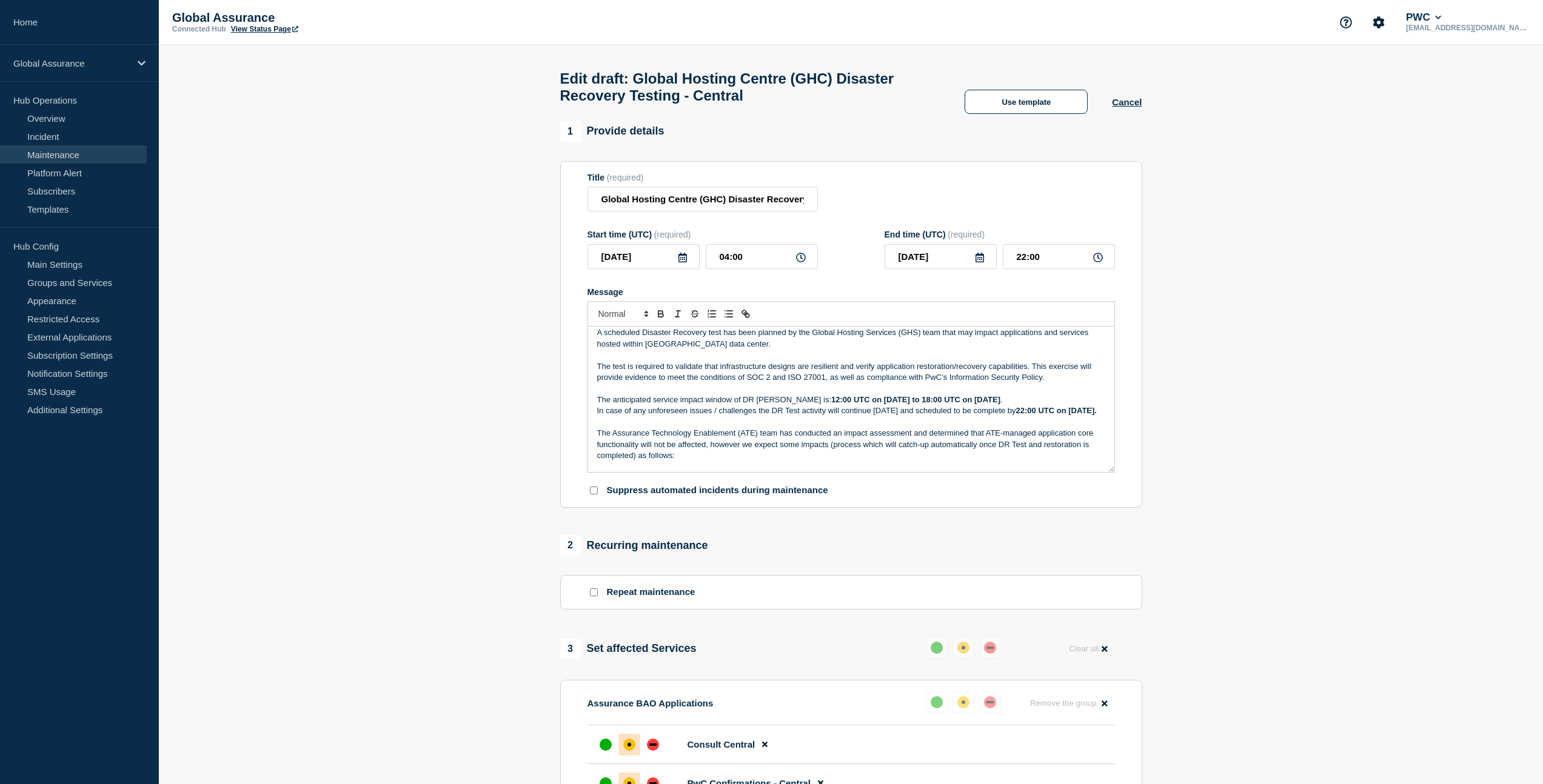
scroll to position [0, 0]
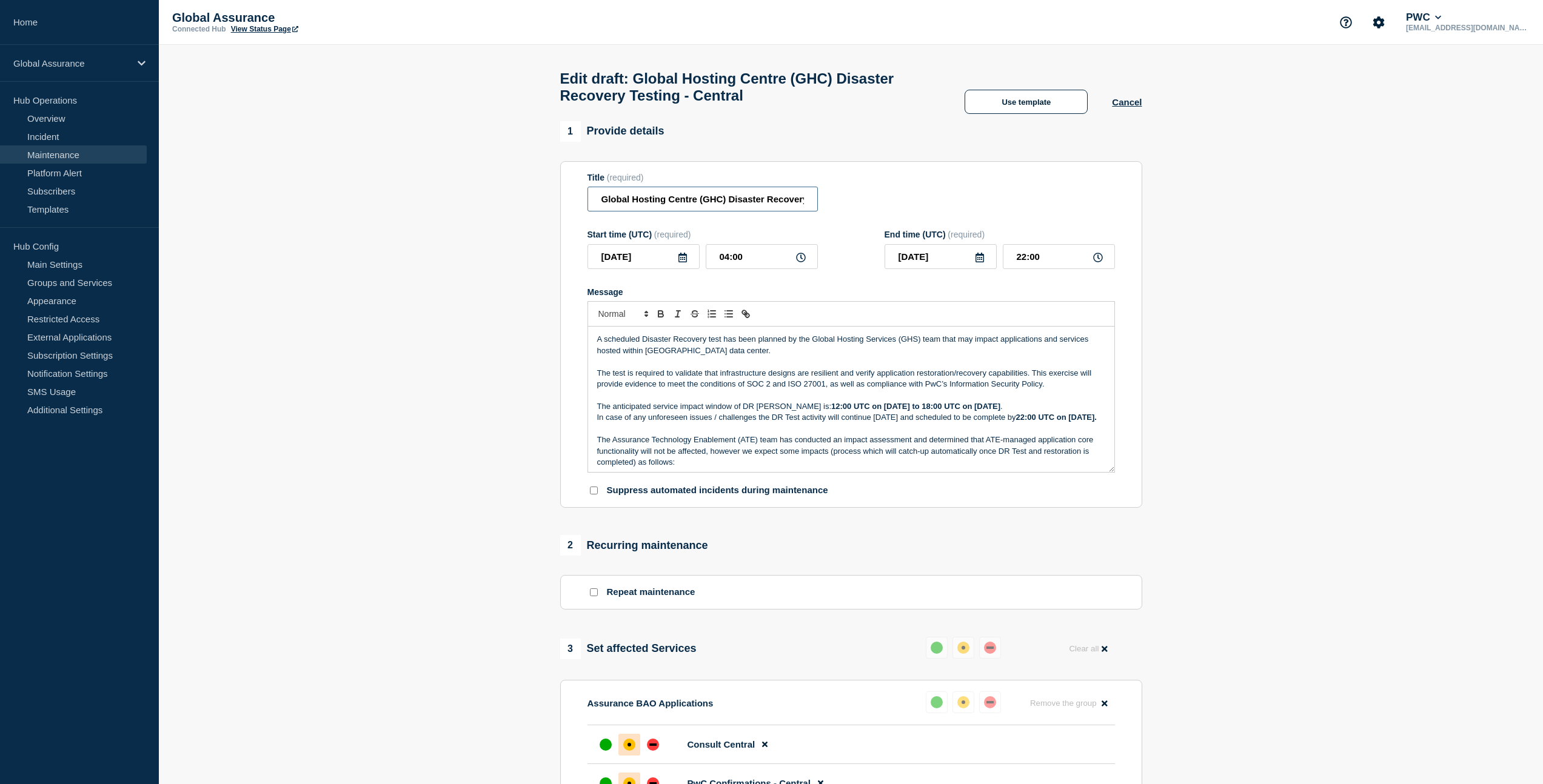
click at [663, 208] on input "Global Hosting Centre (GHC) Disaster Recovery Testing - Central" at bounding box center [703, 199] width 230 height 25
drag, startPoint x: 635, startPoint y: 208, endPoint x: 829, endPoint y: 204, distance: 194.0
click at [829, 204] on div "Title (required) Global Hosting Centre (GHC) Disaster Recovery Testing - Central" at bounding box center [851, 192] width 527 height 39
click at [755, 204] on input "Global Hosting Centre (GHC) Disaster Recovery Testing - Central" at bounding box center [703, 199] width 230 height 25
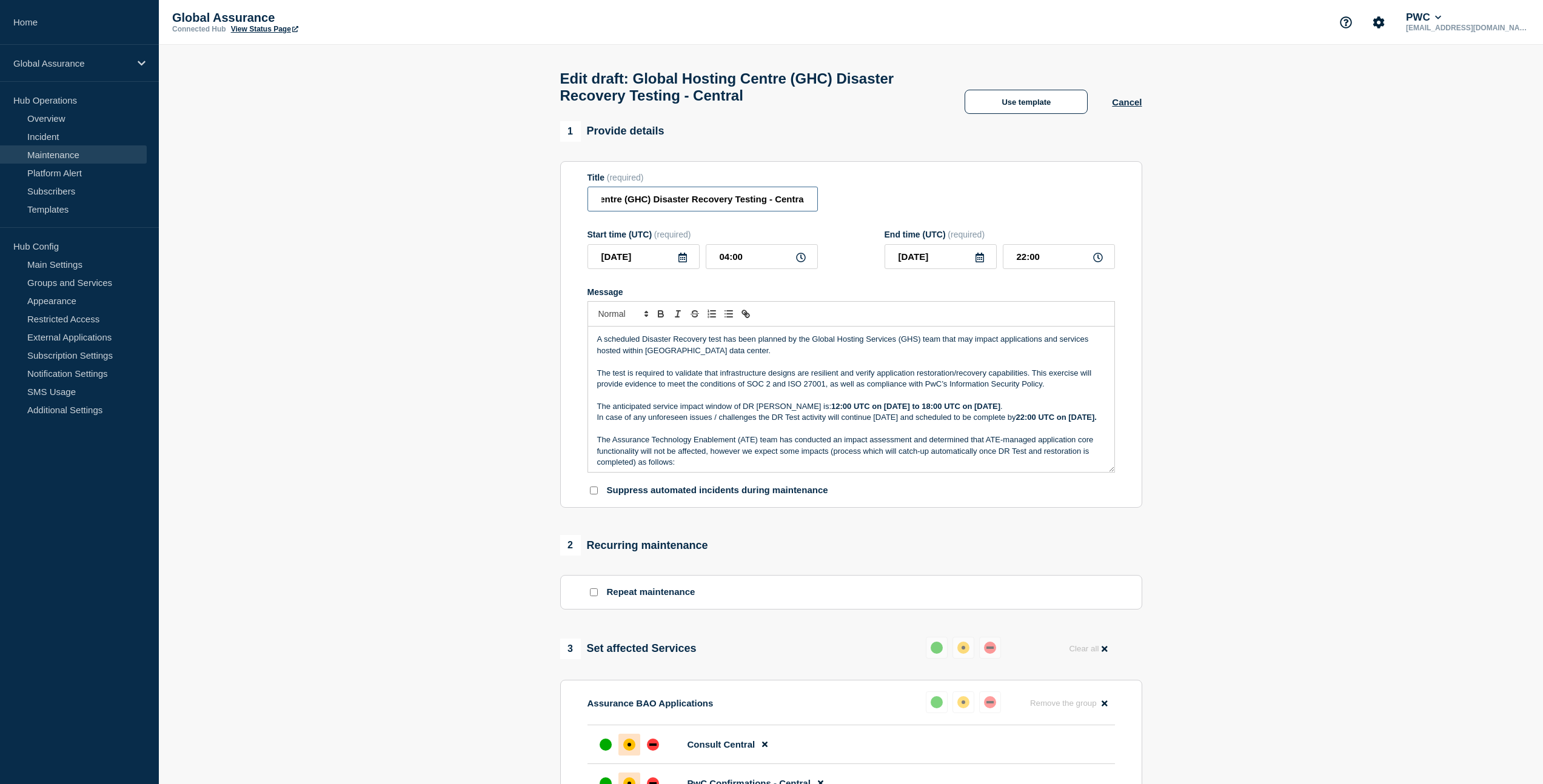
click at [805, 206] on input "Global Hosting Centre (GHC) Disaster Recovery Testing - Central" at bounding box center [703, 199] width 230 height 25
drag, startPoint x: 749, startPoint y: 208, endPoint x: 592, endPoint y: 211, distance: 157.0
click at [592, 211] on input "Global Hosting Centre (GHC) Disaster Recovery Testing - Central" at bounding box center [703, 199] width 230 height 25
click at [686, 196] on input "Global Hosting Centre (GHC) Disaster Recovery Testing - Central" at bounding box center [703, 199] width 230 height 25
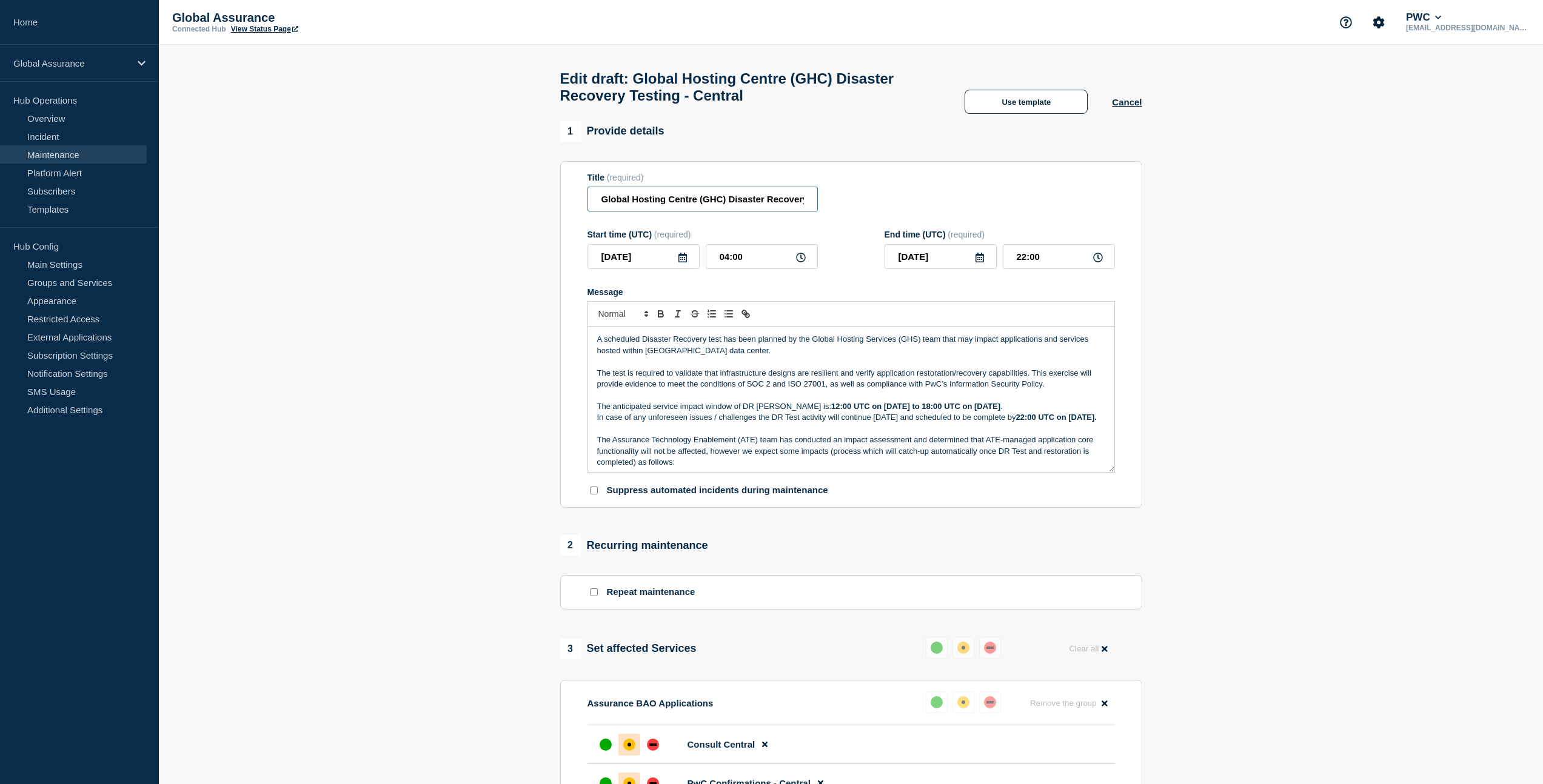
scroll to position [0, 75]
drag, startPoint x: 663, startPoint y: 204, endPoint x: 949, endPoint y: 205, distance: 286.0
click at [949, 205] on div "Title (required) Global Hosting Centre (GHC) Disaster Recovery Testing - Central" at bounding box center [851, 192] width 527 height 39
click at [799, 208] on input "Global Hosting Centre (GHC) Disaster Recovery Testing - Central" at bounding box center [703, 199] width 230 height 25
click at [797, 206] on input "Global Hosting Centre (GHC) Disaster Recovery Testing - Central" at bounding box center [703, 199] width 230 height 25
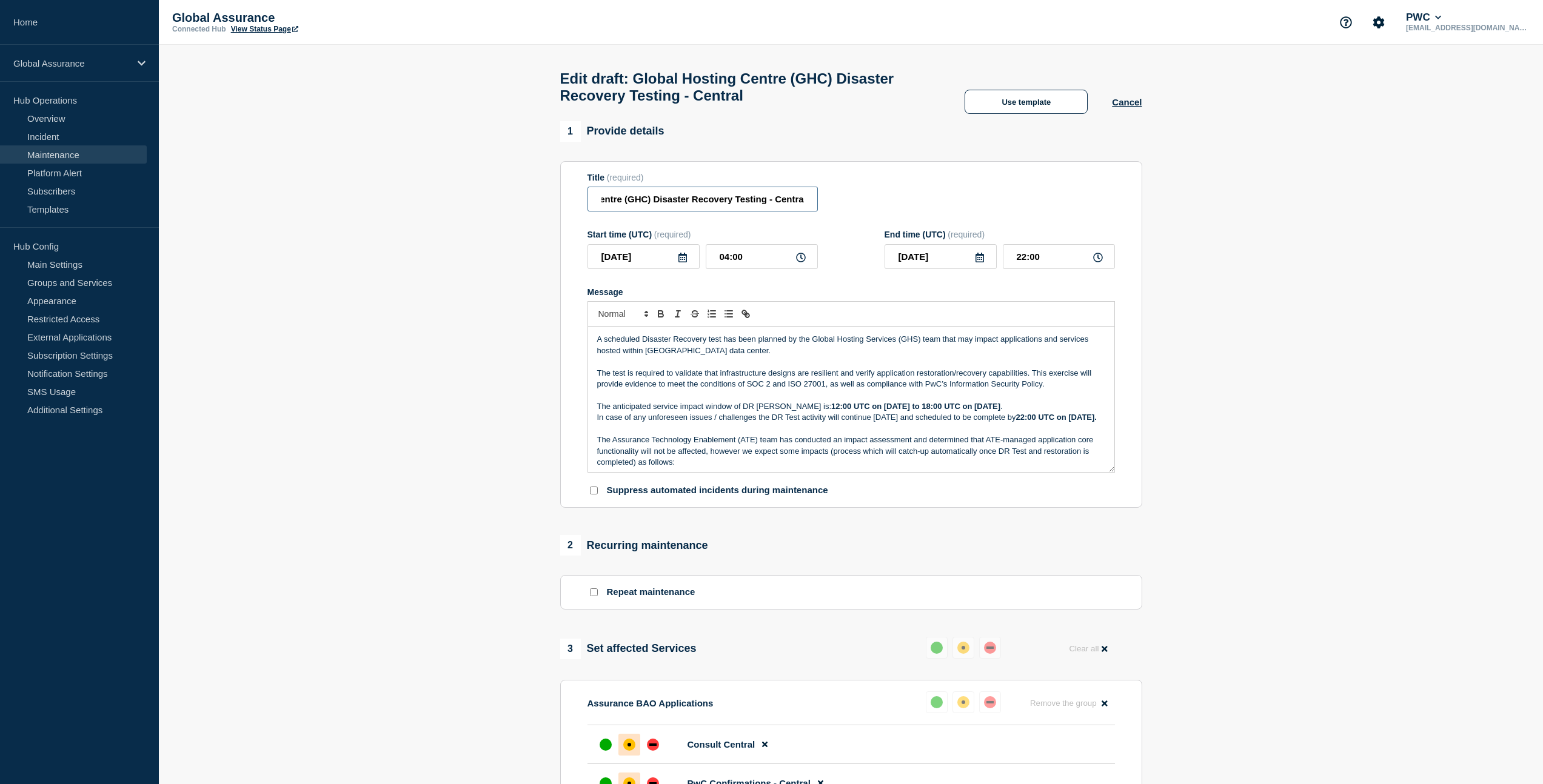
click at [806, 208] on input "Global Hosting Centre (GHC) Disaster Recovery Testing - Central" at bounding box center [703, 199] width 230 height 25
click at [847, 241] on div "Start time (UTC) (required) [DATE] 04:00 End time (UTC) (required) [DATE] 22:00" at bounding box center [851, 249] width 527 height 39
click at [789, 367] on p "Message" at bounding box center [851, 362] width 508 height 11
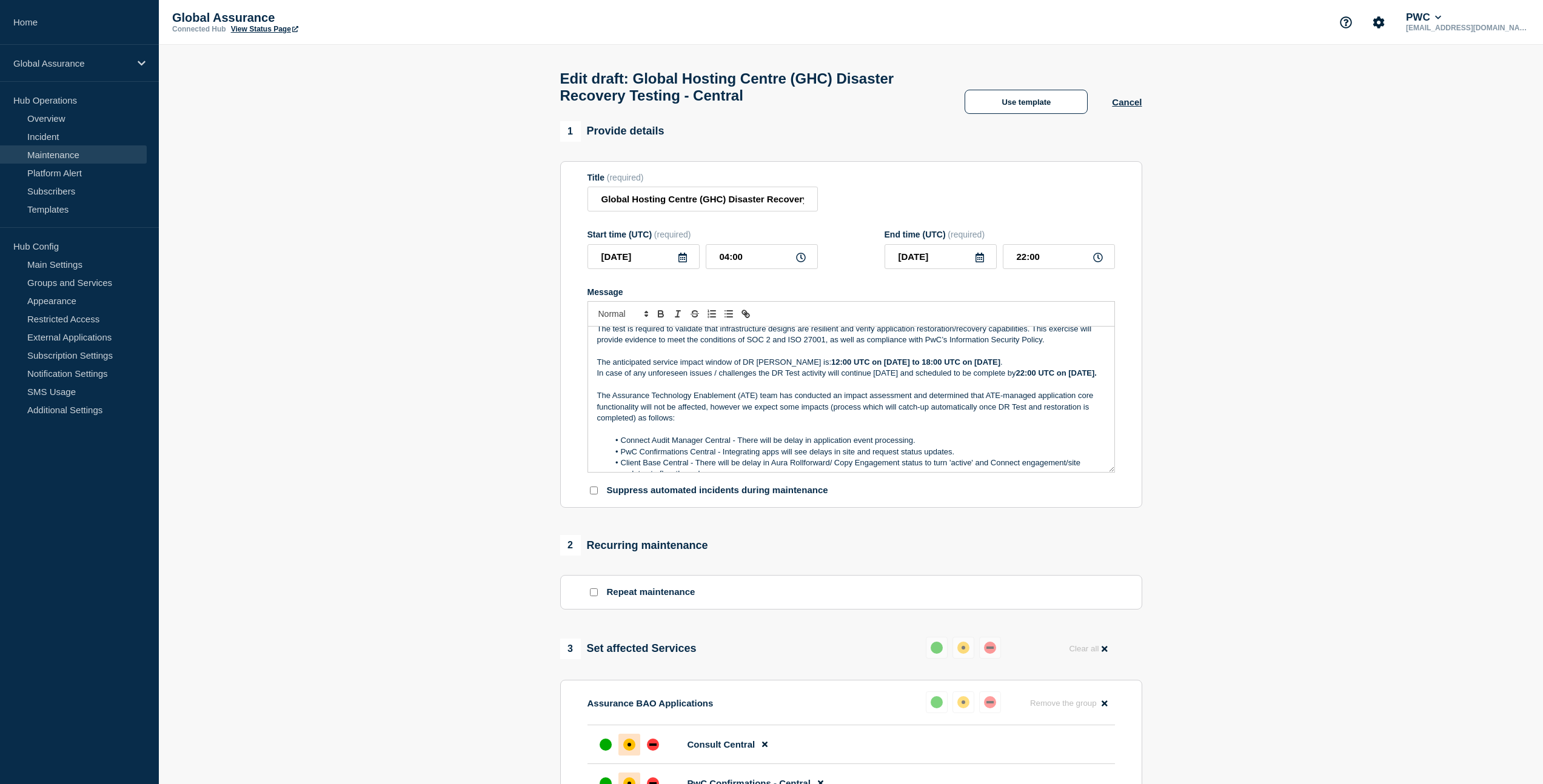
scroll to position [47, 0]
click at [1016, 375] on strong "22:00 UTC on [DATE]." at bounding box center [1057, 370] width 81 height 9
click at [681, 262] on icon at bounding box center [683, 258] width 10 height 10
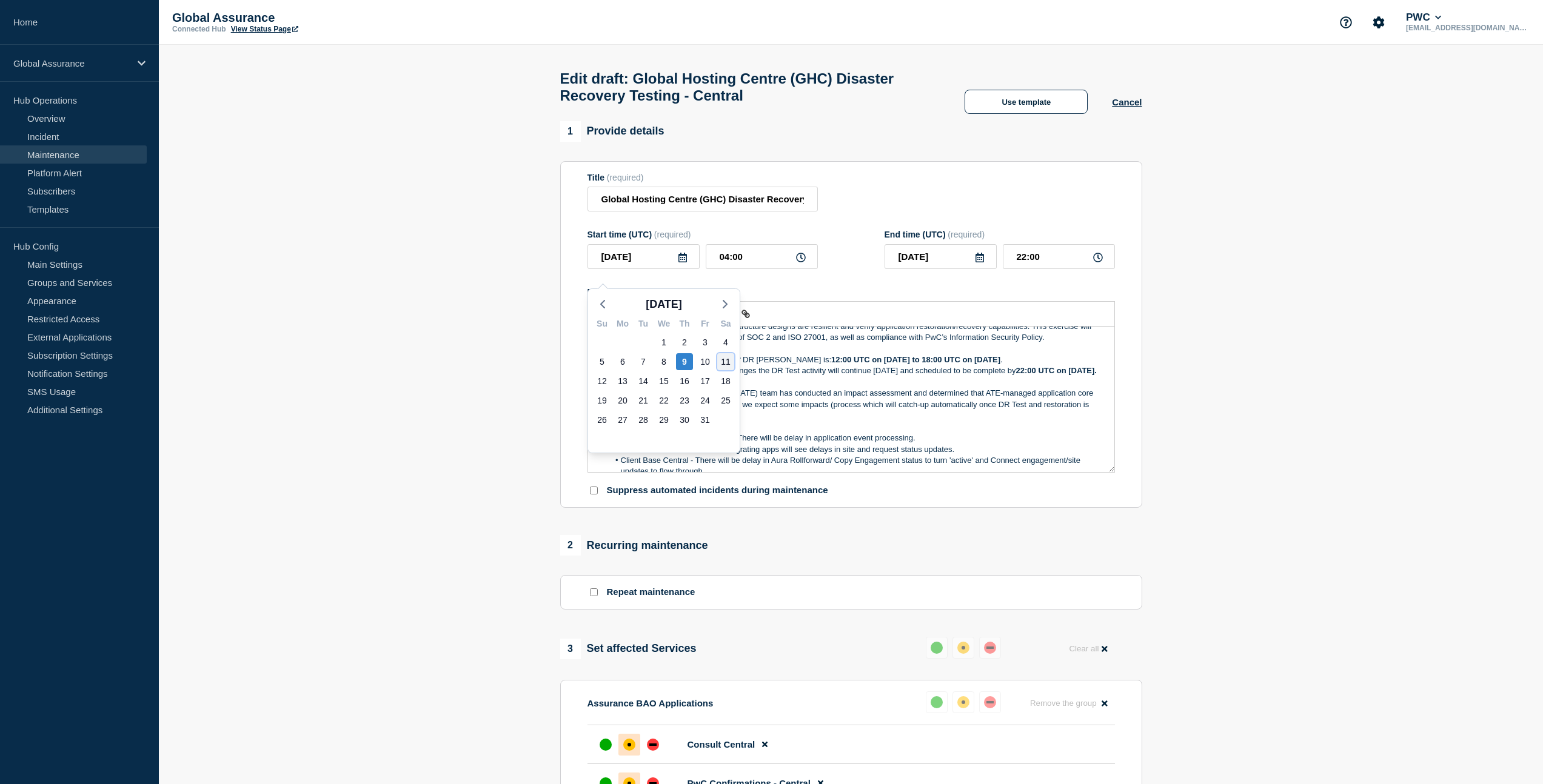
click at [722, 361] on div "11" at bounding box center [726, 361] width 17 height 17
type input "[DATE]"
click at [680, 262] on icon at bounding box center [683, 258] width 10 height 10
click at [730, 357] on div "11" at bounding box center [726, 361] width 17 height 17
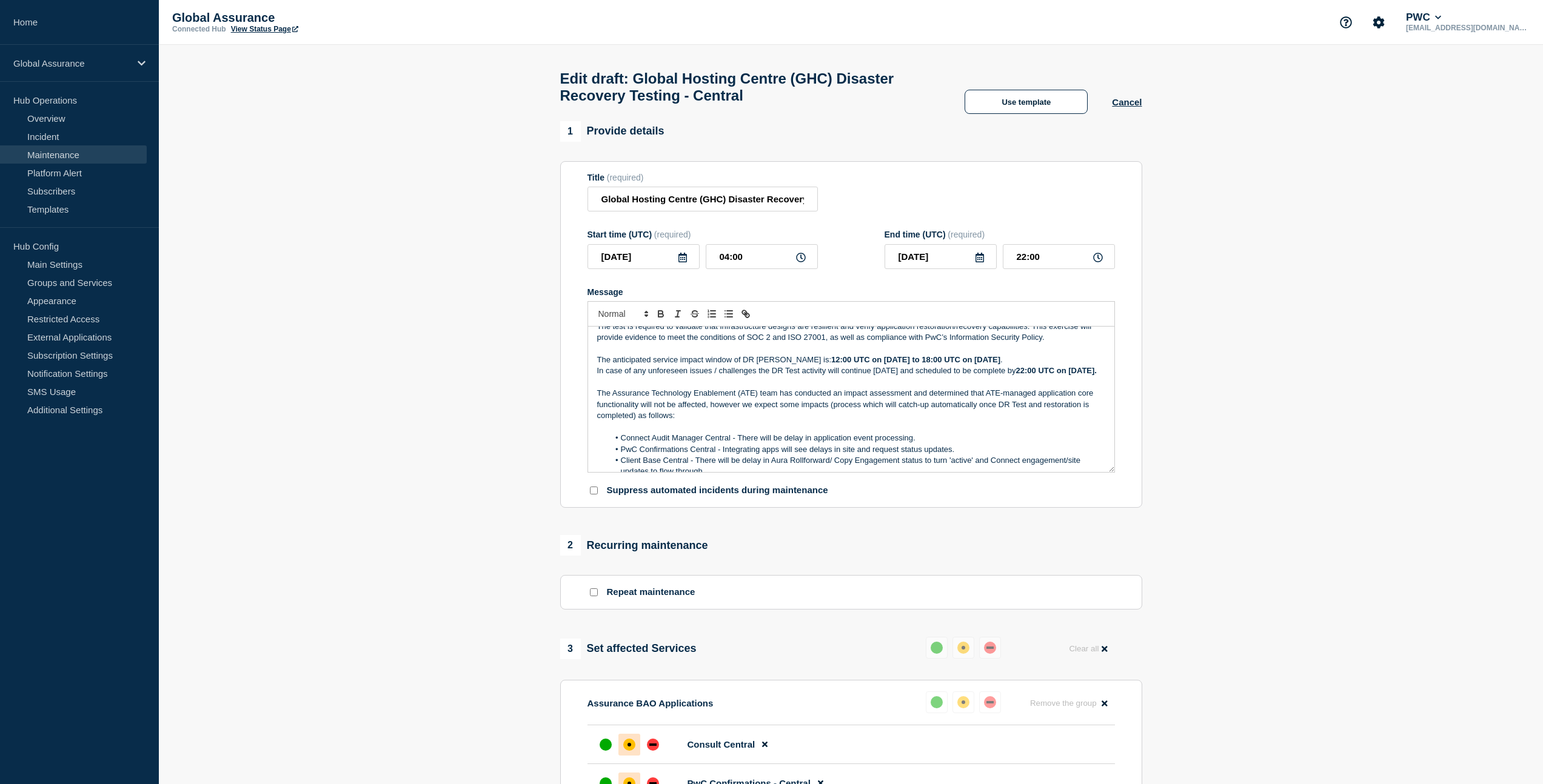
click at [804, 262] on icon at bounding box center [801, 258] width 10 height 10
click at [760, 267] on input "04:00" at bounding box center [761, 256] width 112 height 25
click at [728, 269] on input "04:00" at bounding box center [761, 256] width 112 height 25
type input "08:00"
type input "[DATE]"
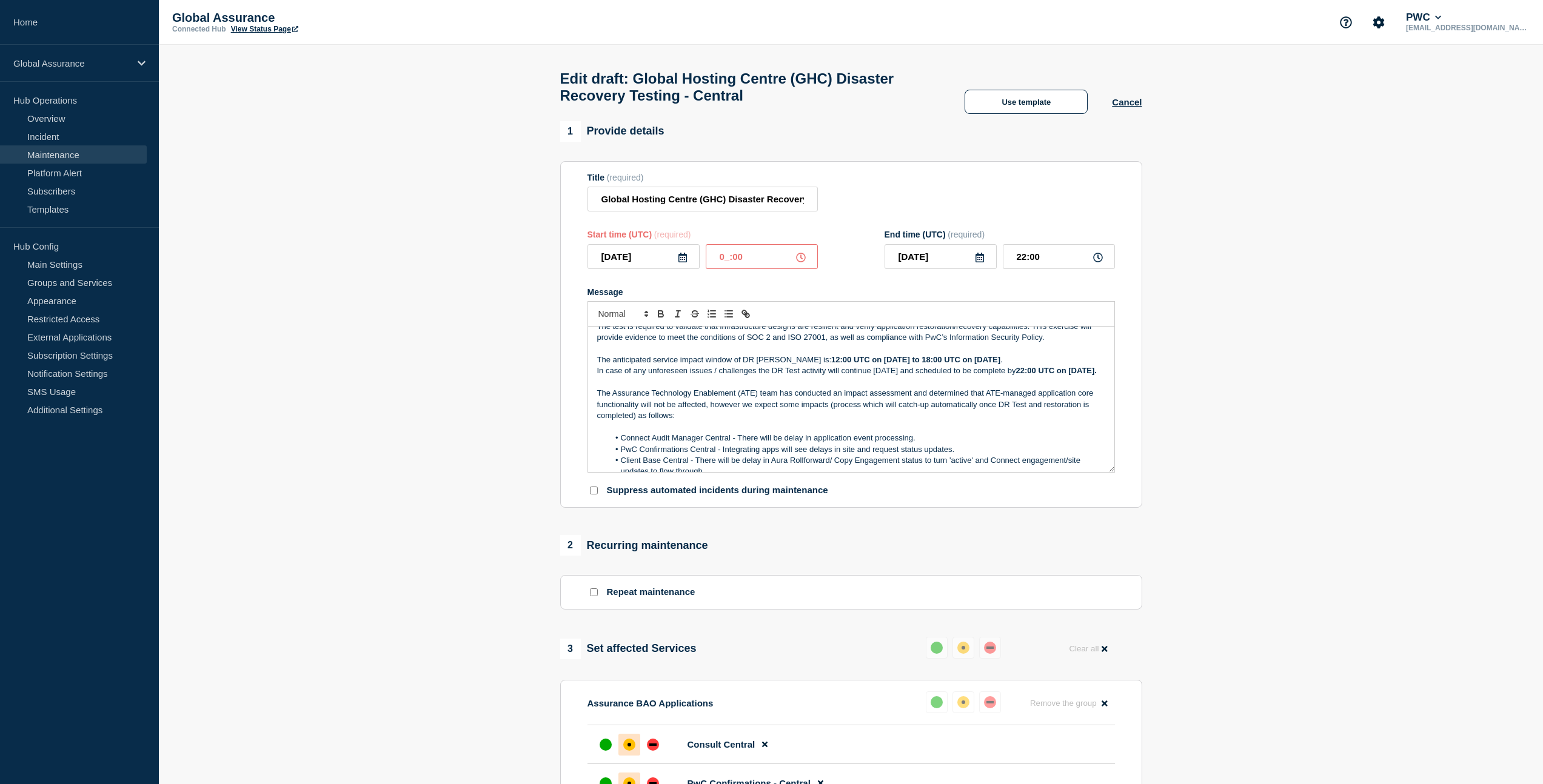
type input "02:00"
click at [851, 286] on form "Title (required) Global Hosting Centre (GHC) Disaster Recovery Testing - Centra…" at bounding box center [851, 335] width 527 height 324
click at [982, 262] on icon at bounding box center [980, 258] width 10 height 10
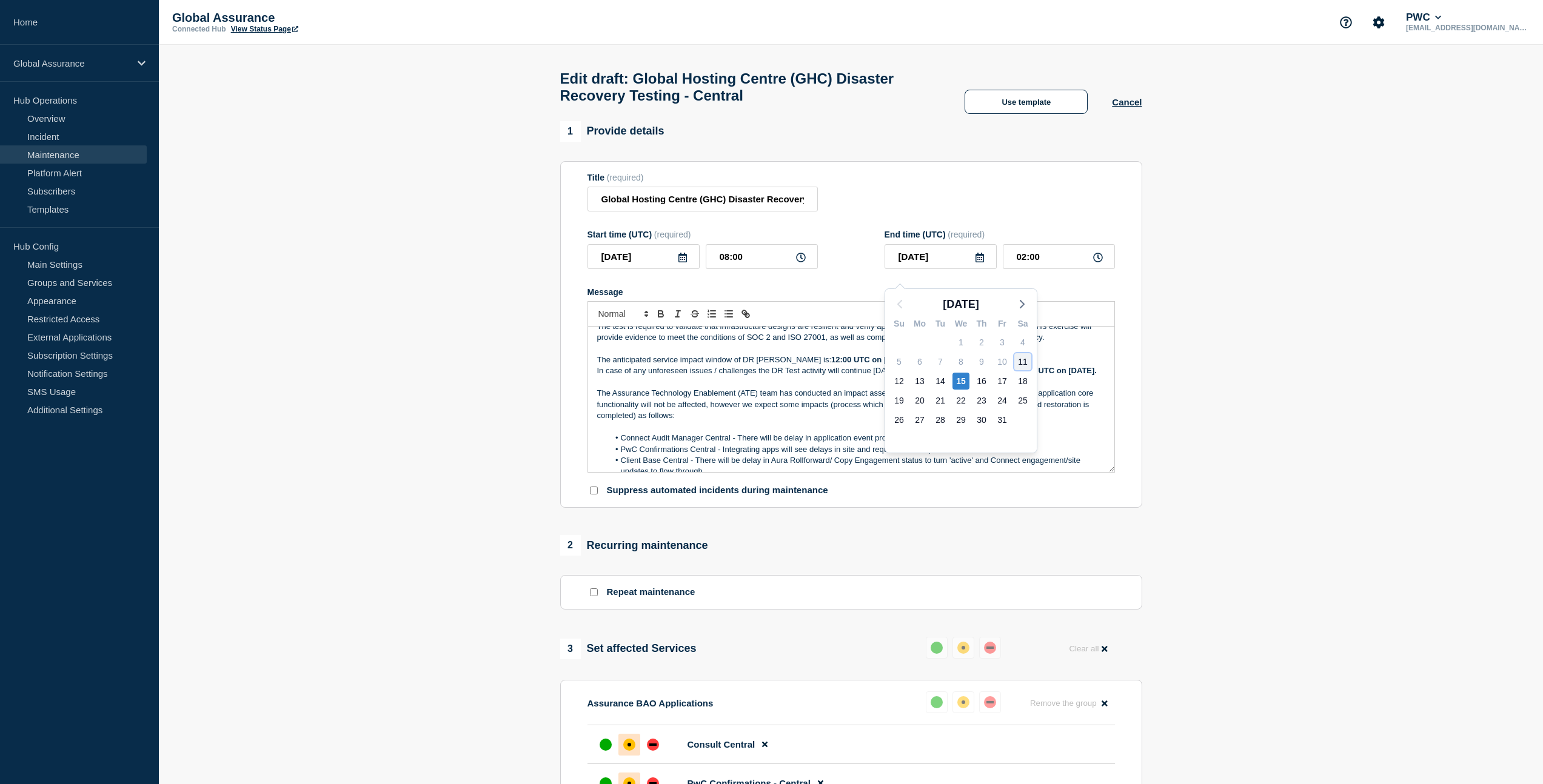
click at [1025, 360] on div "11" at bounding box center [1023, 361] width 17 height 17
type input "[DATE]"
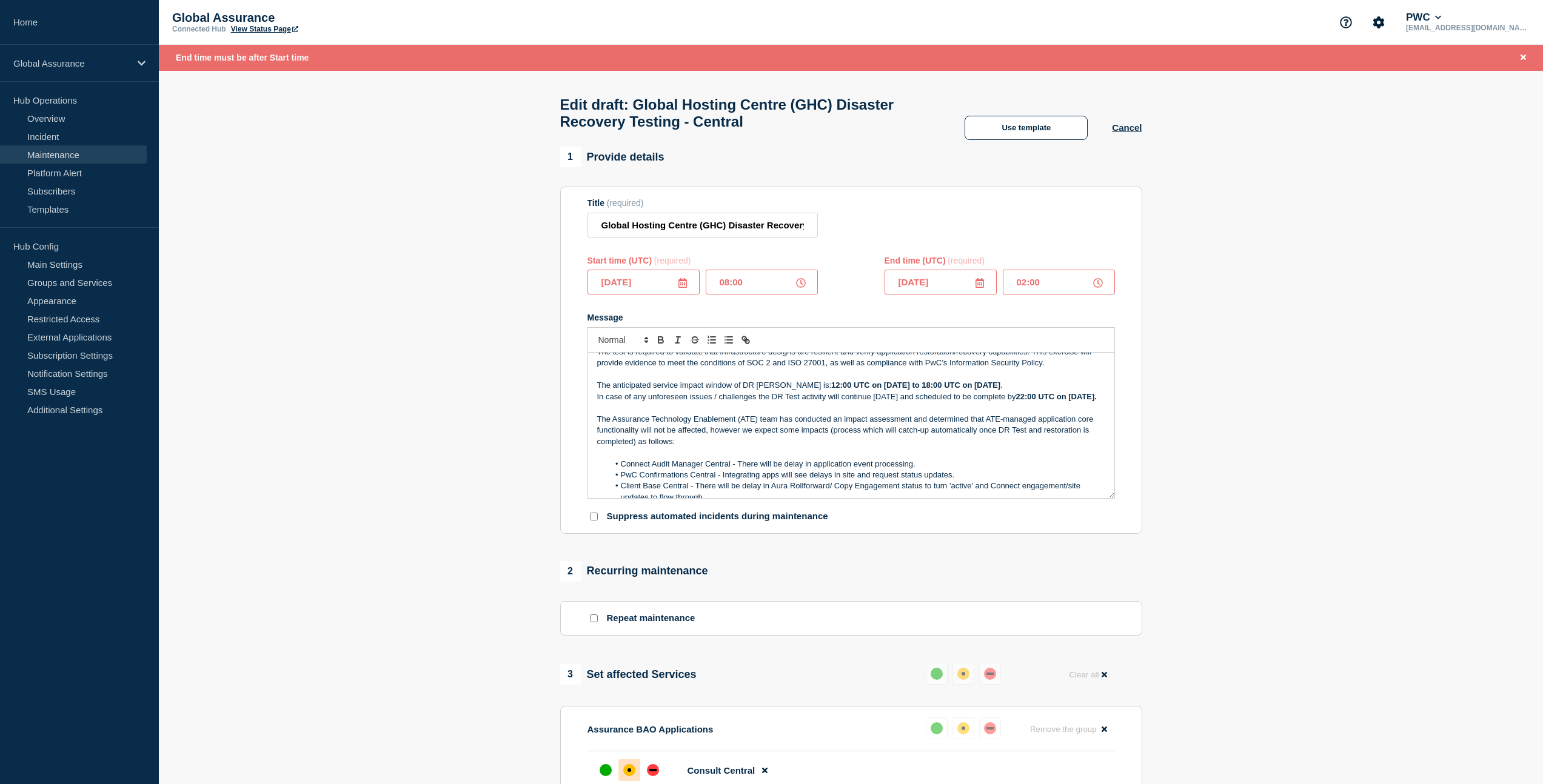
click at [1100, 288] on icon at bounding box center [1098, 283] width 10 height 10
click at [1049, 295] on input "02:00" at bounding box center [1058, 282] width 112 height 25
click at [1027, 292] on input "02:00" at bounding box center [1058, 282] width 112 height 25
type input "20:00"
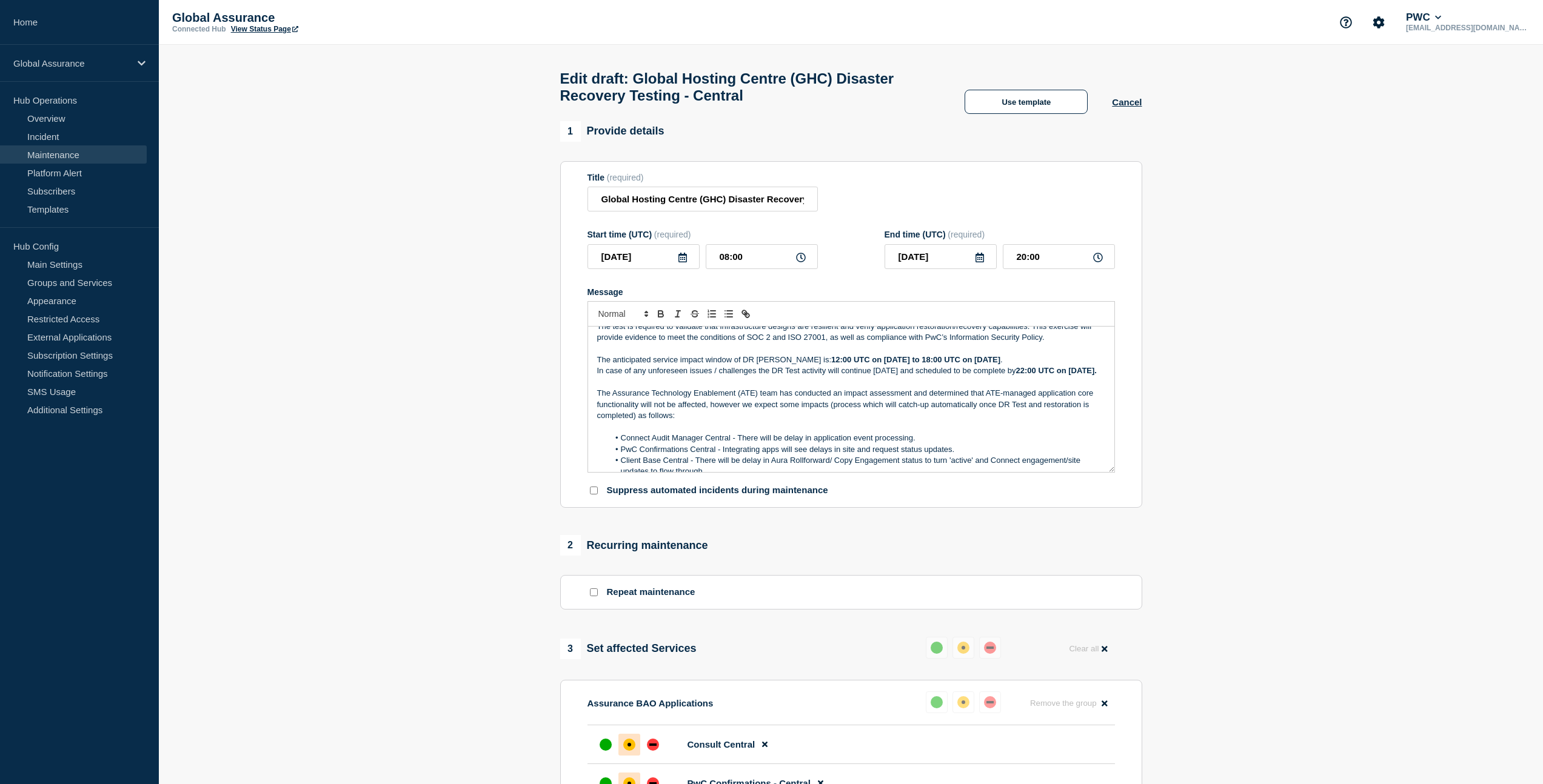
click at [1022, 314] on div "Message A scheduled Disaster Recovery test has been planned by the Global Hosti…" at bounding box center [851, 380] width 527 height 186
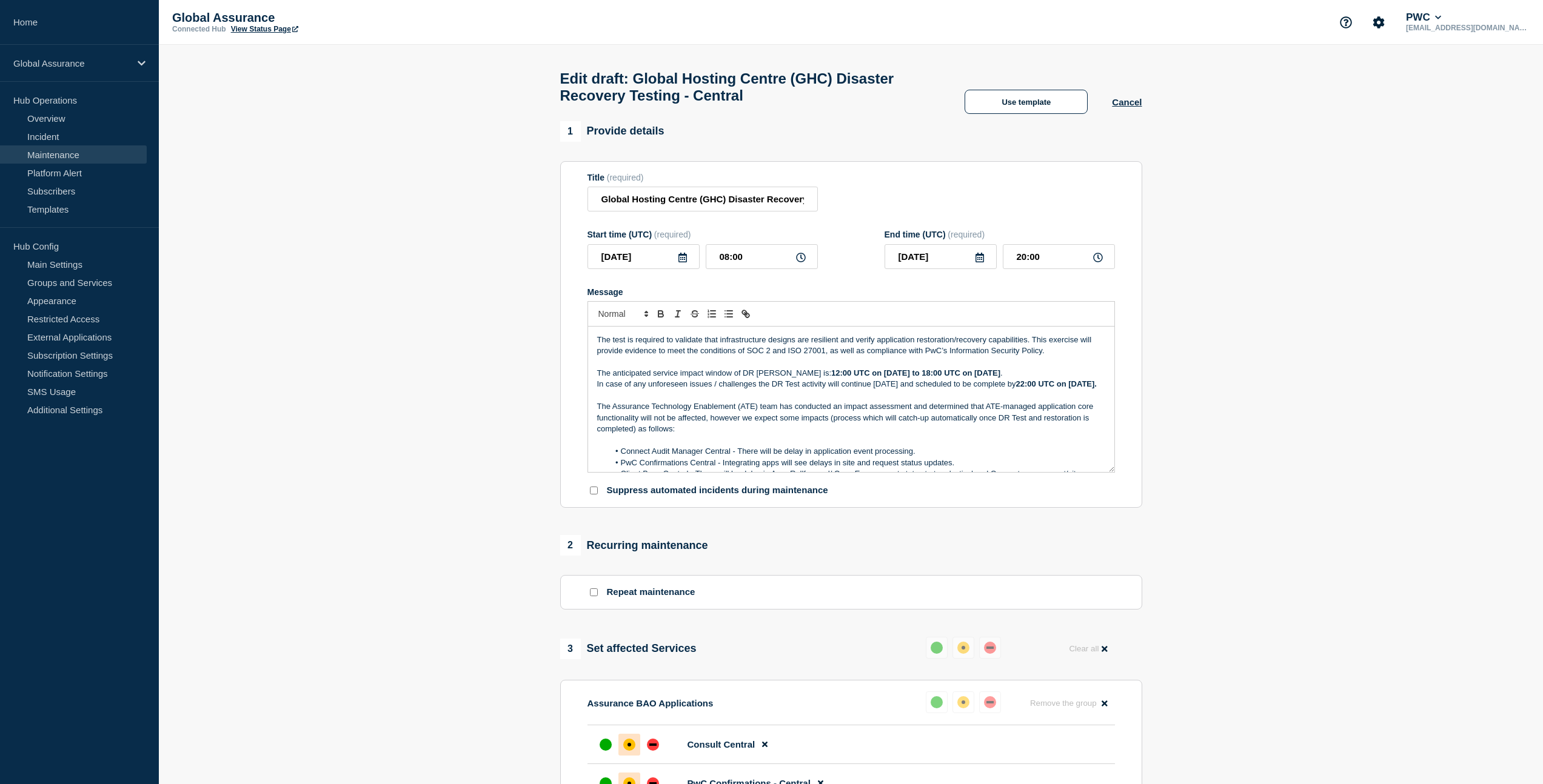
scroll to position [31, 0]
click at [831, 380] on strong "12:00 UTC on [DATE] to 18:00 UTC on [DATE]" at bounding box center [916, 375] width 169 height 9
click at [914, 380] on strong "12:00 UTC on [DATE] to 18:00 UTC on [DATE]" at bounding box center [916, 375] width 169 height 9
click at [1054, 369] on p "Message" at bounding box center [851, 365] width 508 height 11
click at [1016, 369] on p "Message" at bounding box center [851, 365] width 508 height 11
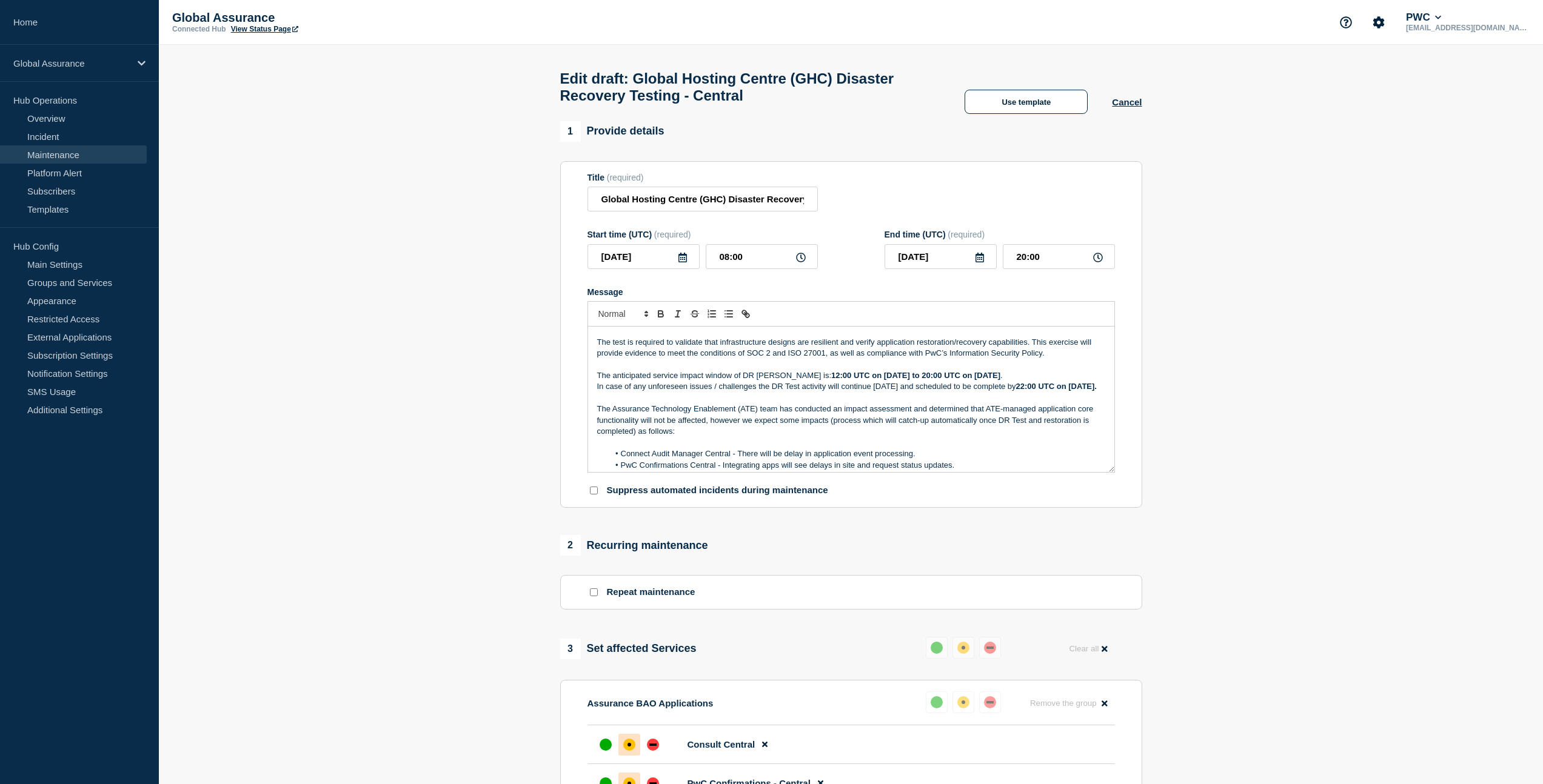
click at [1029, 382] on p "The anticipated service impact window of DR test is: 12:00 UTC on [DATE] to 20:…" at bounding box center [851, 376] width 508 height 11
click at [1019, 369] on p "Message" at bounding box center [851, 365] width 508 height 11
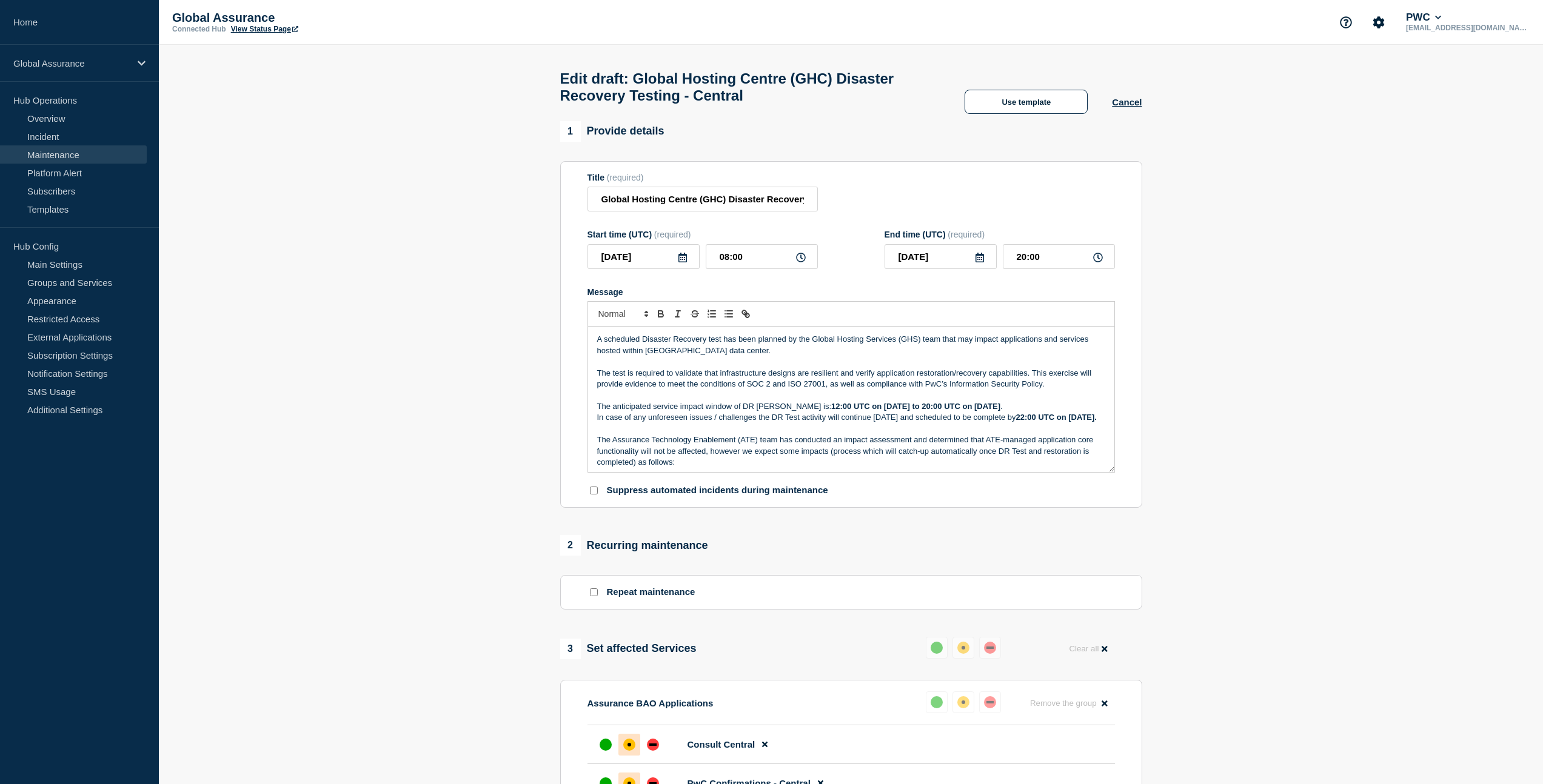
click at [890, 299] on form "Title (required) Global Hosting Centre (GHC) Disaster Recovery Testing - Centra…" at bounding box center [851, 335] width 527 height 324
drag, startPoint x: 875, startPoint y: 431, endPoint x: 919, endPoint y: 433, distance: 44.0
click at [919, 423] on p "In case of any unforeseen issues / challenges the DR Test activity will continu…" at bounding box center [851, 418] width 508 height 11
drag, startPoint x: 875, startPoint y: 431, endPoint x: 923, endPoint y: 431, distance: 48.0
click at [923, 423] on p "In case of any unforeseen issues / challenges the DR Test activity will continu…" at bounding box center [851, 418] width 508 height 11
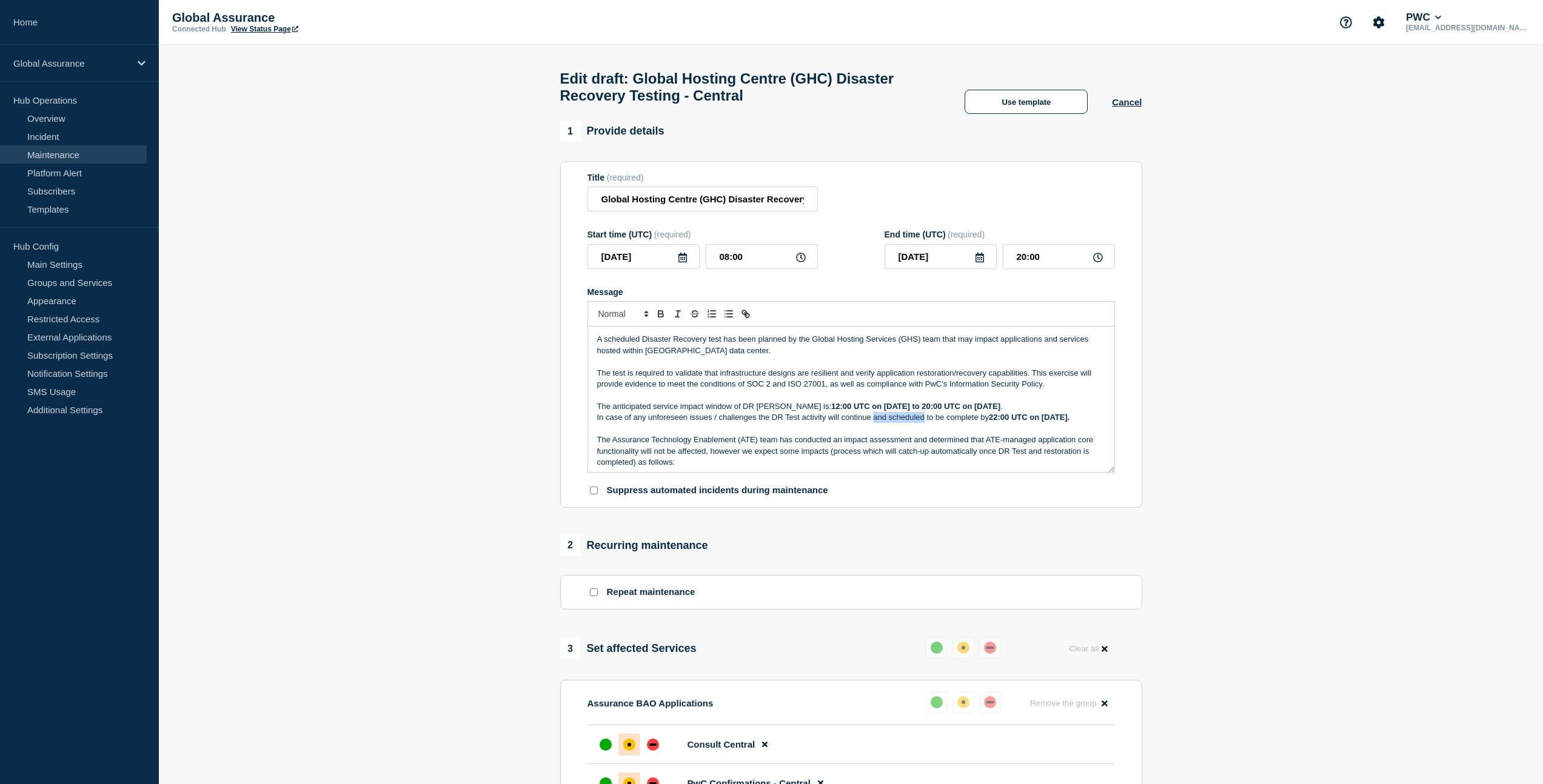
click at [924, 423] on p "In case of any unforeseen issues / challenges the DR Test activity will continu…" at bounding box center [851, 418] width 508 height 11
drag, startPoint x: 887, startPoint y: 431, endPoint x: 978, endPoint y: 433, distance: 91.0
click at [978, 423] on p "In case of any unforeseen issues / challenges the DR Test activity will continu…" at bounding box center [851, 418] width 508 height 11
click at [1049, 401] on p "Message" at bounding box center [851, 395] width 508 height 11
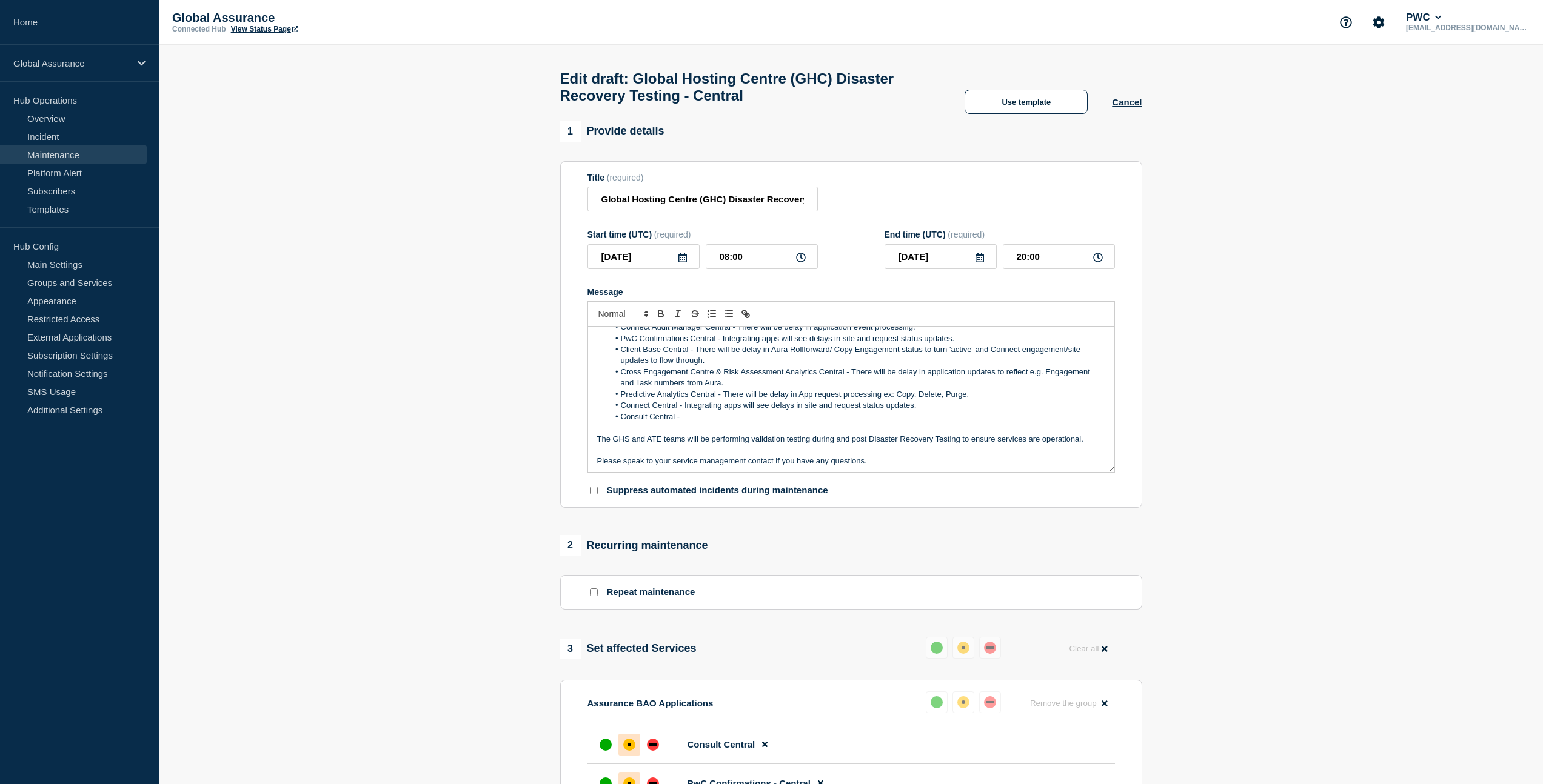
scroll to position [160, 0]
click at [945, 453] on p "Message" at bounding box center [851, 448] width 508 height 11
click at [1259, 431] on section "1 Provide details Title (required) Global Hosting Centre (GHC) Disaster Recover…" at bounding box center [850, 761] width 1384 height 1281
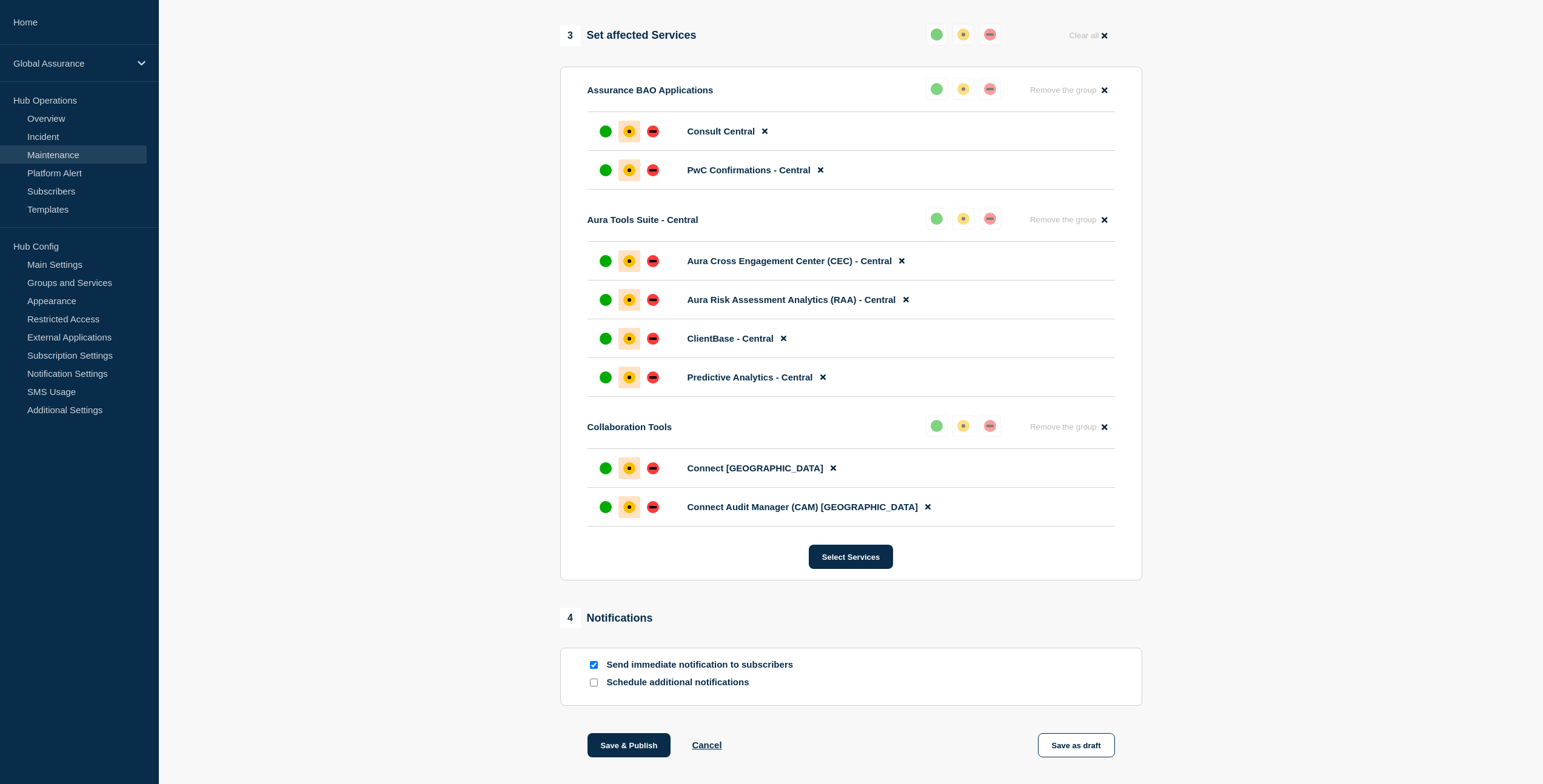
scroll to position [706, 0]
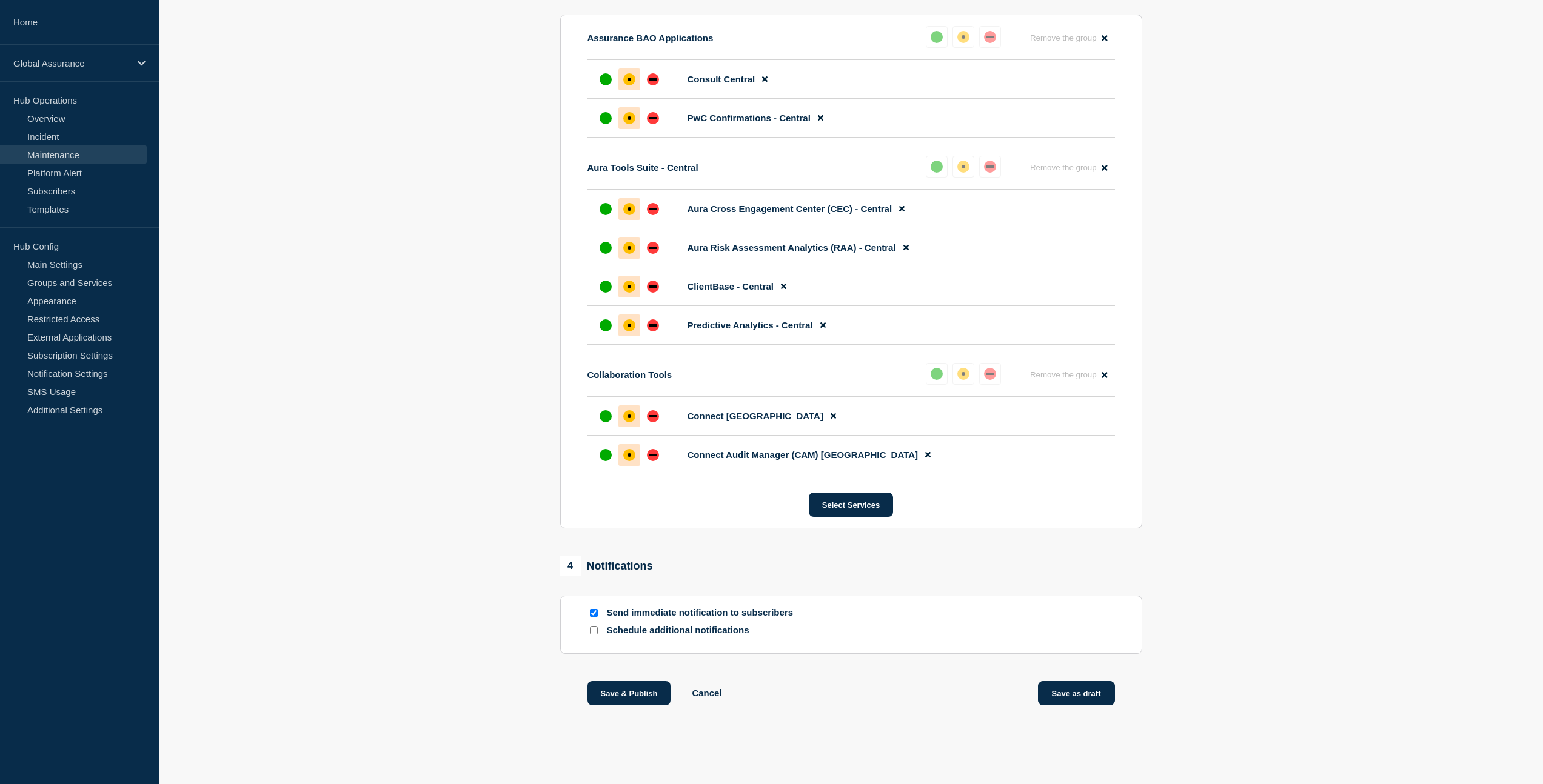
click at [1073, 688] on button "Save as draft" at bounding box center [1077, 693] width 77 height 24
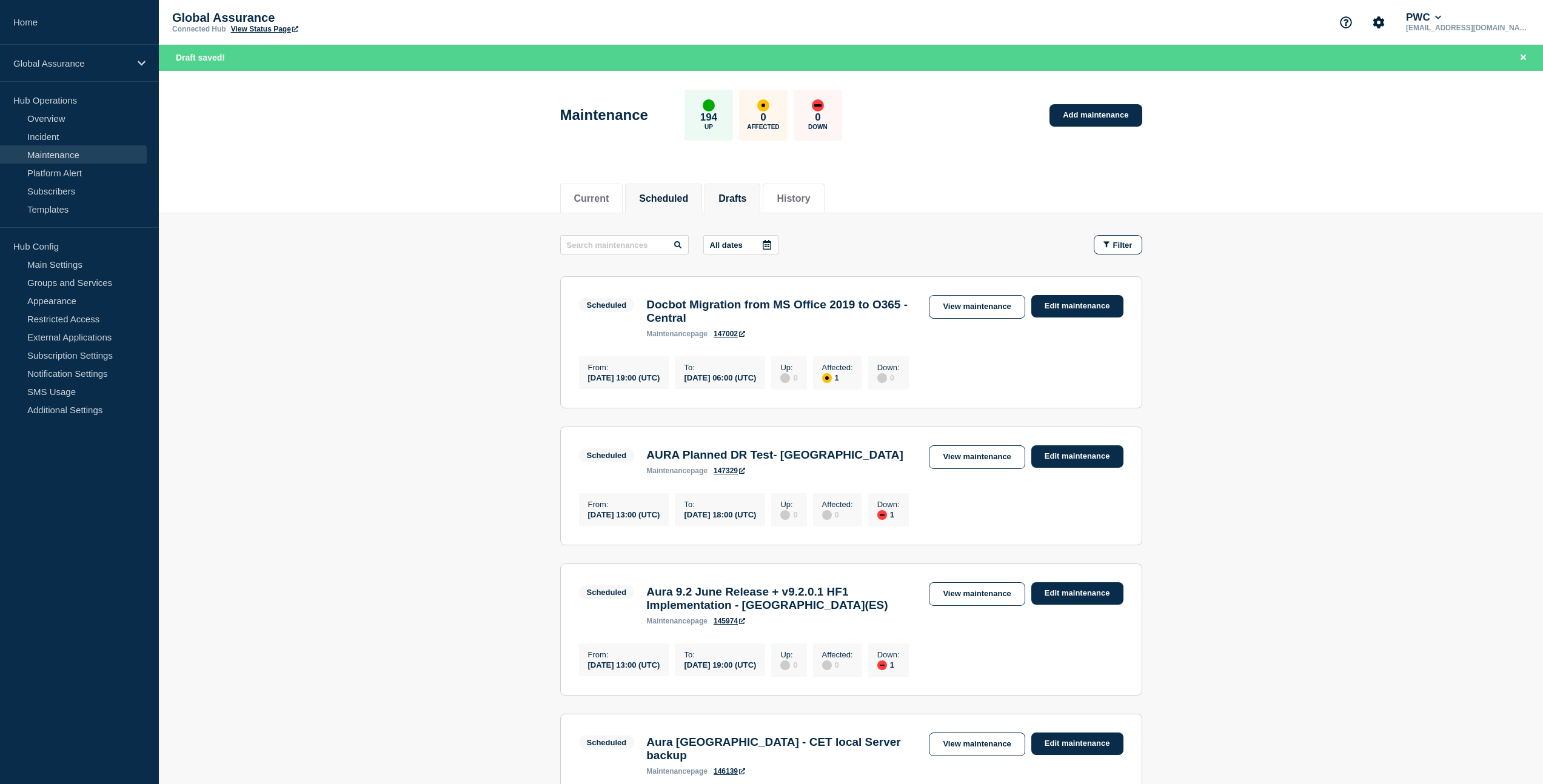
click at [740, 204] on li "Drafts" at bounding box center [732, 198] width 56 height 30
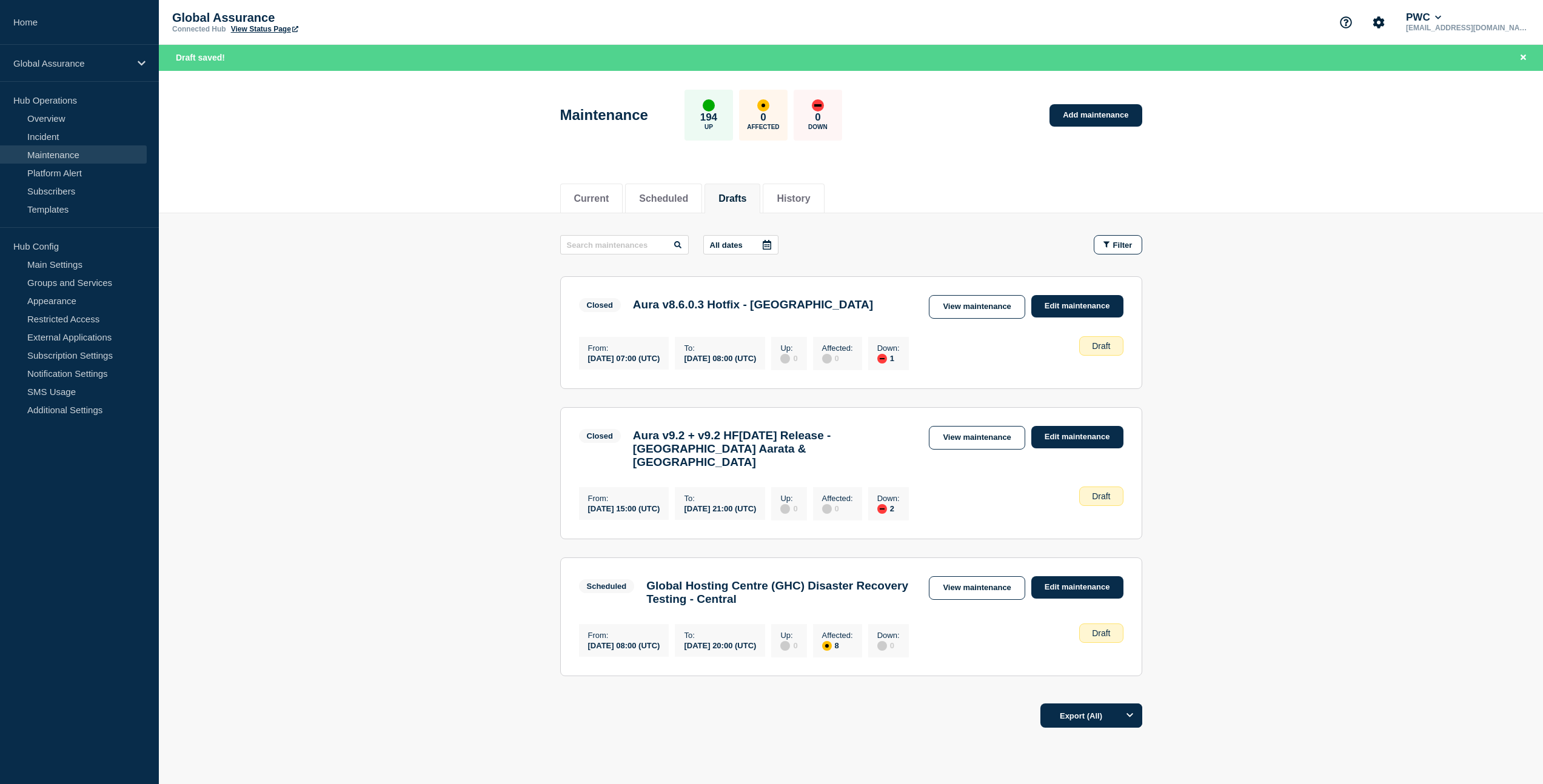
click at [1218, 448] on main "All dates Filter Closed 1 Down Aura v8.6.0.3 Hotfix - [GEOGRAPHIC_DATA] From [D…" at bounding box center [850, 454] width 1384 height 481
click at [1065, 585] on link "Edit maintenance" at bounding box center [1078, 588] width 92 height 23
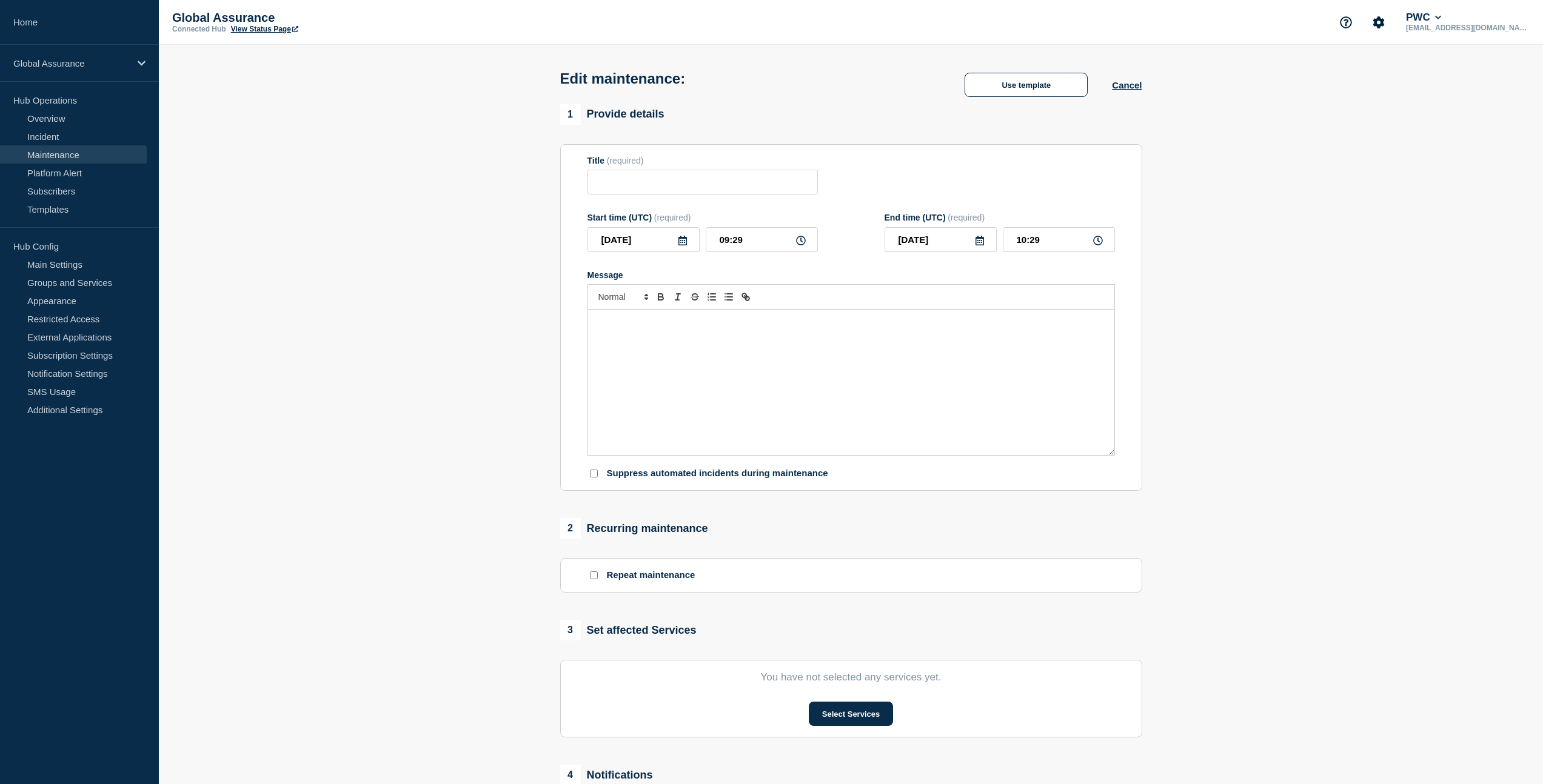
type input "Global Hosting Centre (GHC) Disaster Recovery Testing - Central"
type input "[DATE]"
type input "08:00"
type input "[DATE]"
type input "20:00"
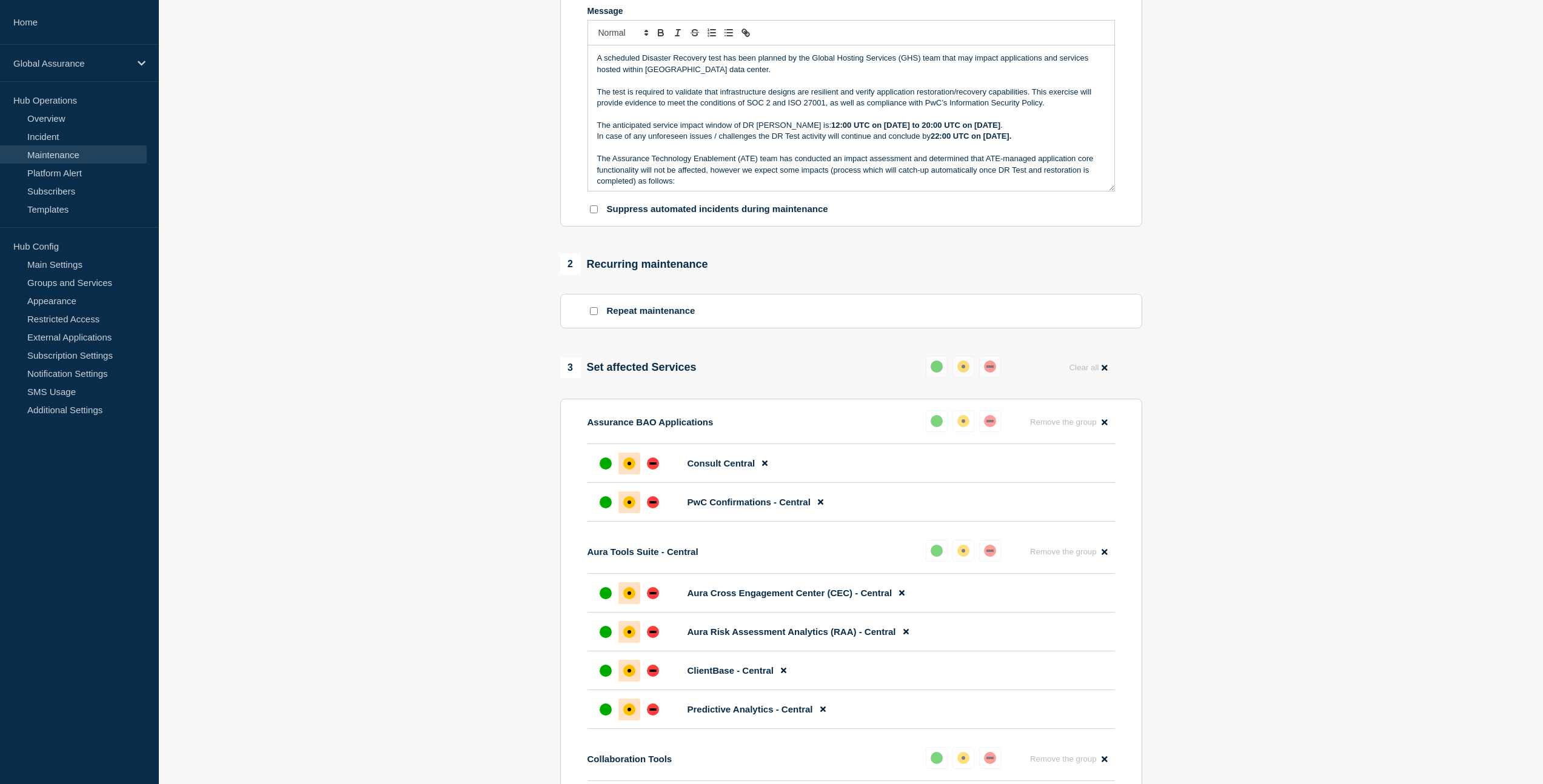
scroll to position [160, 0]
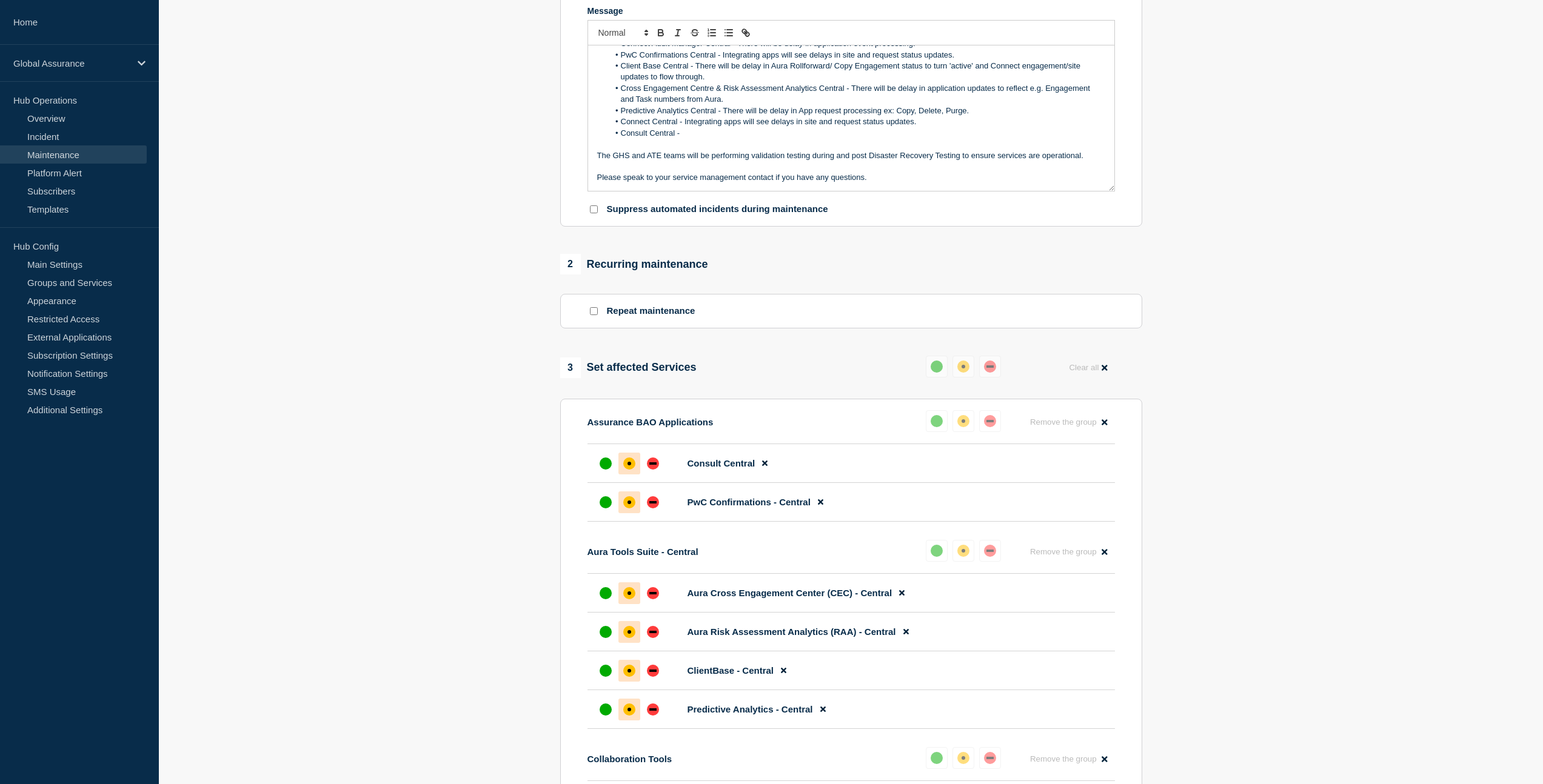
click at [729, 138] on li "Consult Central -" at bounding box center [857, 134] width 497 height 11
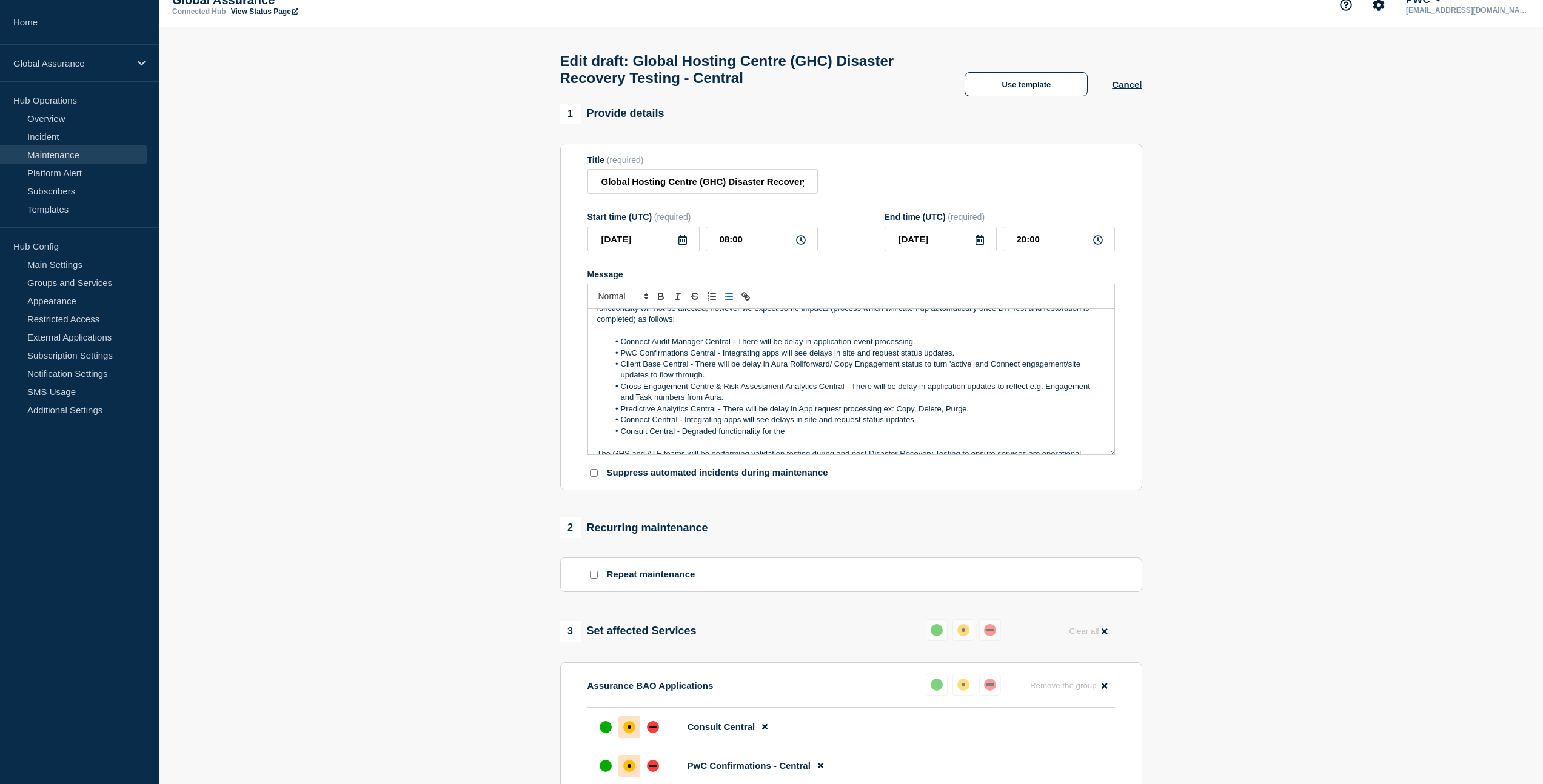
scroll to position [125, 0]
drag, startPoint x: 685, startPoint y: 435, endPoint x: 917, endPoint y: 435, distance: 232.0
click at [917, 426] on li "Connect Central - Integrating apps will see delays in site and request status u…" at bounding box center [857, 421] width 497 height 11
copy li "Integrating apps will see delays in site and request status updates."
click at [812, 438] on li "Consult Central - Degraded functionality for the" at bounding box center [857, 432] width 497 height 11
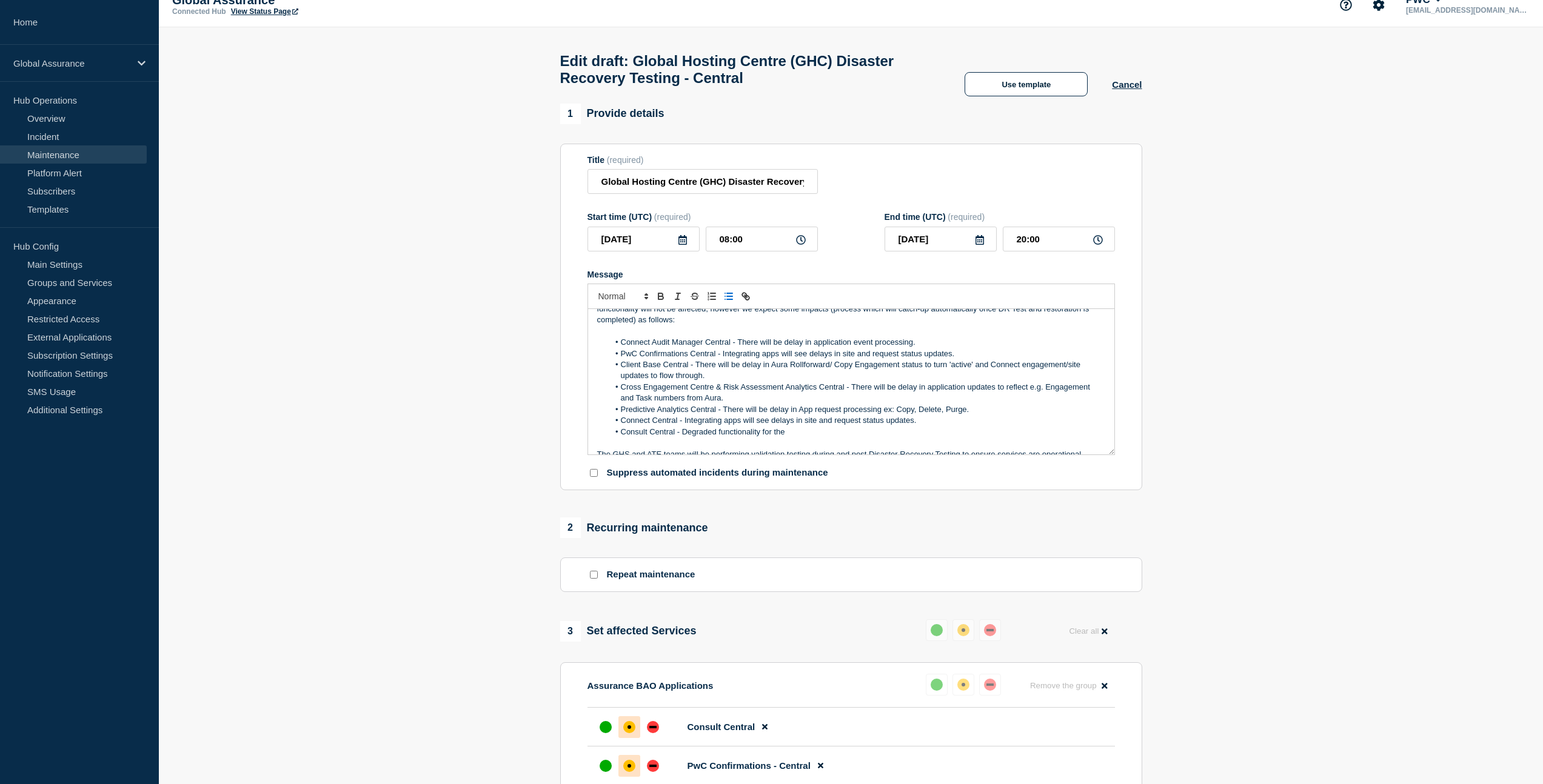
drag, startPoint x: 789, startPoint y: 448, endPoint x: 684, endPoint y: 446, distance: 105.0
click at [684, 438] on li "Consult Central - Degraded functionality for the" at bounding box center [857, 432] width 497 height 11
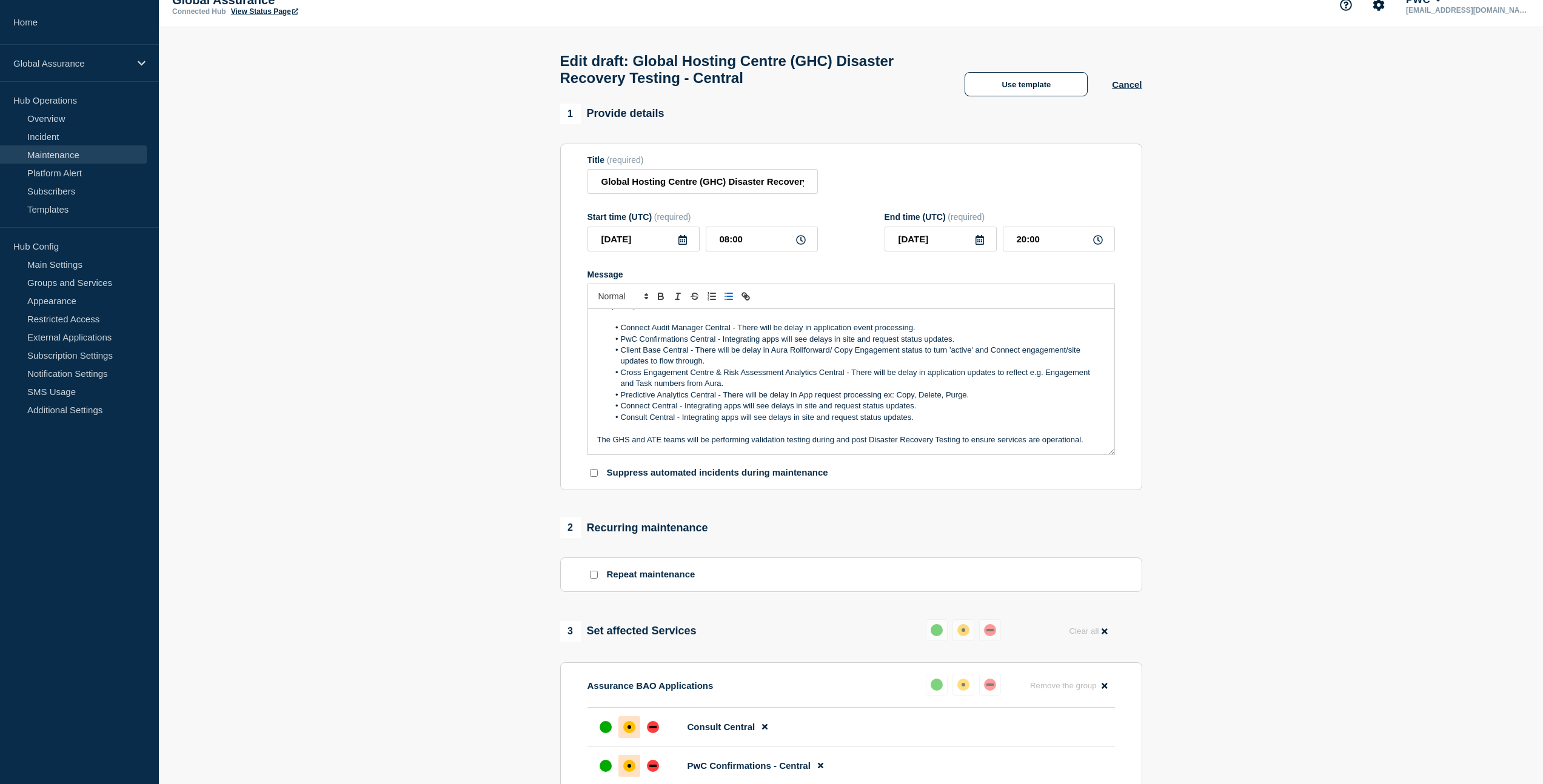
scroll to position [119, 0]
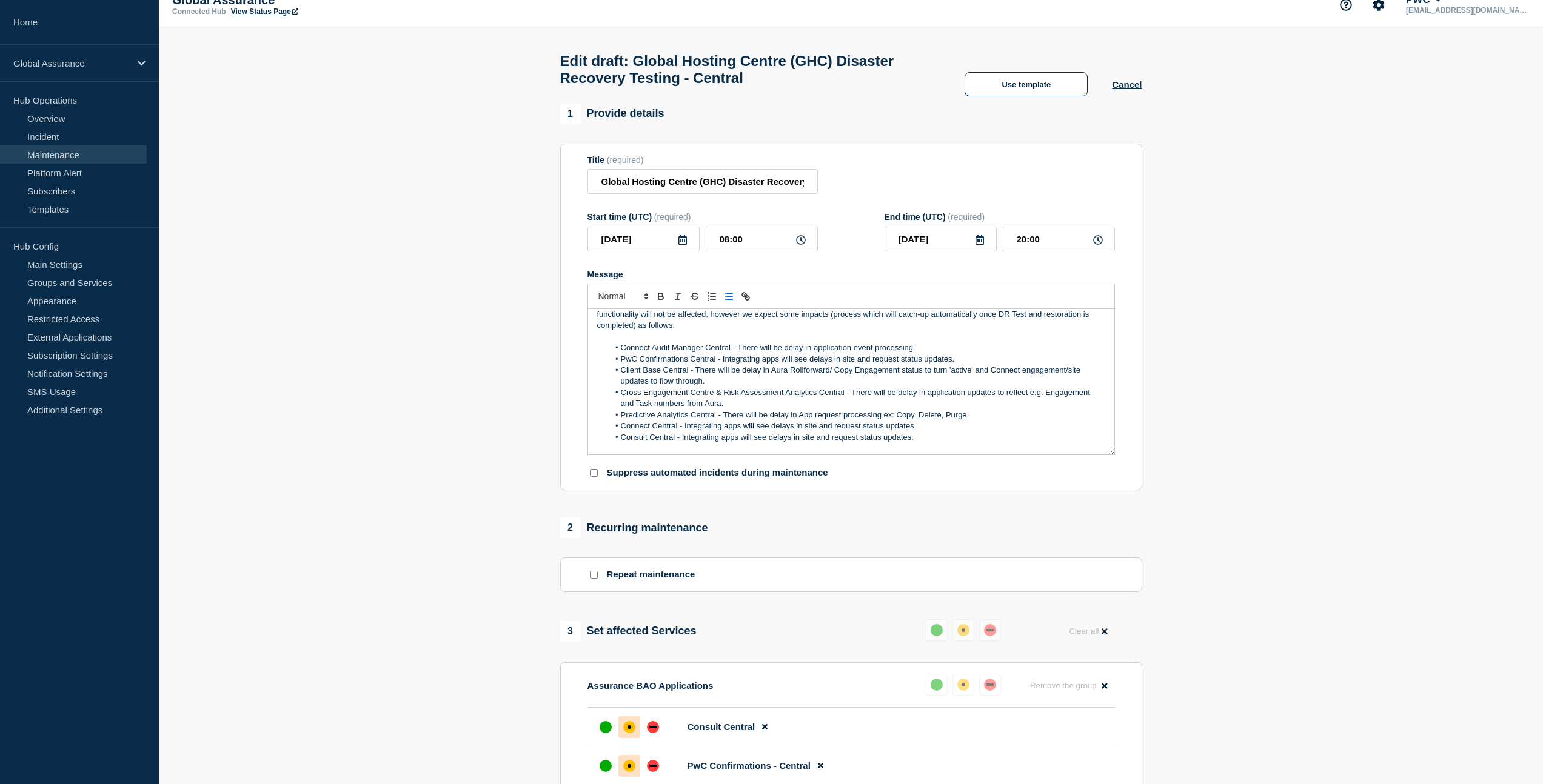
click at [806, 342] on p "Message" at bounding box center [851, 337] width 508 height 11
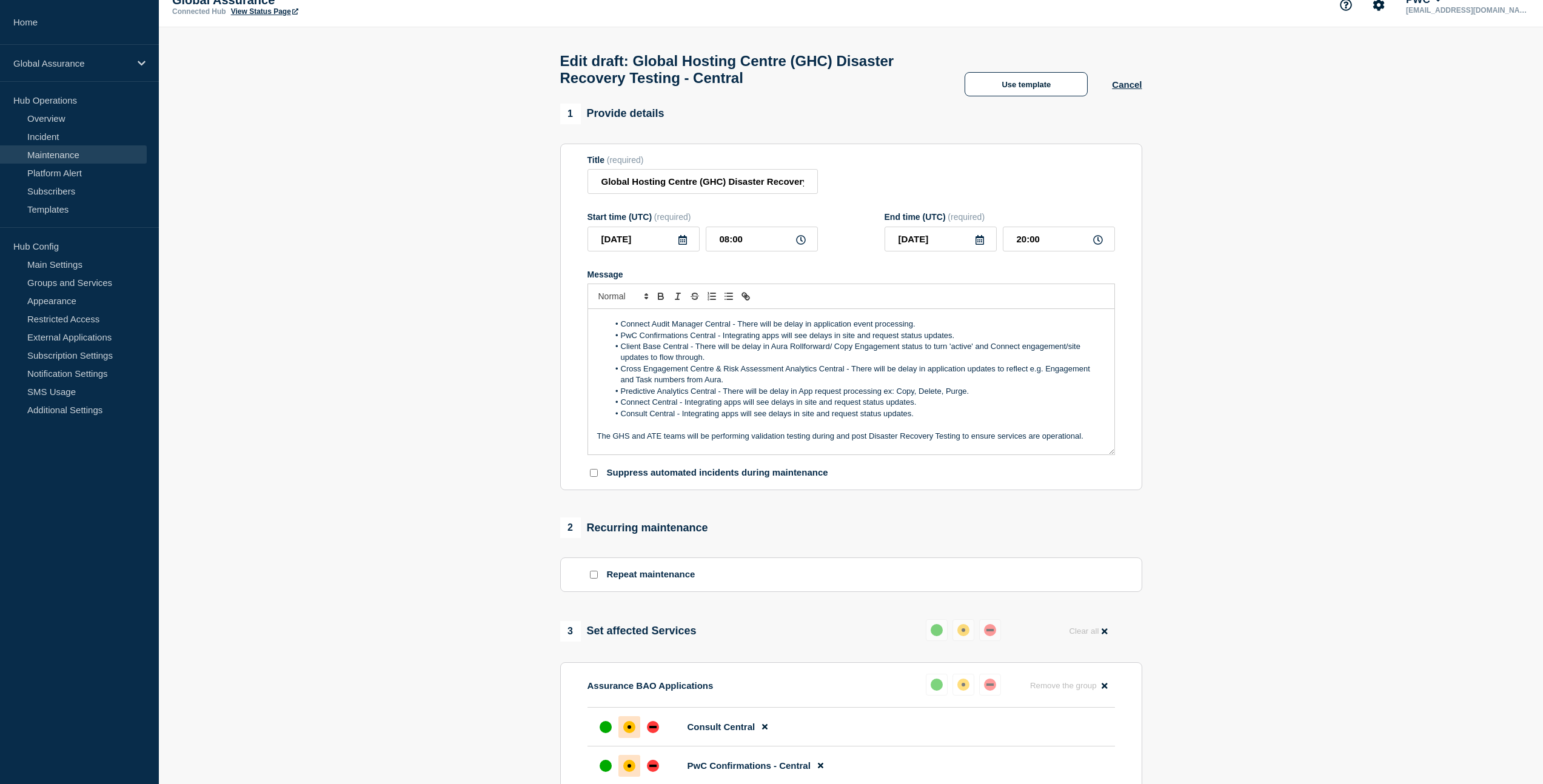
click at [718, 431] on p "Message" at bounding box center [851, 425] width 508 height 11
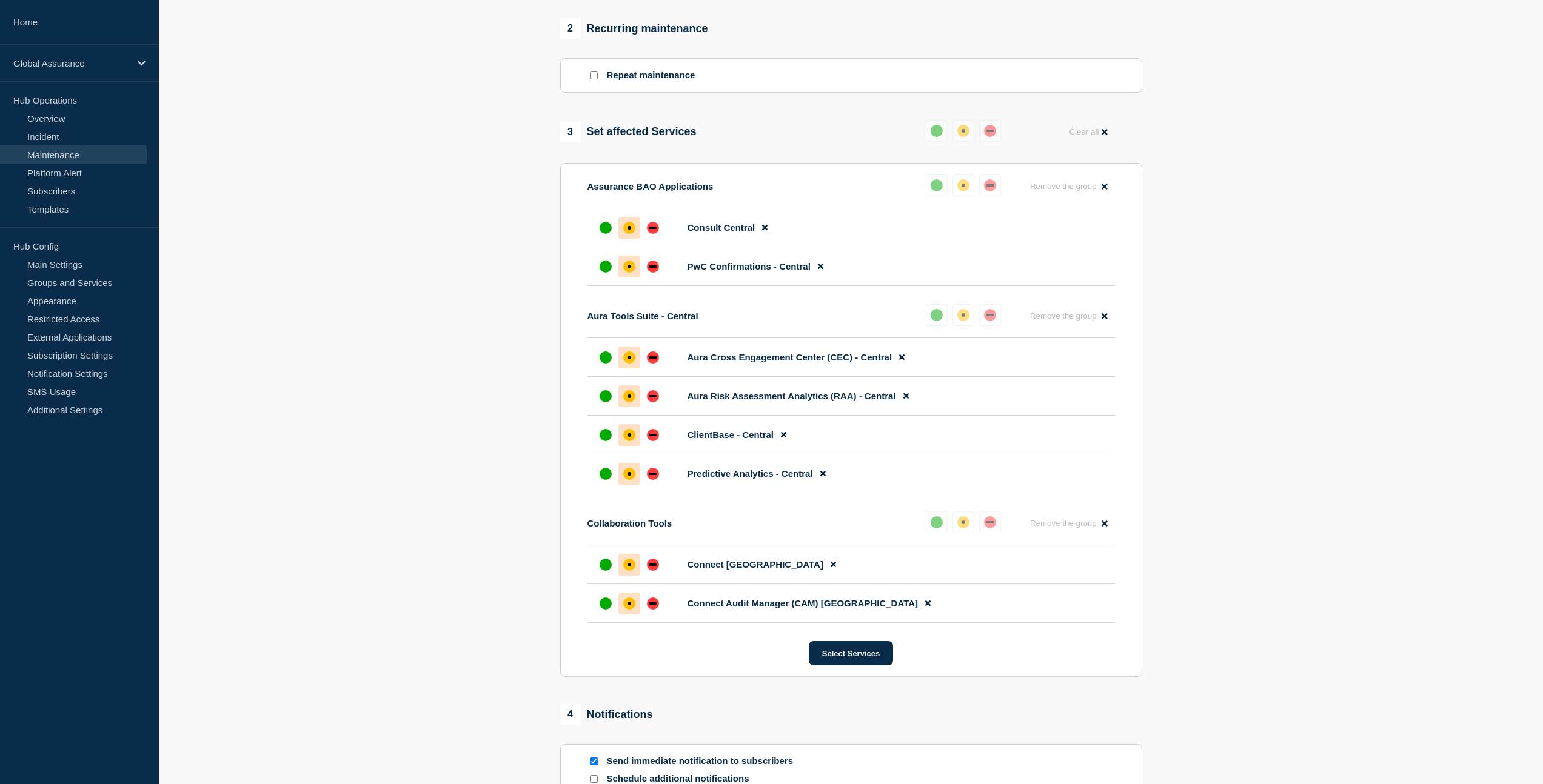
scroll to position [706, 0]
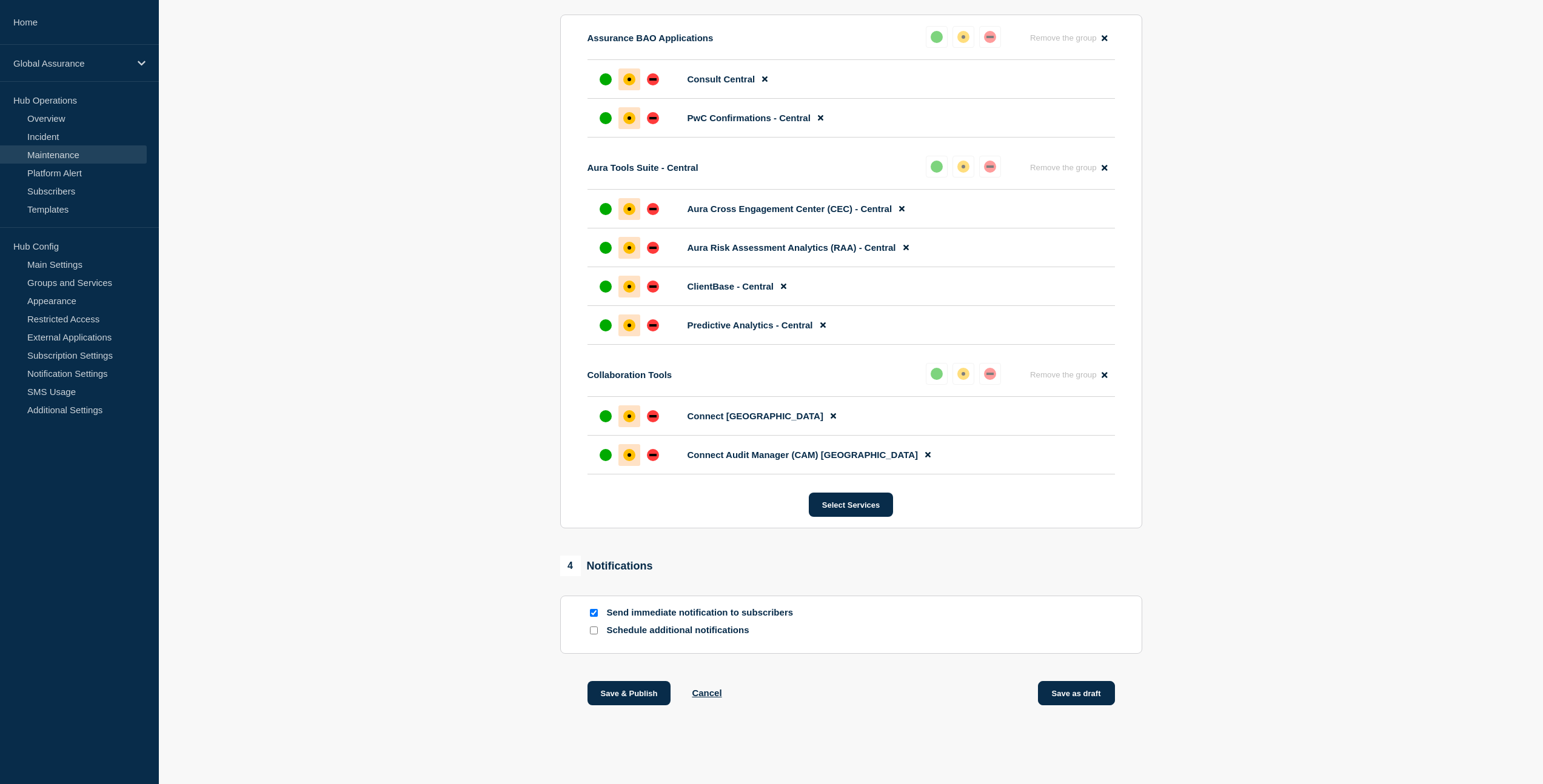
click at [1065, 691] on button "Save as draft" at bounding box center [1077, 693] width 77 height 24
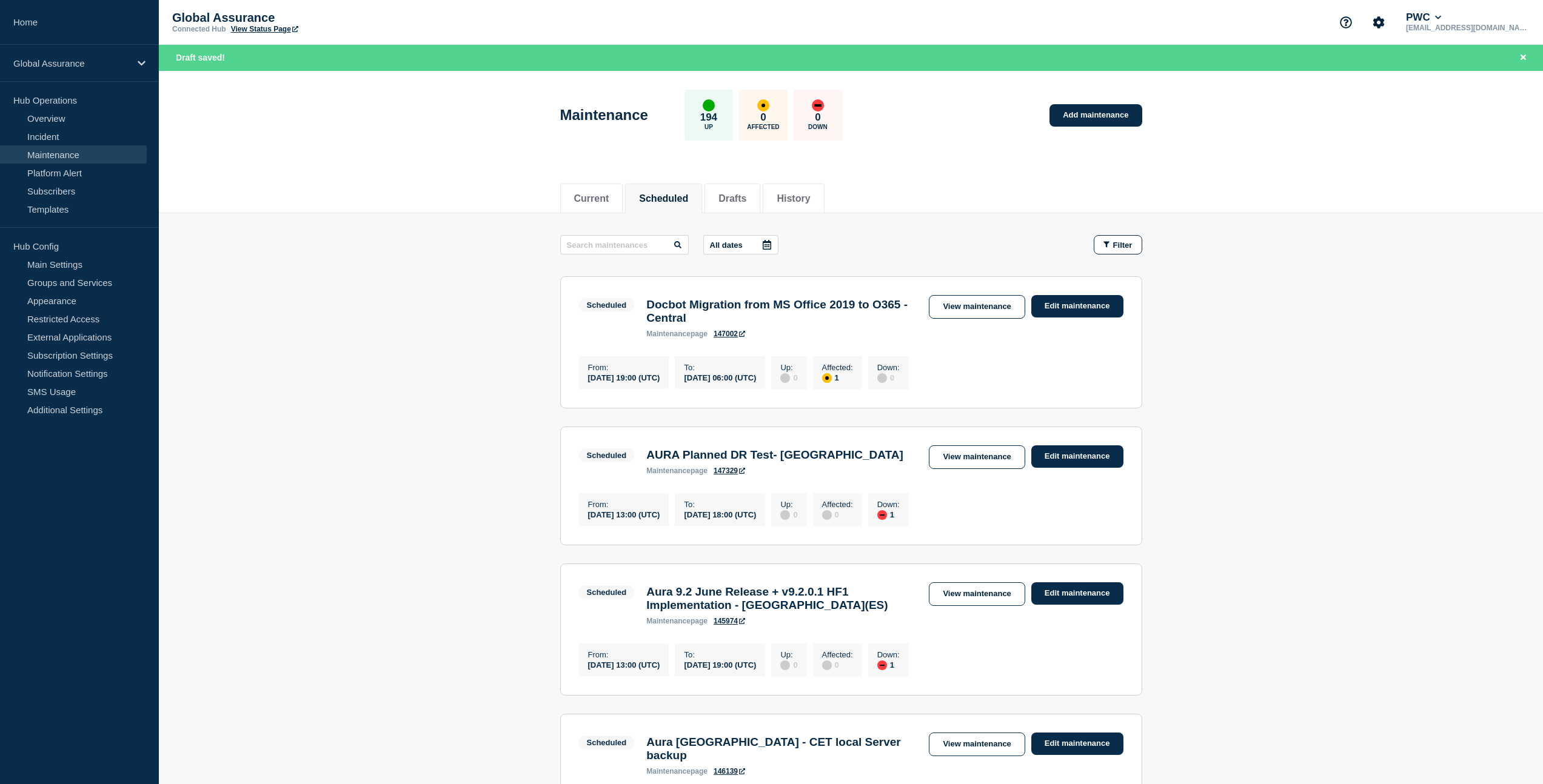
click at [544, 348] on main "All dates Filter Scheduled 1 Affected Docbot Migration from MS Office 2019 to O…" at bounding box center [850, 538] width 1384 height 651
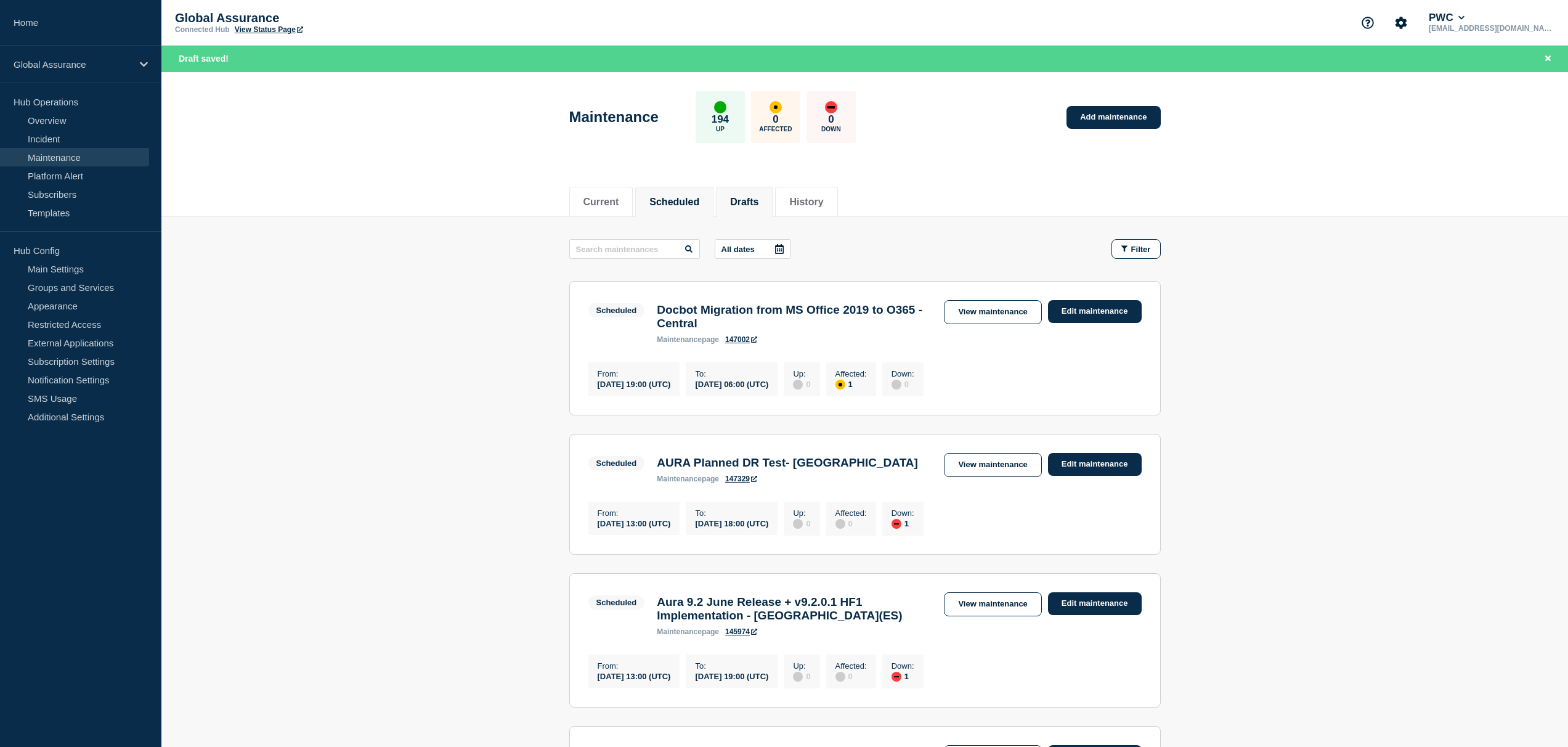
click at [750, 206] on button "Drafts" at bounding box center [744, 202] width 29 height 11
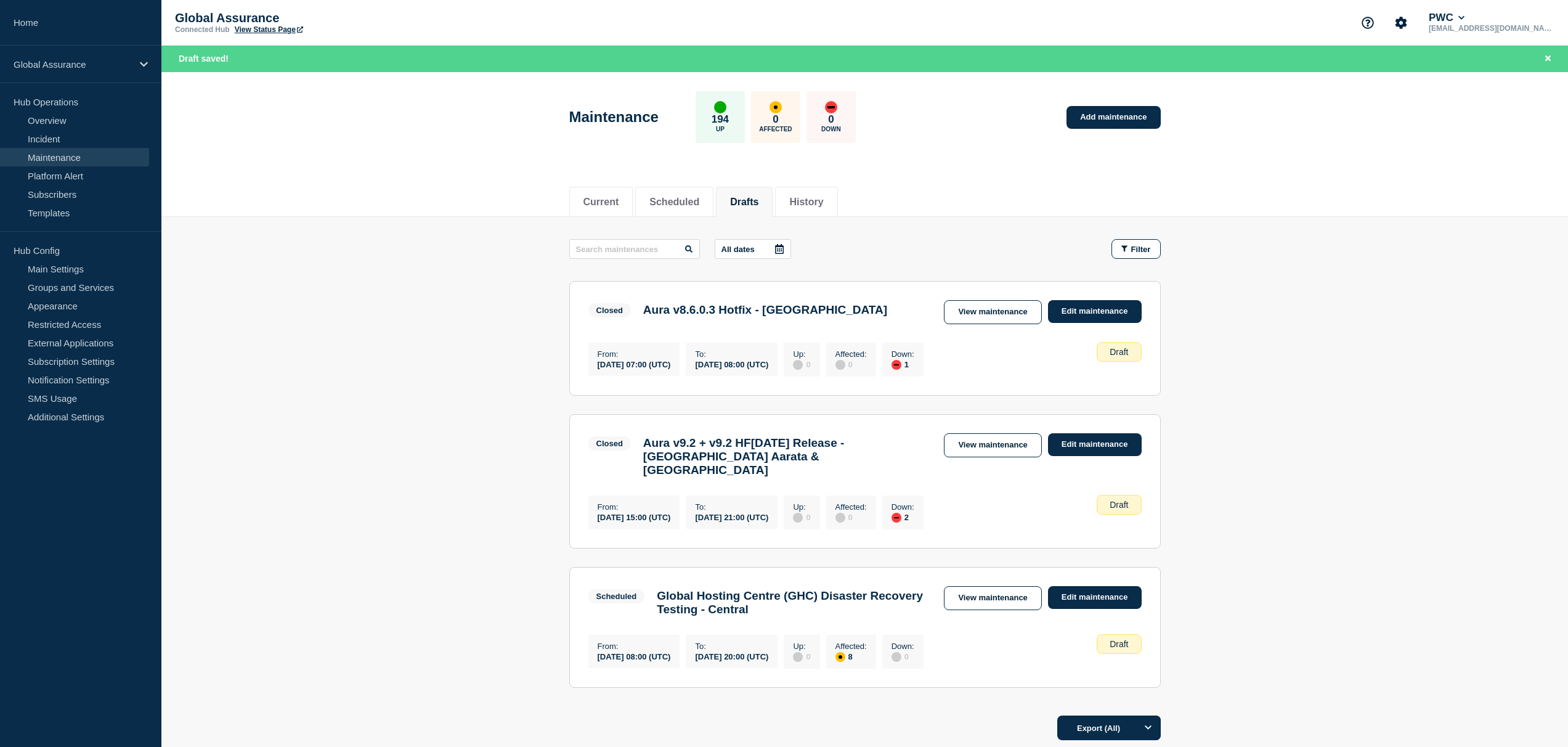
click at [1010, 598] on link "View maintenance" at bounding box center [992, 597] width 97 height 24
